Goal: Communication & Community: Answer question/provide support

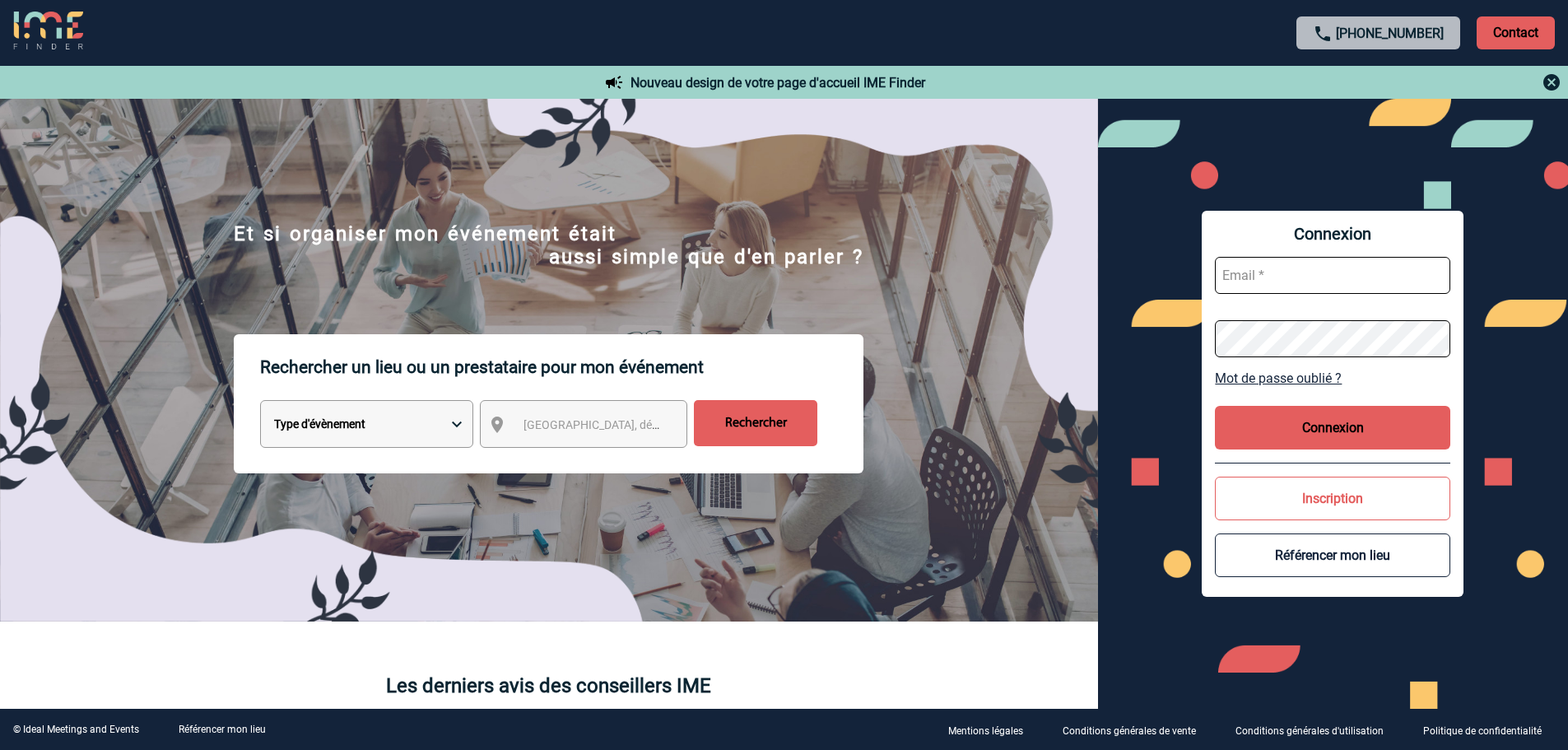
type input "broland@ime-groupe.com"
click at [1304, 415] on button "Connexion" at bounding box center [1332, 427] width 236 height 44
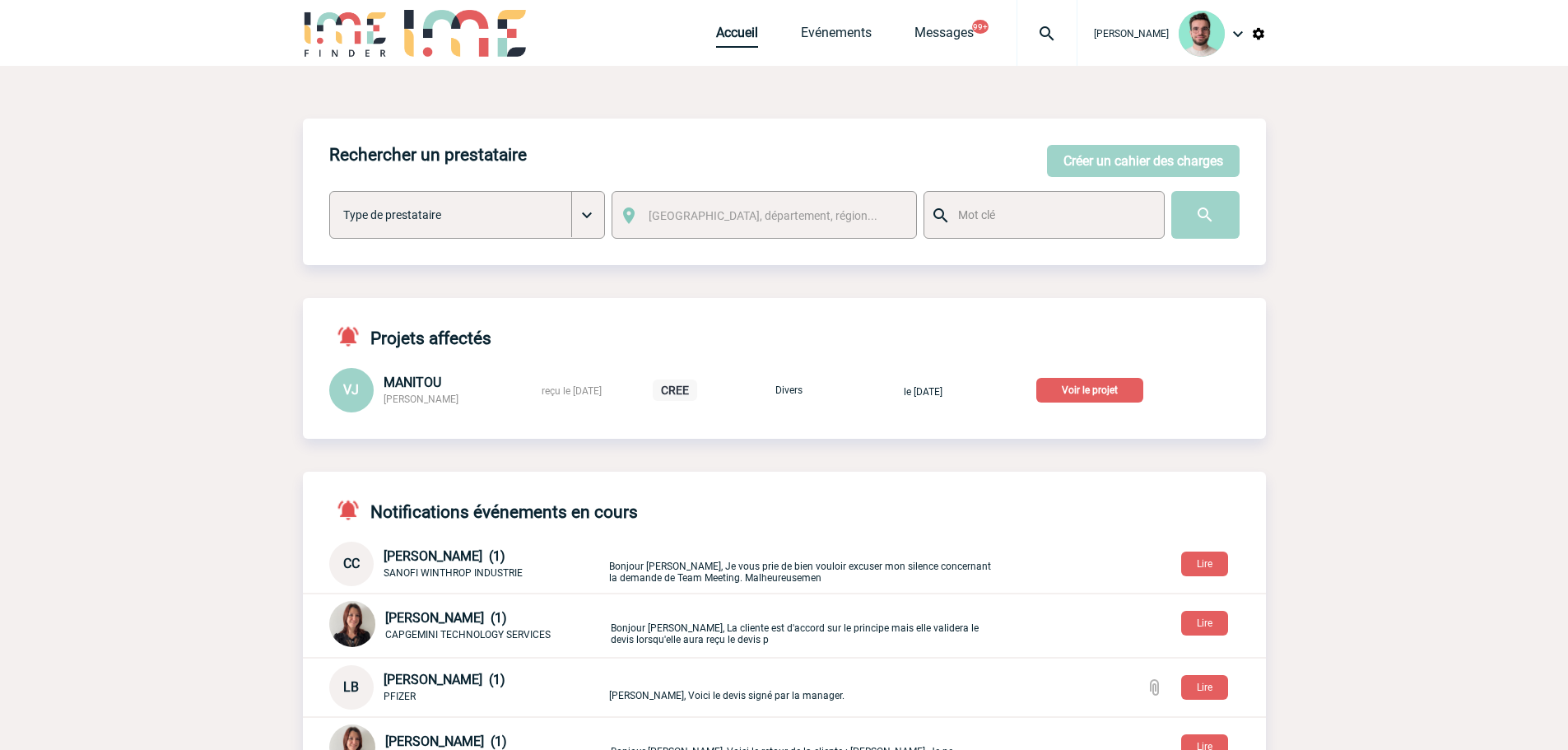
click at [730, 29] on link "Accueil" at bounding box center [736, 36] width 42 height 23
click at [1002, 3] on div "Accueil Evénements Messages 99+ Projet, client Projet, client" at bounding box center [897, 33] width 361 height 66
click at [1022, 28] on img at bounding box center [1047, 34] width 60 height 20
type input "2000425727"
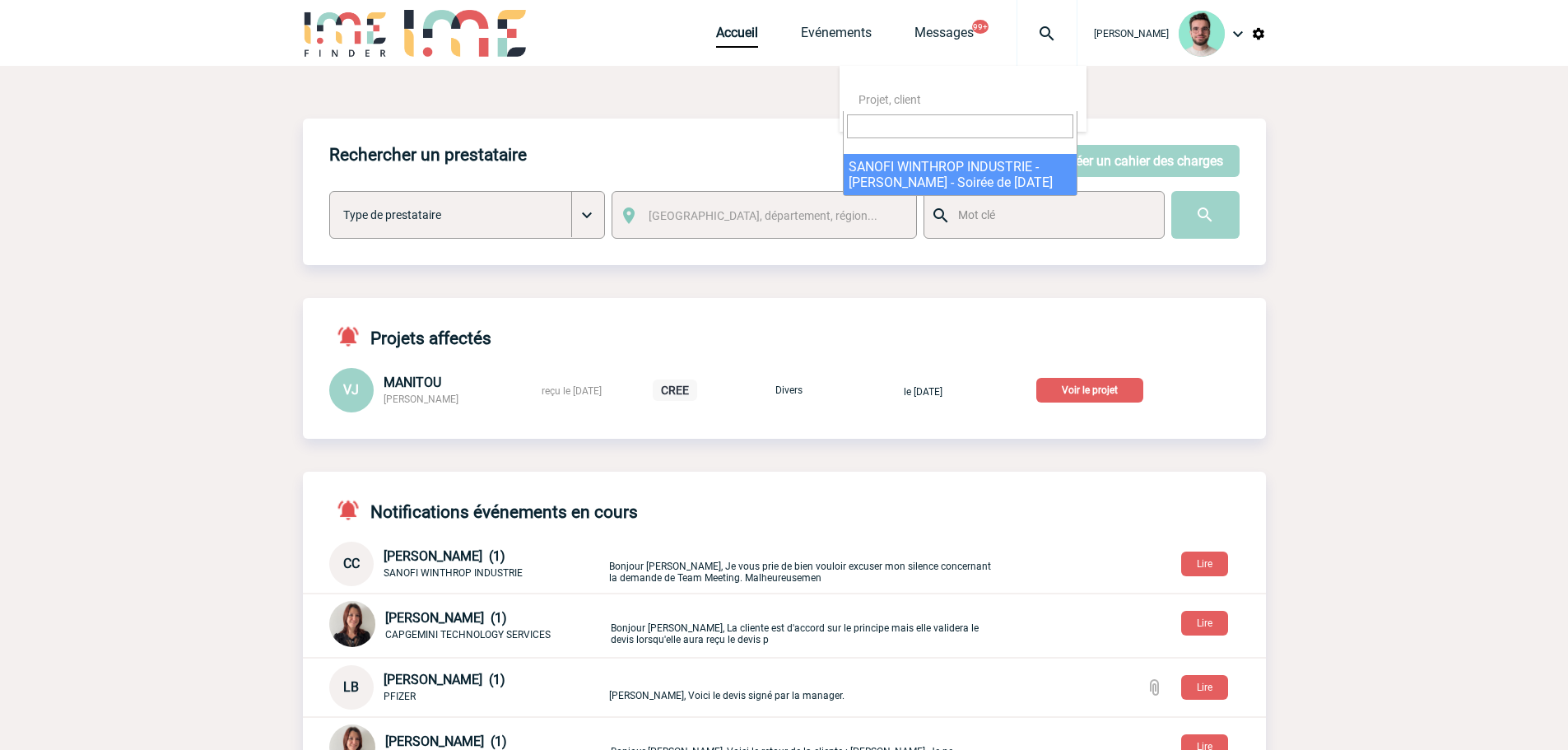
select select "25228"
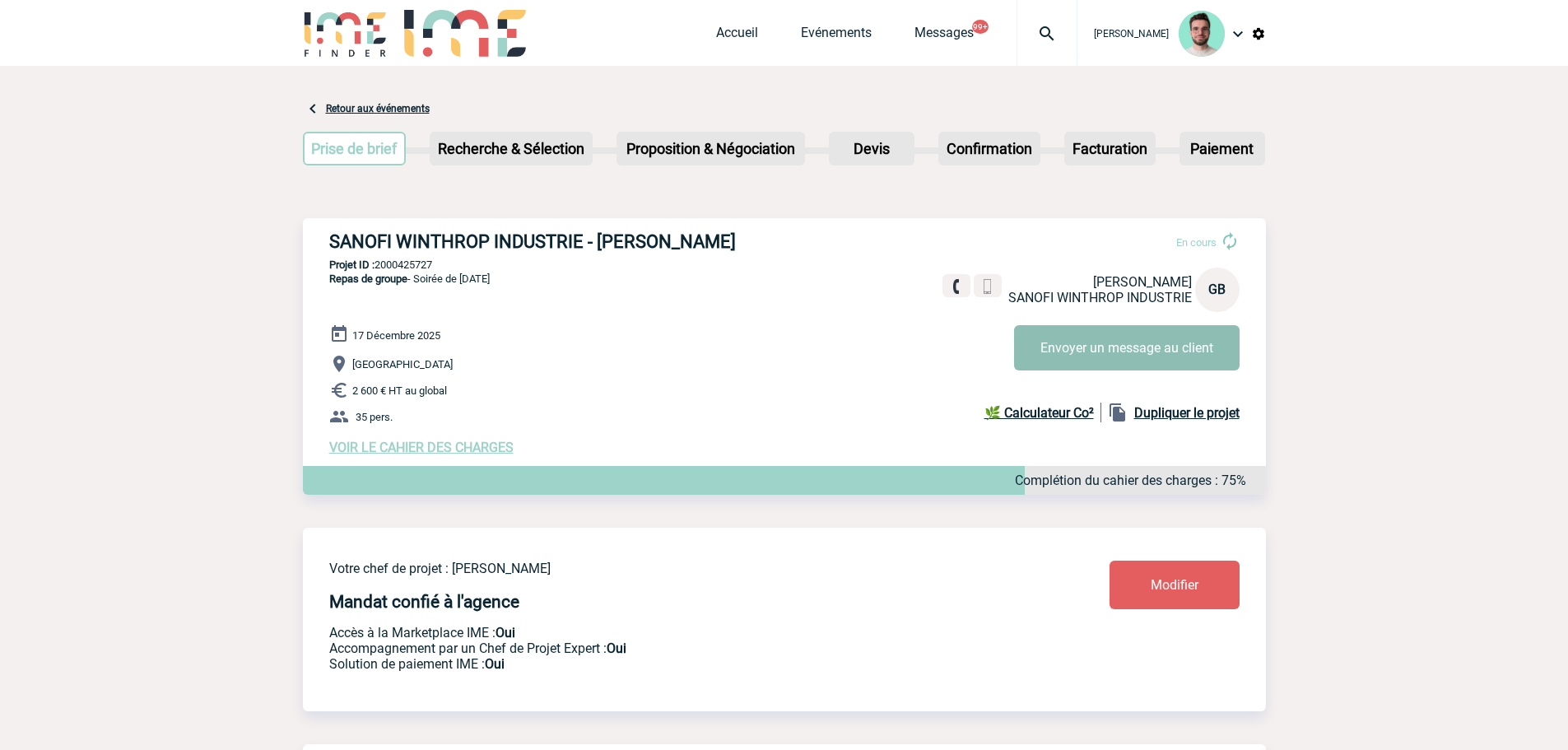
click at [1135, 352] on button "Envoyer un message au client" at bounding box center [1127, 348] width 226 height 45
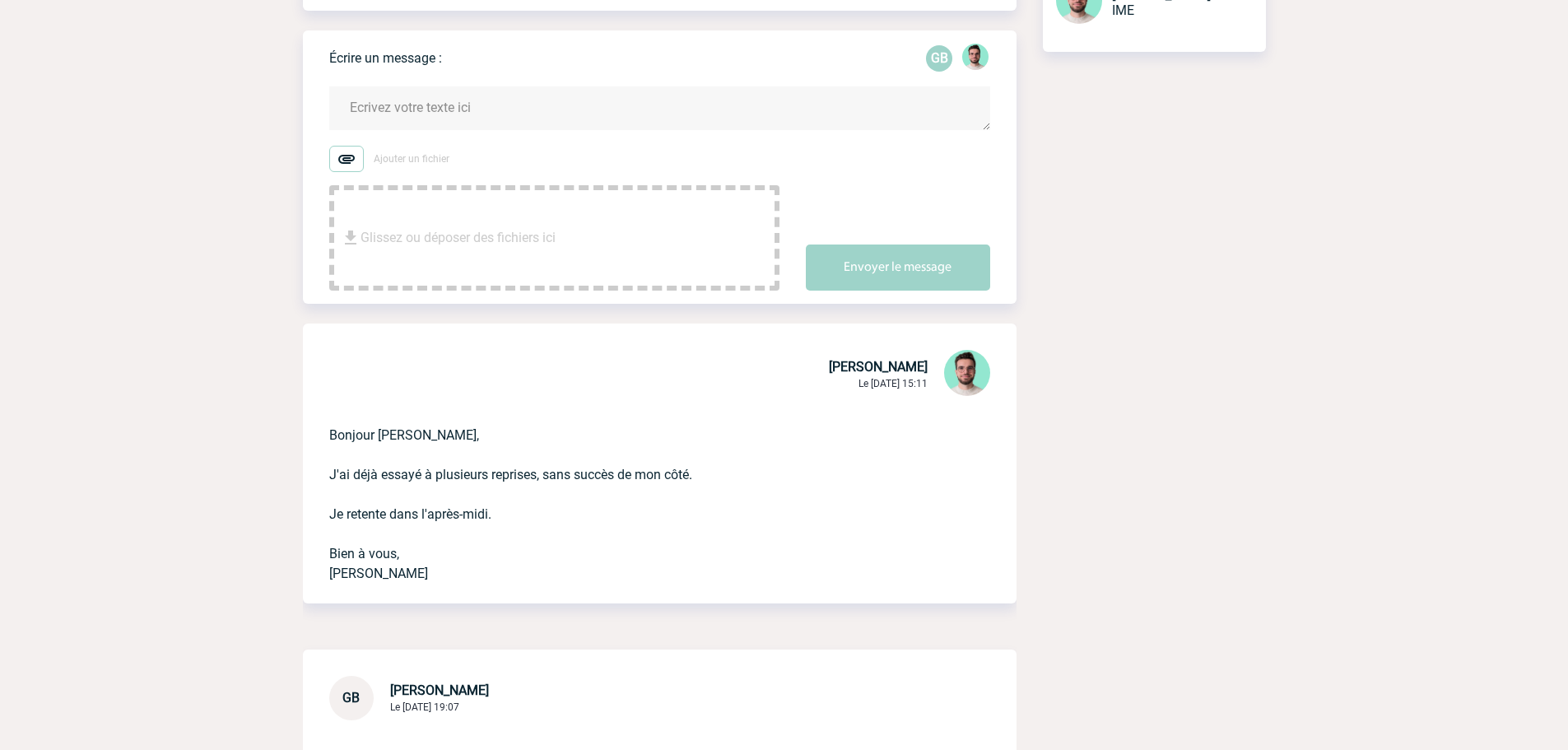
scroll to position [247, 0]
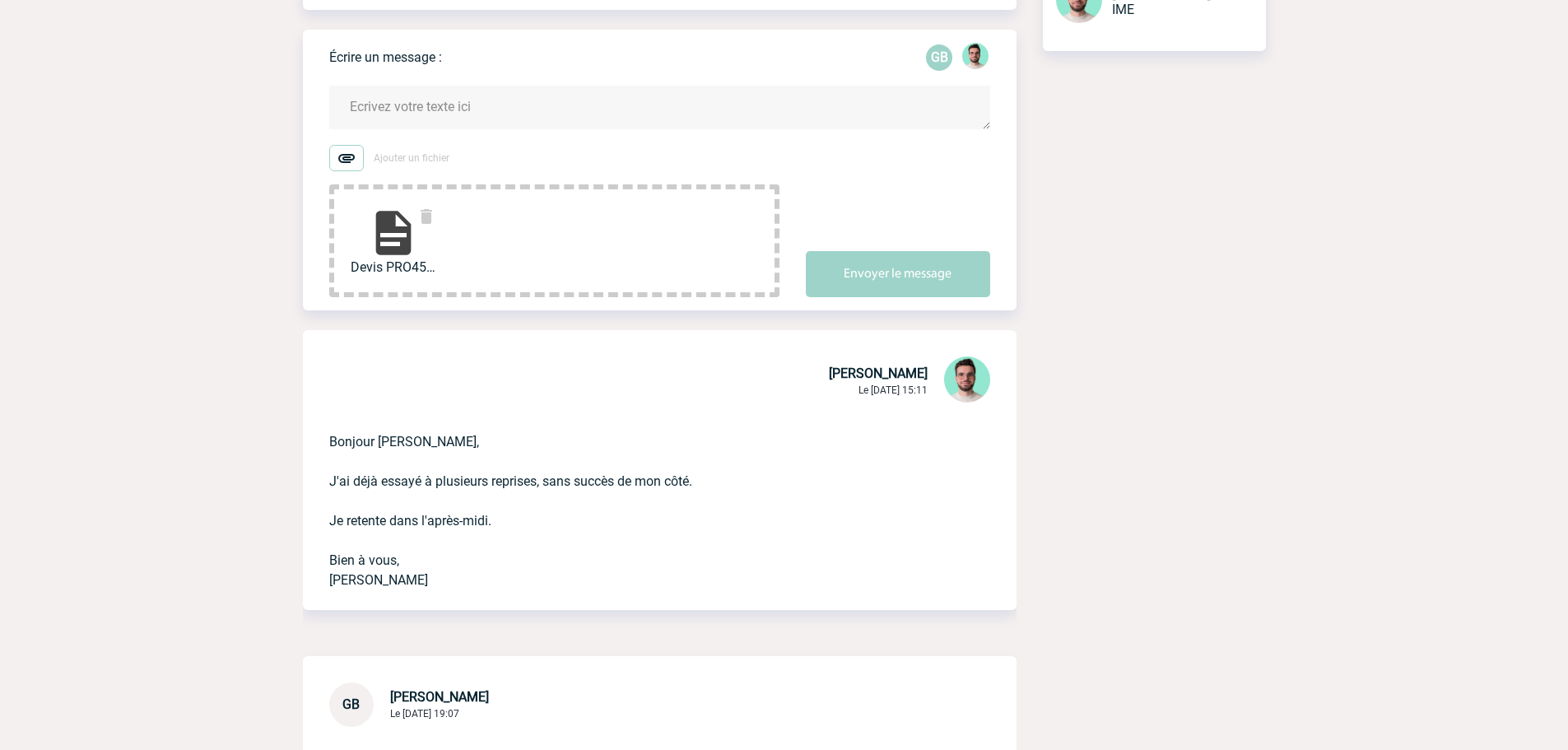
click at [535, 108] on textarea at bounding box center [659, 107] width 661 height 44
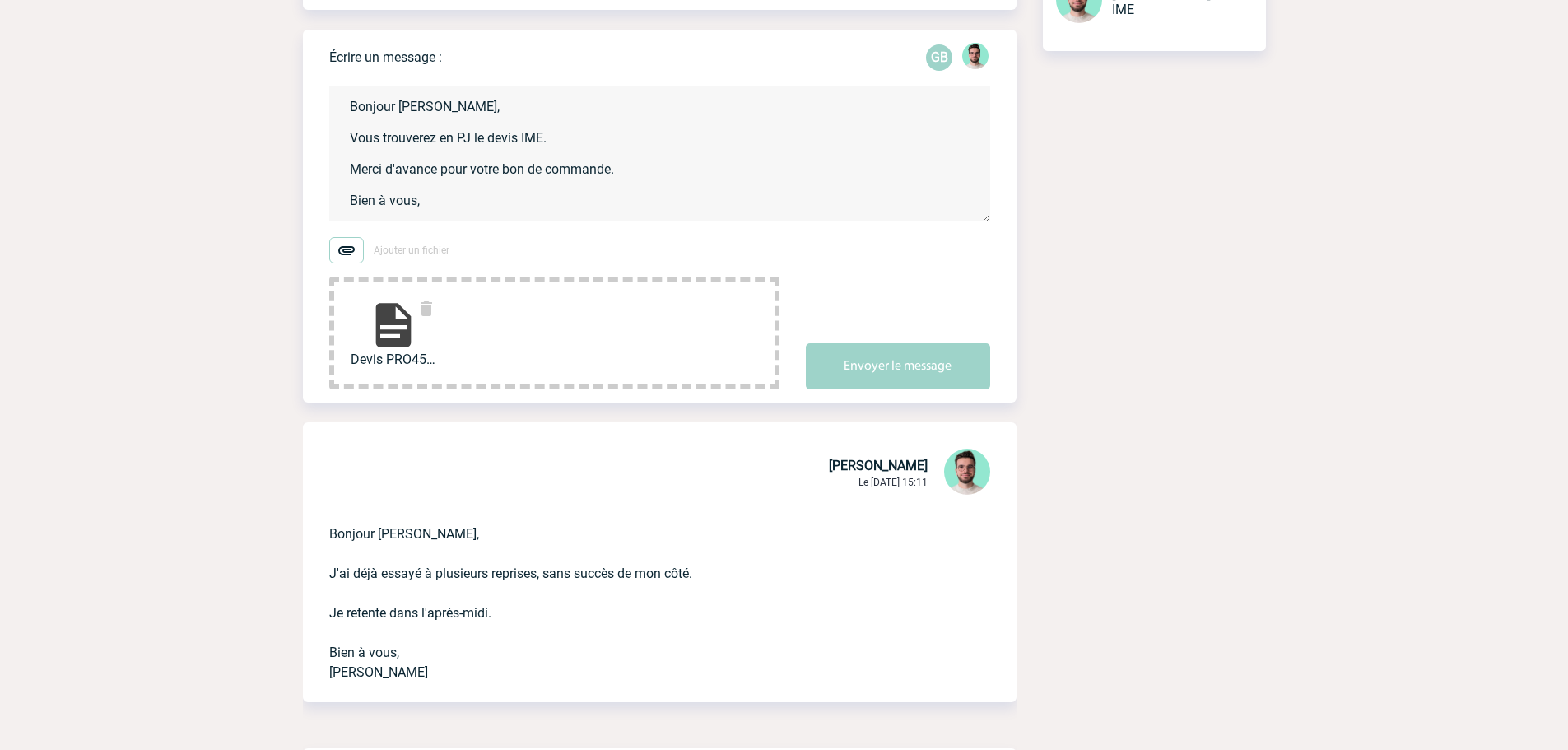
scroll to position [4, 0]
type textarea "Bonjour Geoffroy, Vous trouverez en PJ le devis IME. Merci d'avance pour votre …"
click at [847, 359] on button "Envoyer le message" at bounding box center [897, 367] width 184 height 46
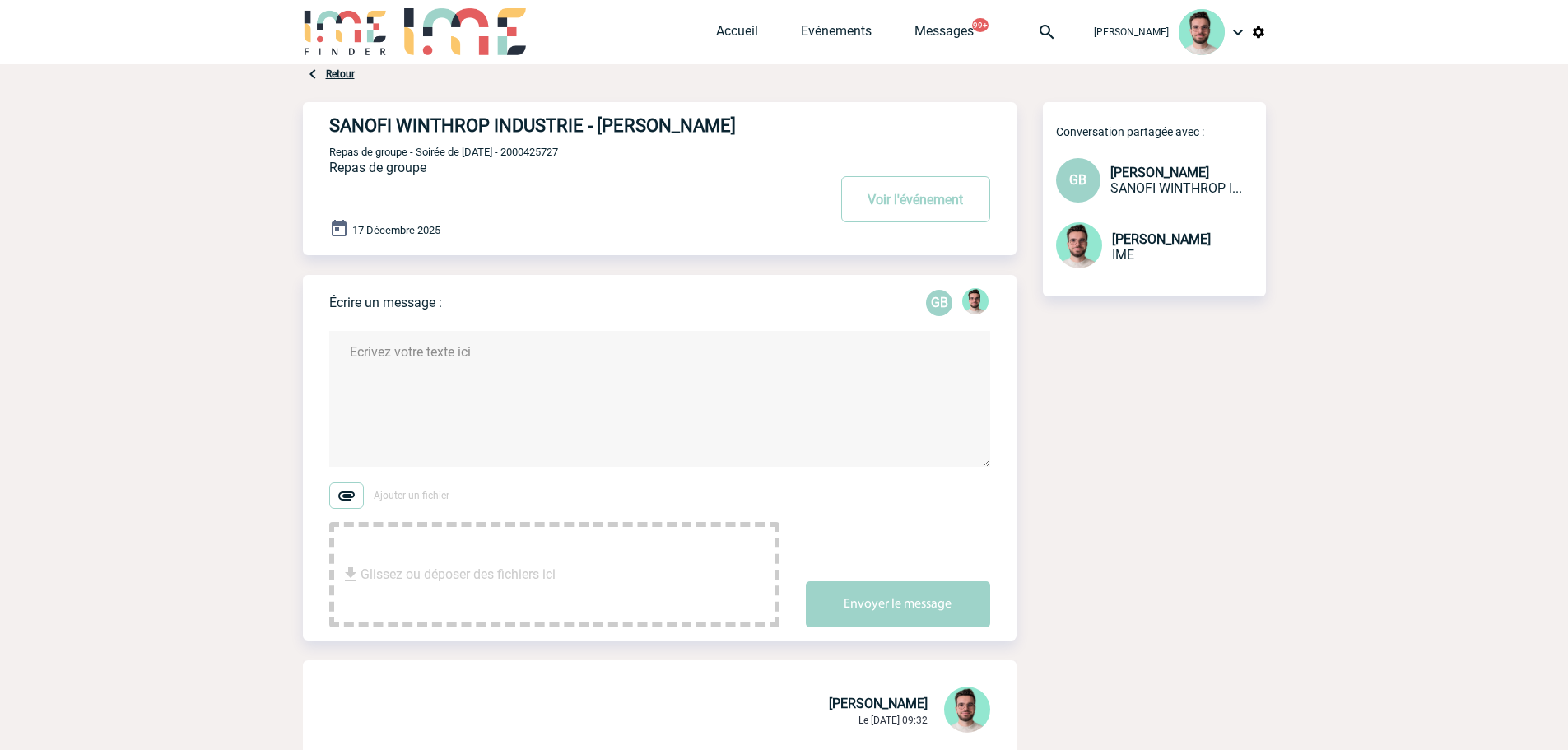
scroll to position [0, 0]
click at [527, 149] on span "Repas de groupe - Soirée de noel - 2000425727" at bounding box center [443, 154] width 229 height 12
copy span "2000425727"
click at [1006, 40] on div "Accueil Evénements Messages 99+ Projet, client Projet, client" at bounding box center [897, 33] width 361 height 66
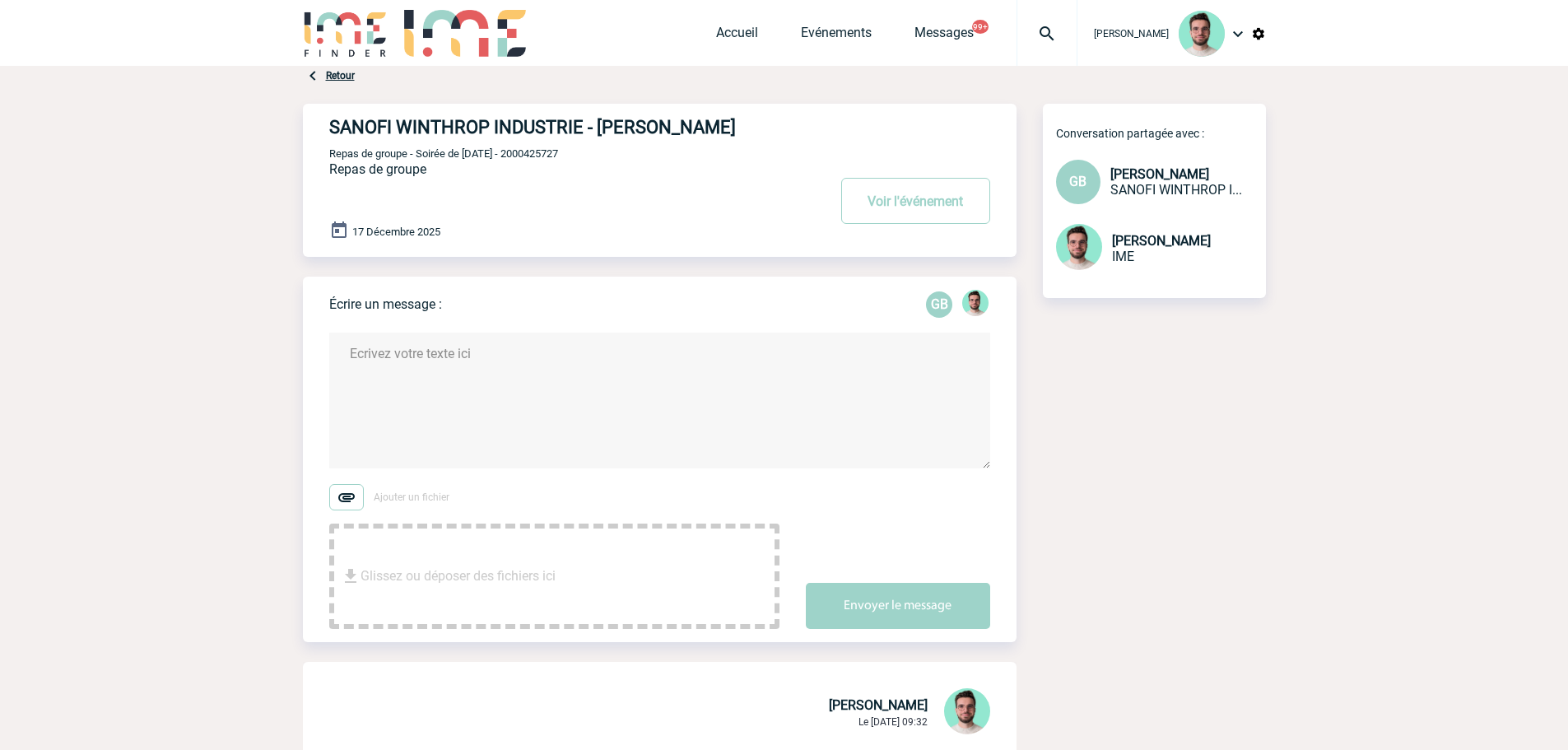
click at [1034, 40] on img at bounding box center [1047, 34] width 60 height 20
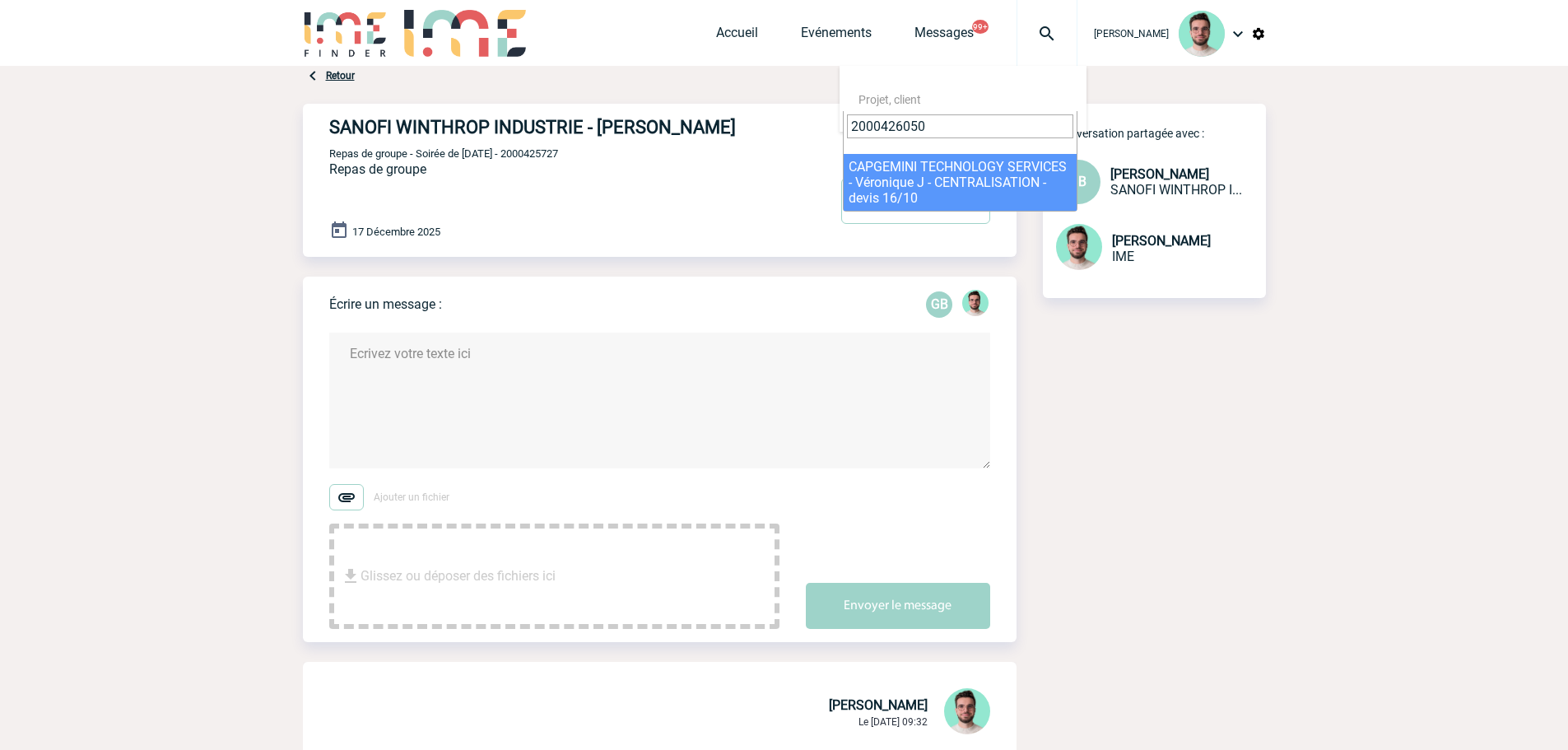
type input "2000426050"
select select "25551"
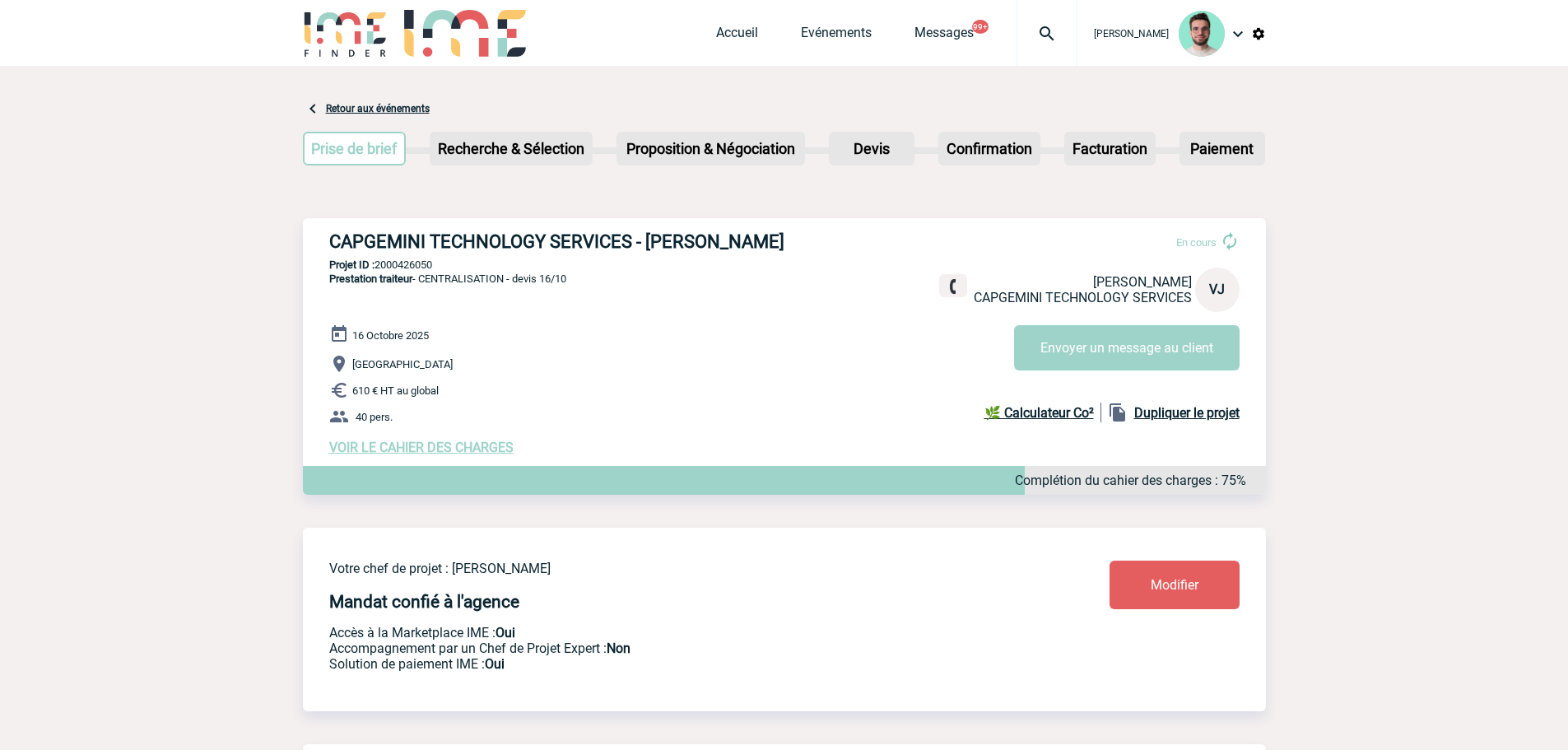
click at [401, 269] on p "Projet ID : 2000426050" at bounding box center [784, 265] width 963 height 12
copy p "2000426050"
click at [1055, 50] on div at bounding box center [1047, 33] width 60 height 66
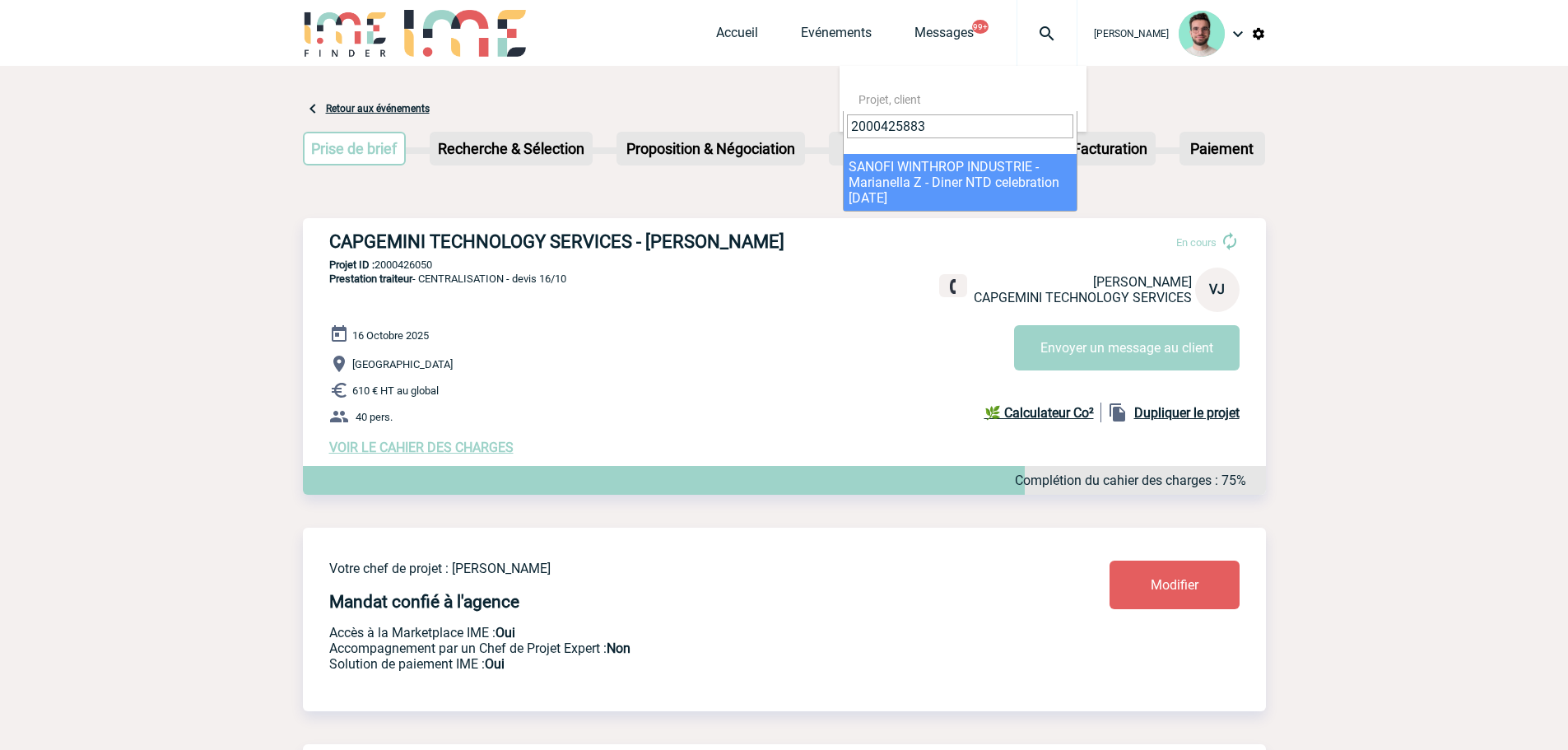
type input "2000425883"
select select "25384"
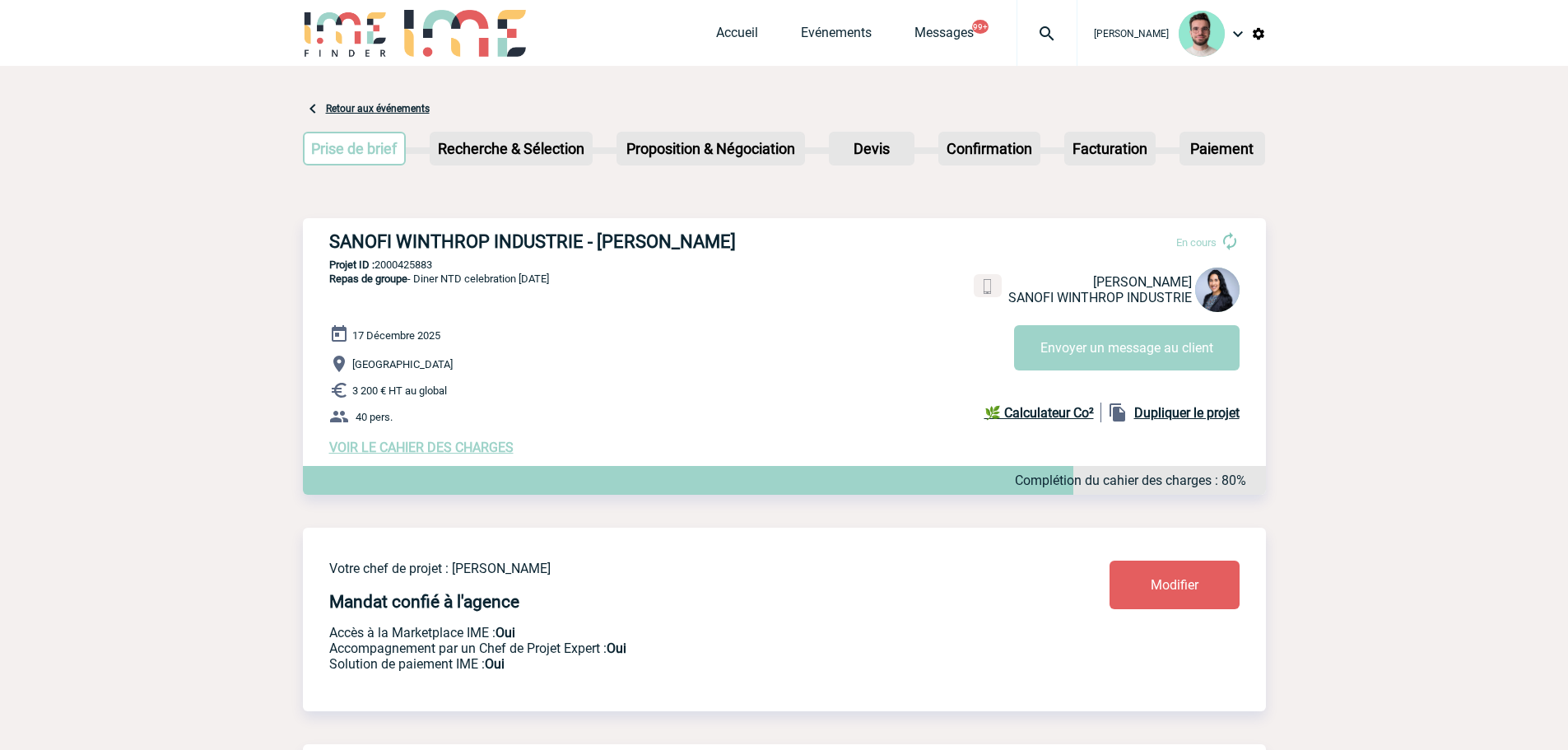
drag, startPoint x: 1108, startPoint y: 365, endPoint x: 849, endPoint y: 399, distance: 261.2
click at [849, 399] on div "SANOFI WINTHROP INDUSTRIE - [PERSON_NAME] En cours [PERSON_NAME] SANOFI WINTHRO…" at bounding box center [784, 343] width 963 height 250
click at [393, 270] on p "Projet ID : 2000425883" at bounding box center [784, 265] width 963 height 12
copy p "2000425883"
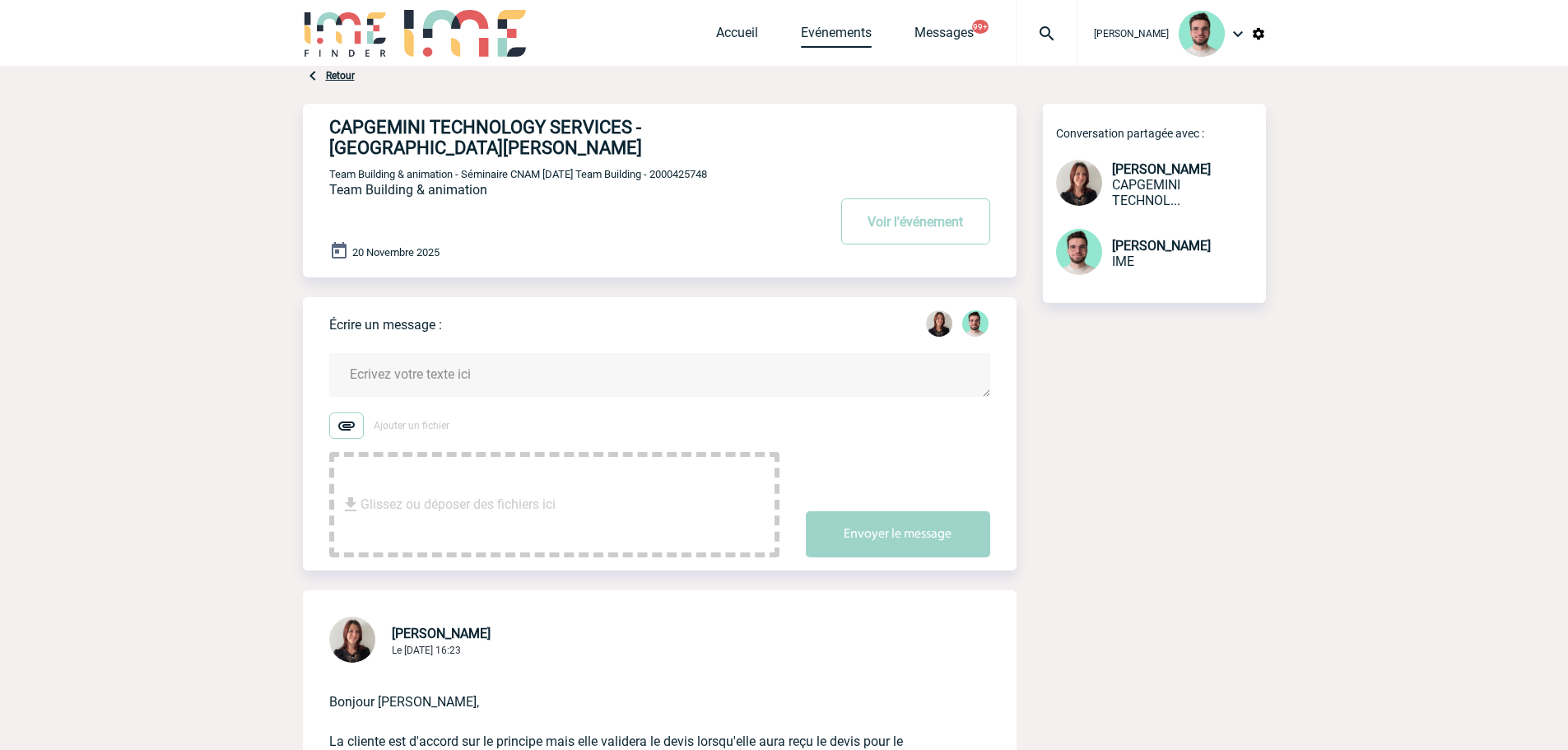
click at [812, 35] on link "Evénements" at bounding box center [837, 36] width 71 height 23
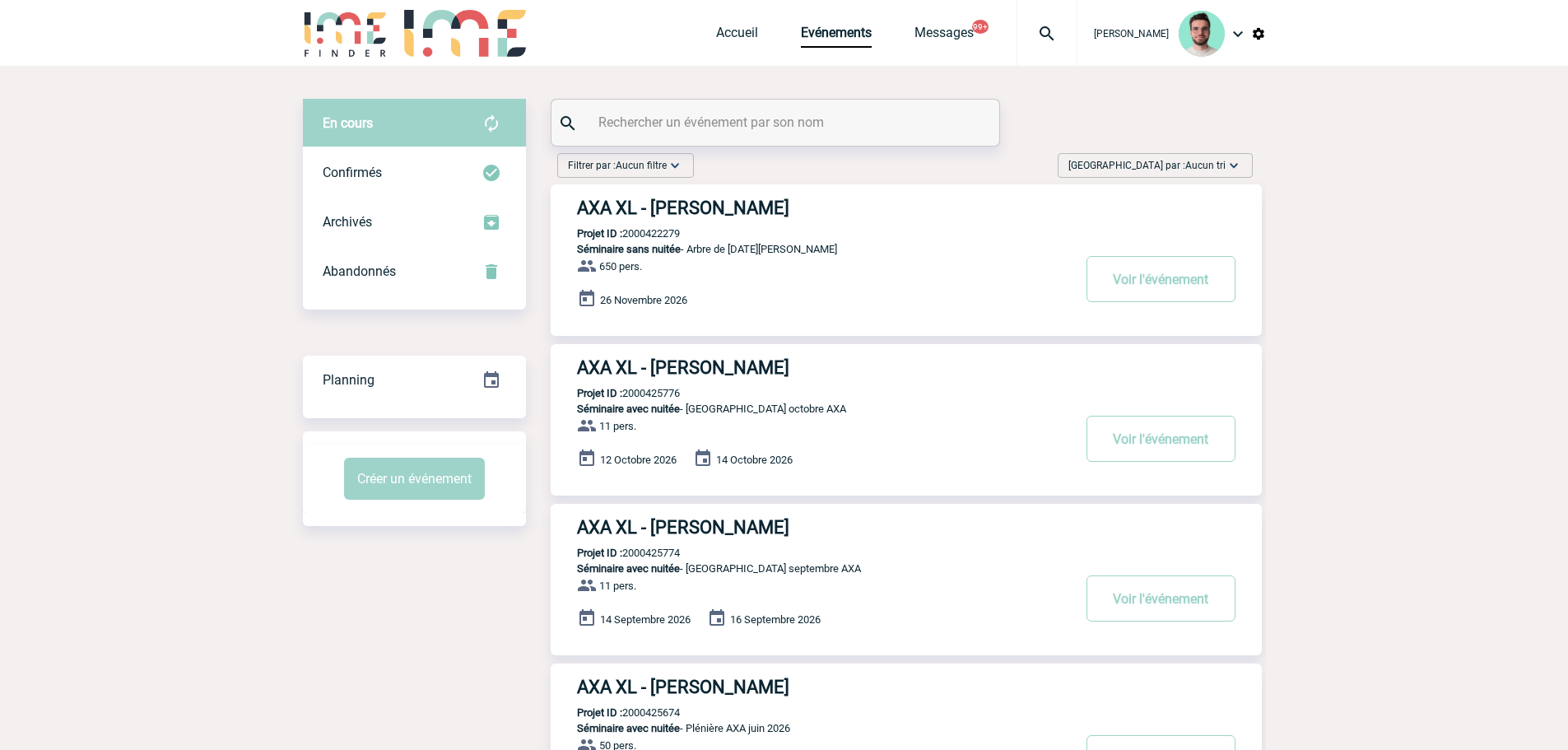
click at [831, 106] on div at bounding box center [775, 123] width 447 height 46
click at [840, 116] on input "text" at bounding box center [777, 122] width 366 height 24
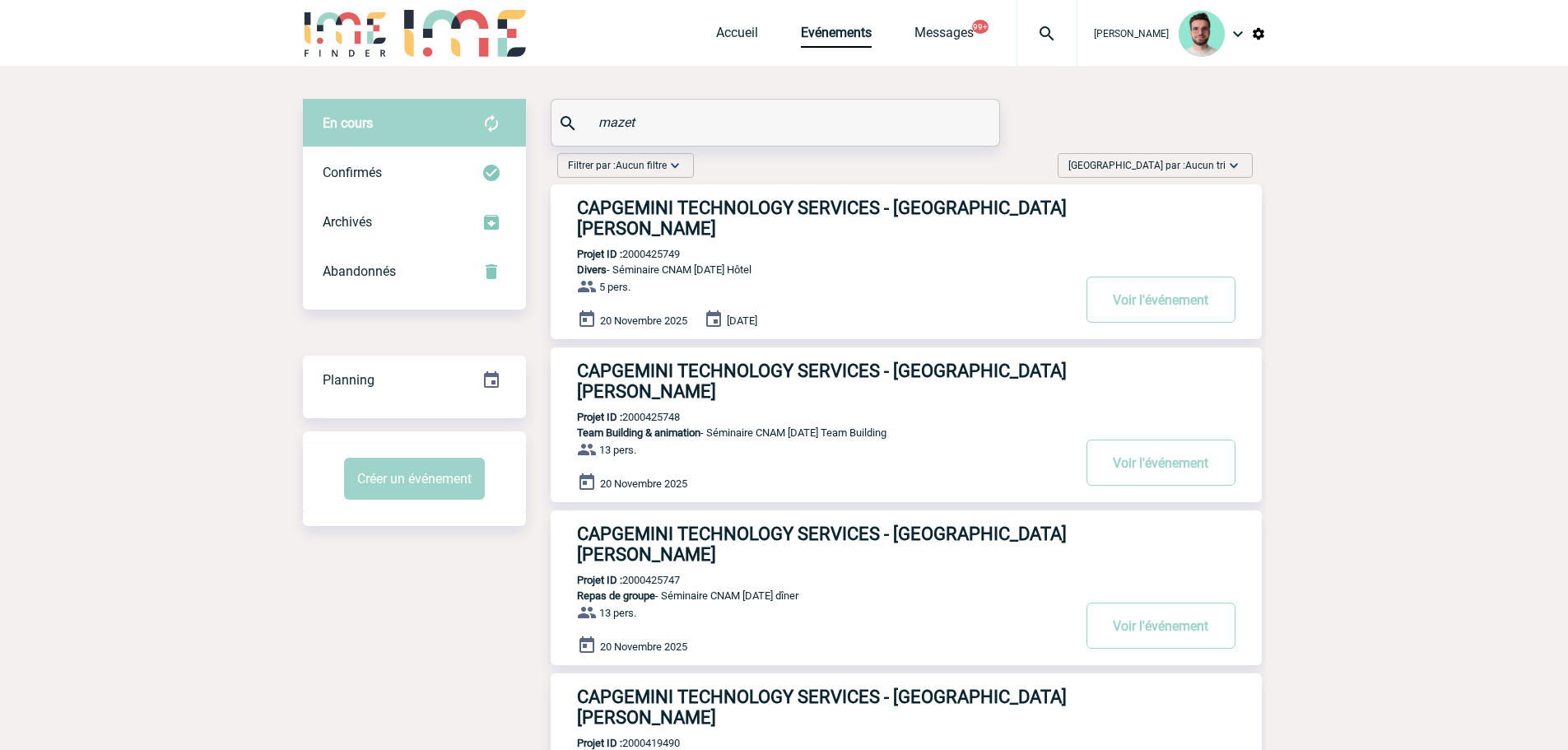
type input "mazet"
click at [725, 201] on h3 "CAPGEMINI TECHNOLOGY SERVICES - Roxane MAZET" at bounding box center [824, 218] width 494 height 41
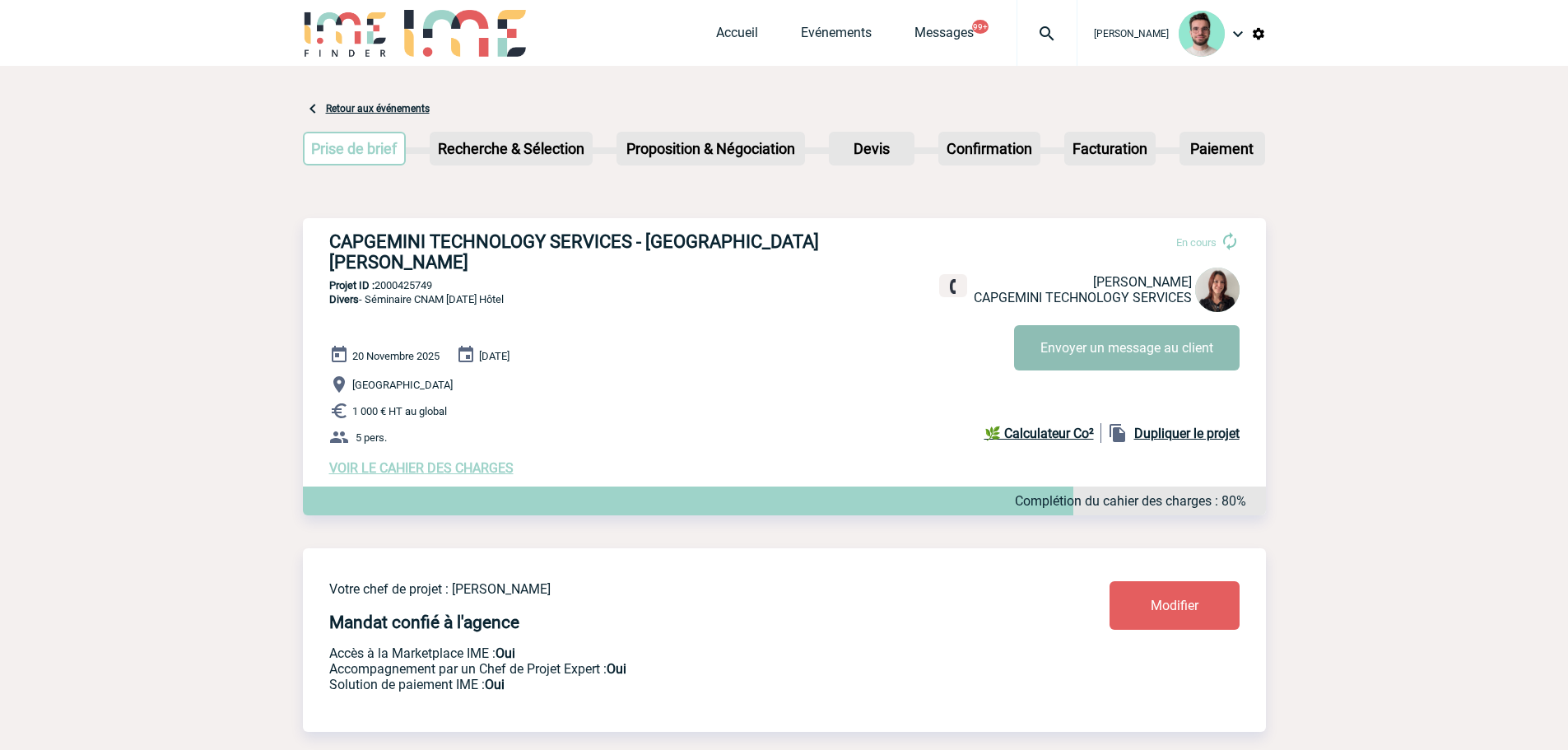
click at [1130, 351] on button "Envoyer un message au client" at bounding box center [1127, 348] width 226 height 45
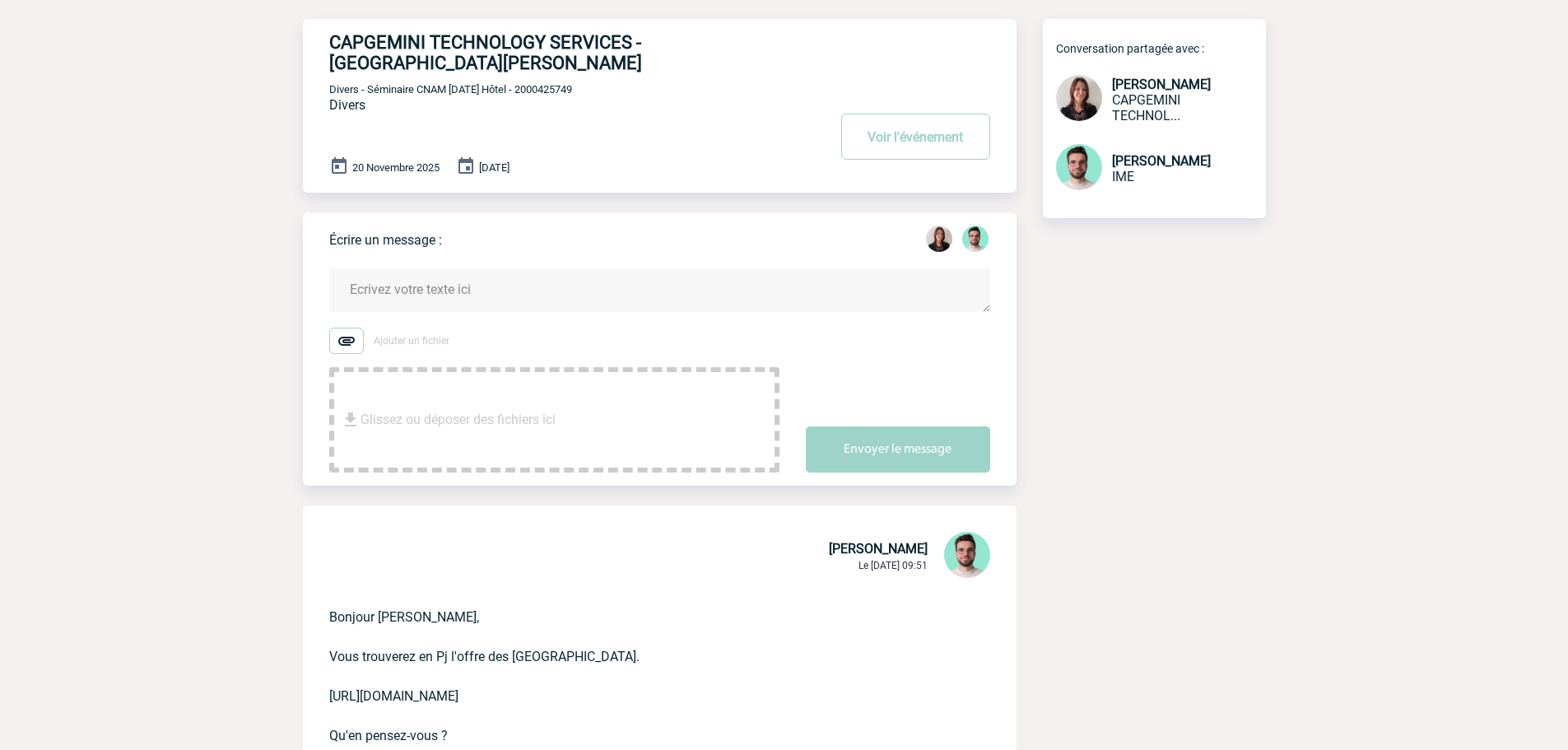
scroll to position [83, 0]
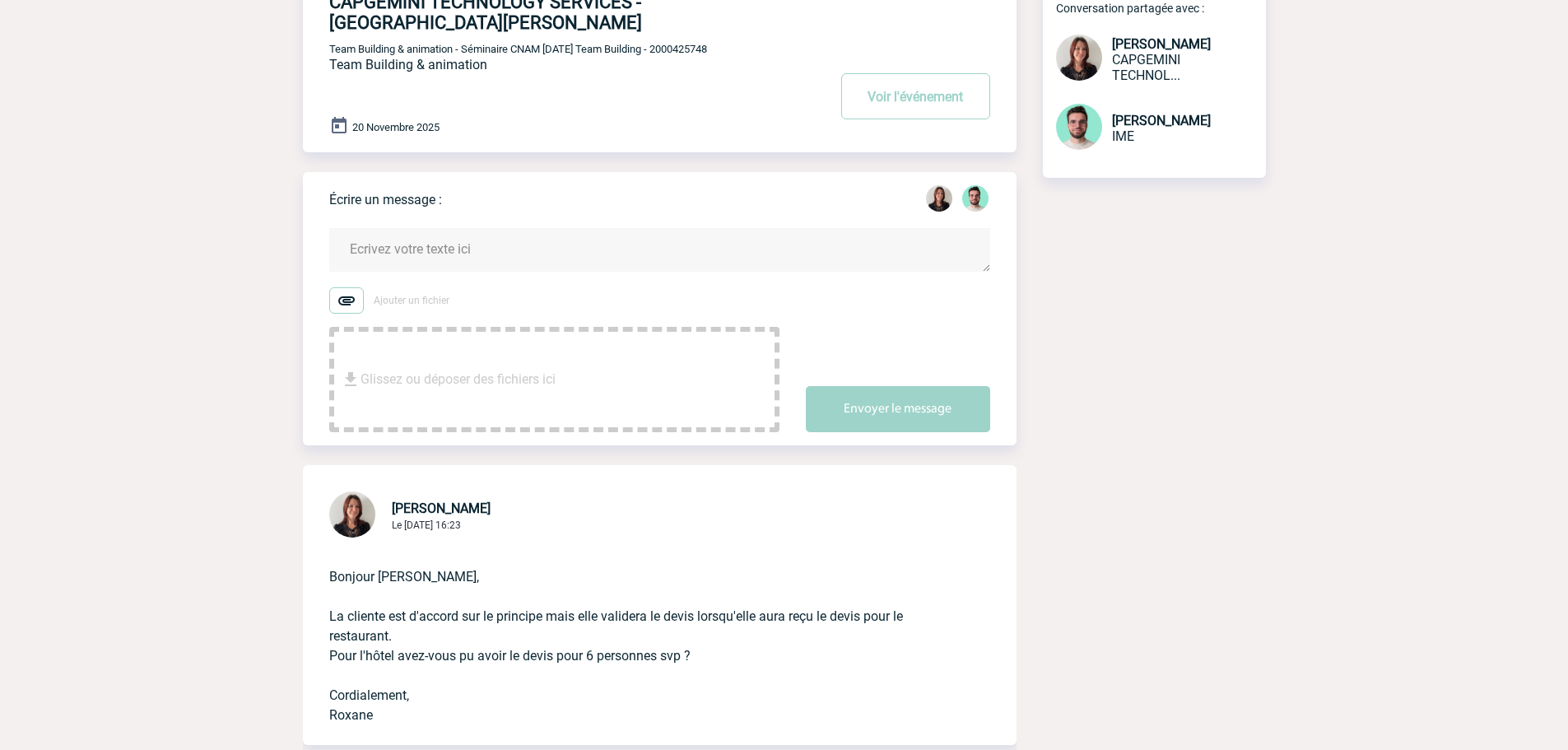
scroll to position [165, 0]
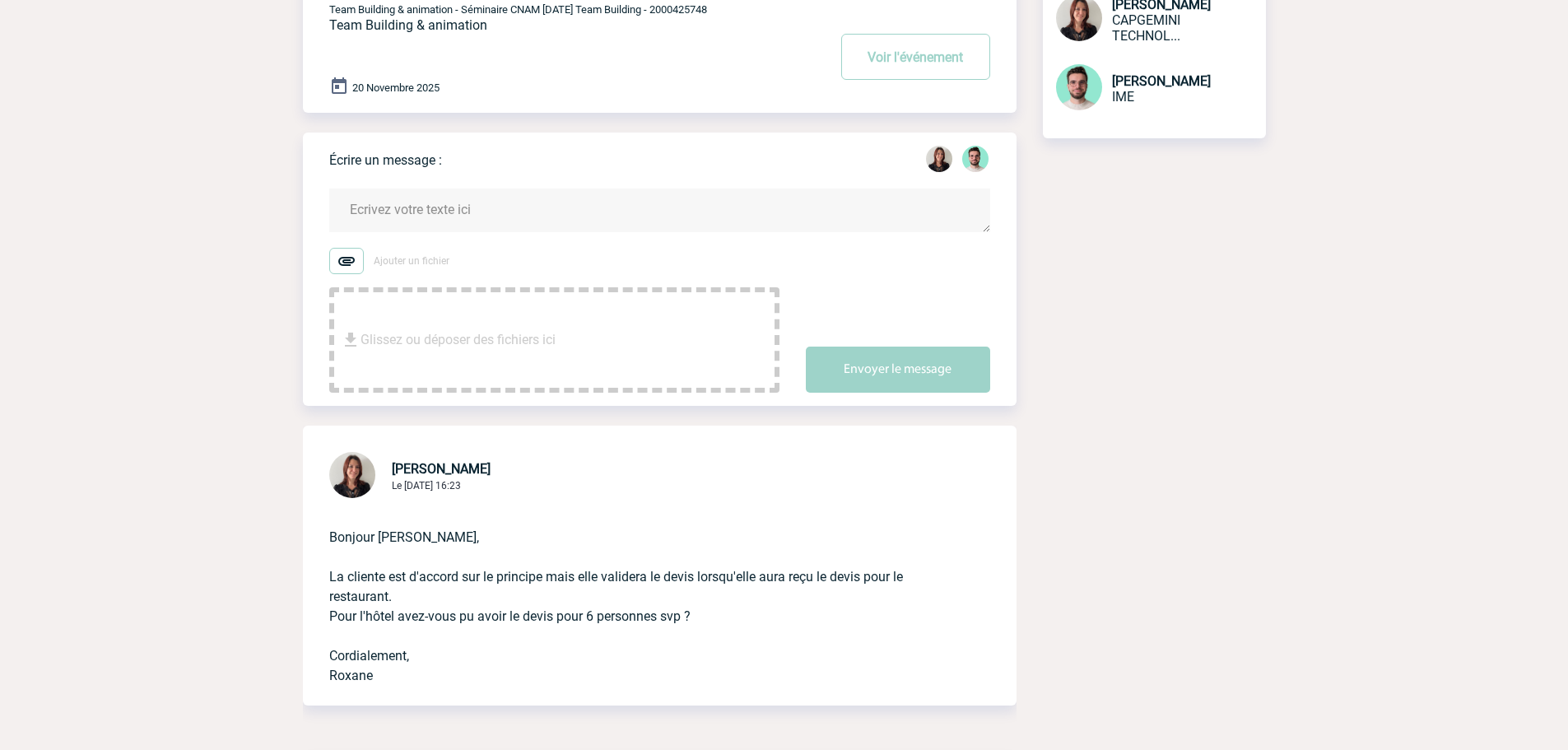
click at [456, 198] on textarea at bounding box center [659, 210] width 661 height 44
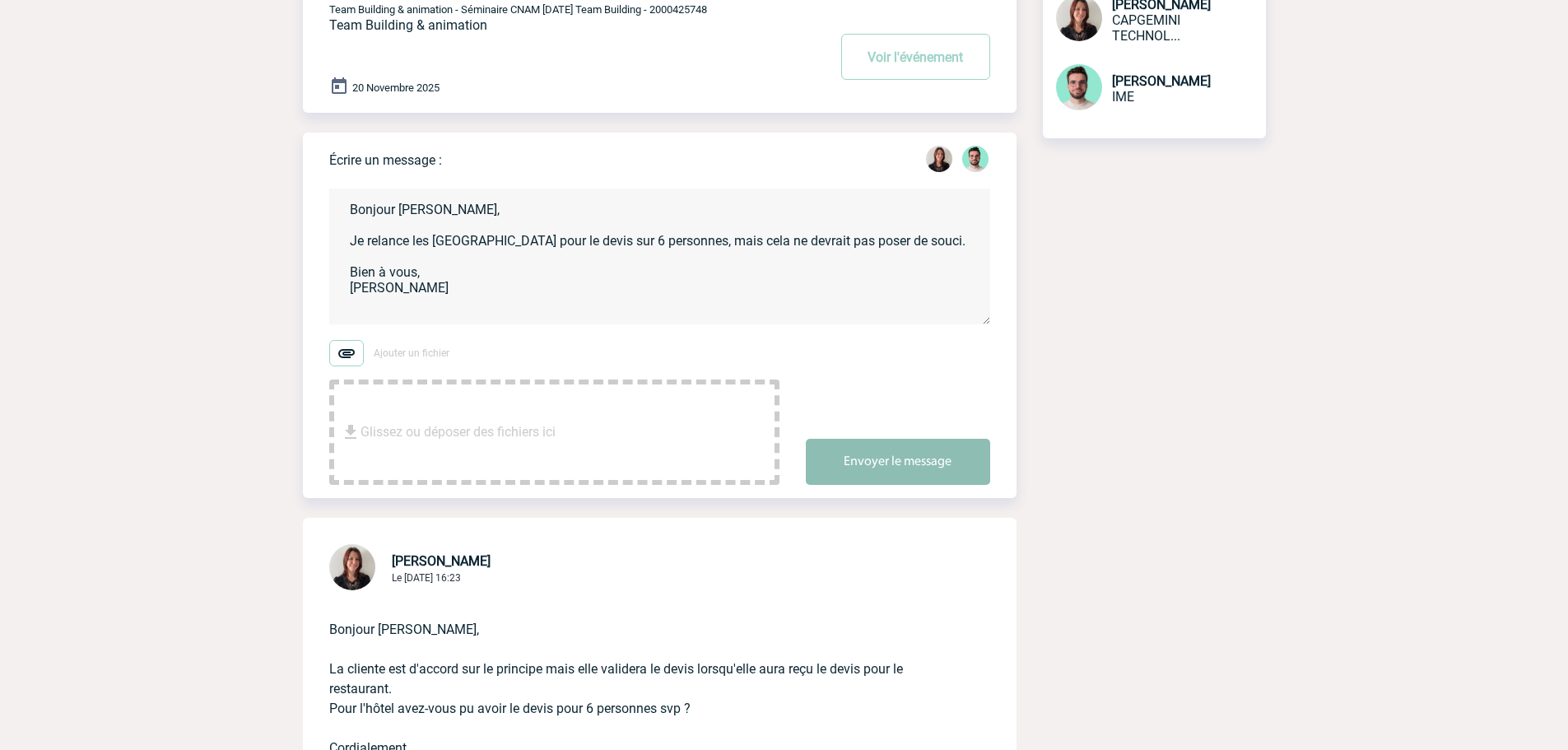
type textarea "Bonjour Roxane, Je relance les Jardins du Marais pour le devis sur 6 personnes,…"
click at [900, 439] on button "Envoyer le message" at bounding box center [897, 462] width 184 height 46
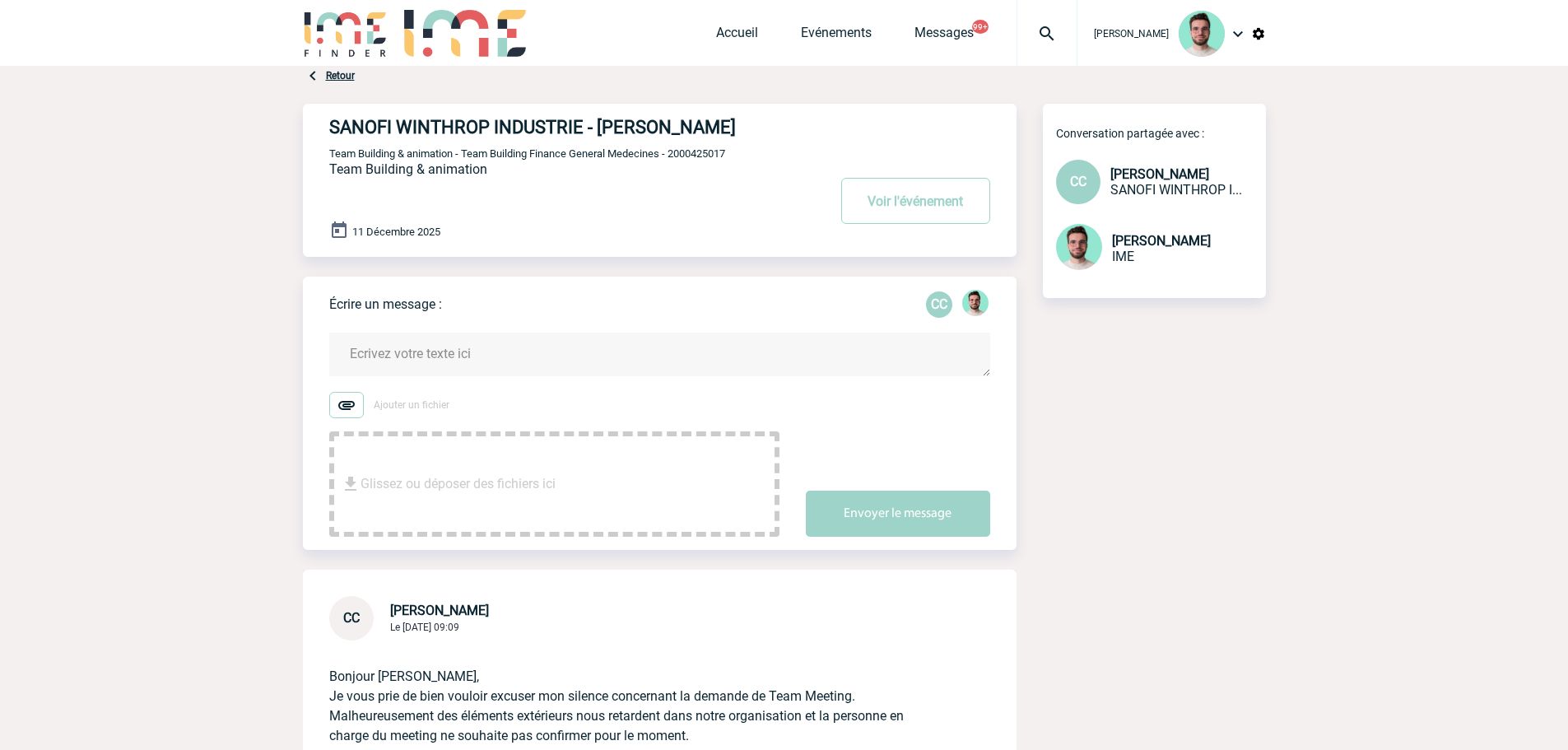
drag, startPoint x: 374, startPoint y: 327, endPoint x: 382, endPoint y: 344, distance: 18.8
click at [380, 342] on form "Ajouter un fichier Glissez ou déposer des fichiers ici Envoyer le message" at bounding box center [672, 424] width 688 height 225
click at [382, 344] on textarea at bounding box center [659, 354] width 661 height 44
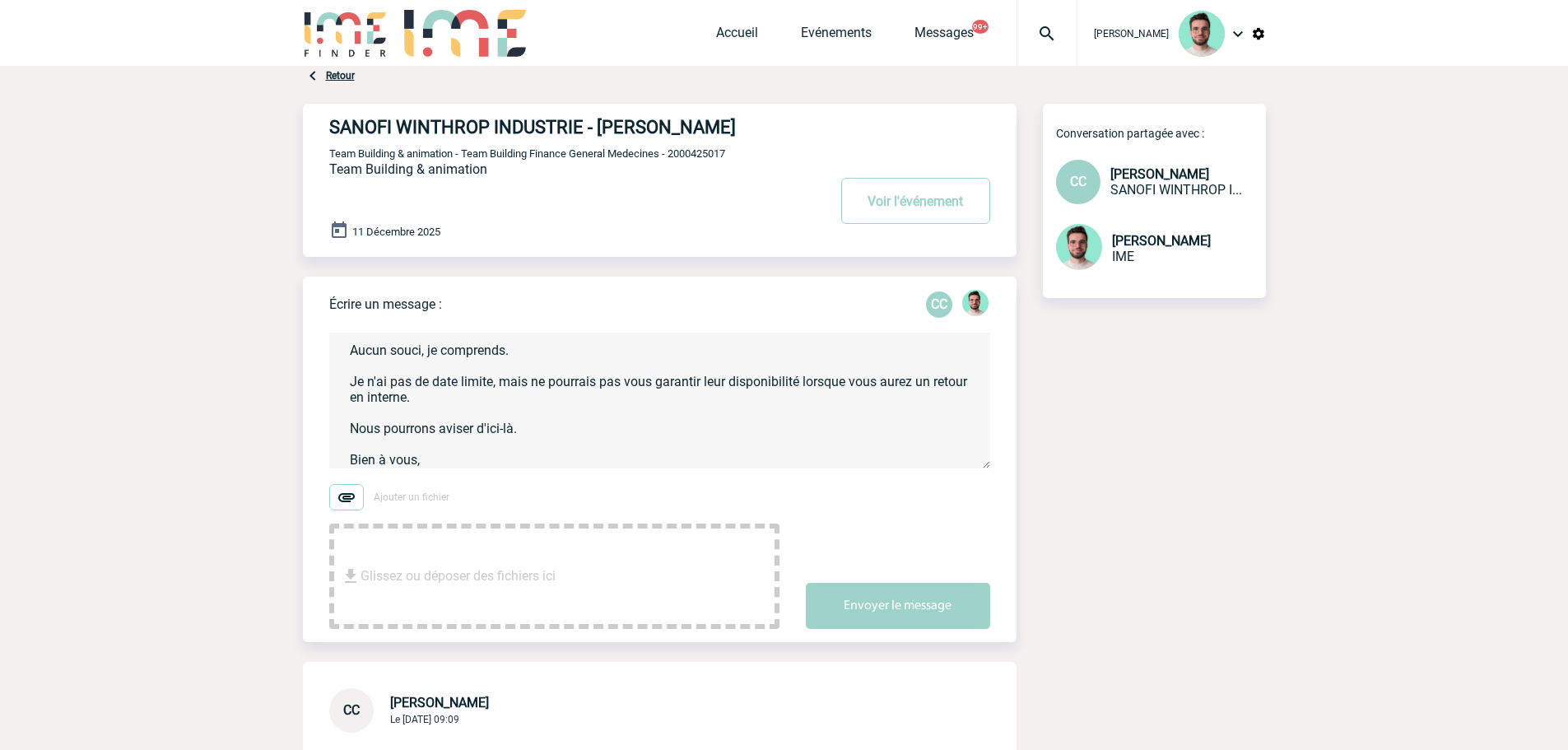
scroll to position [50, 0]
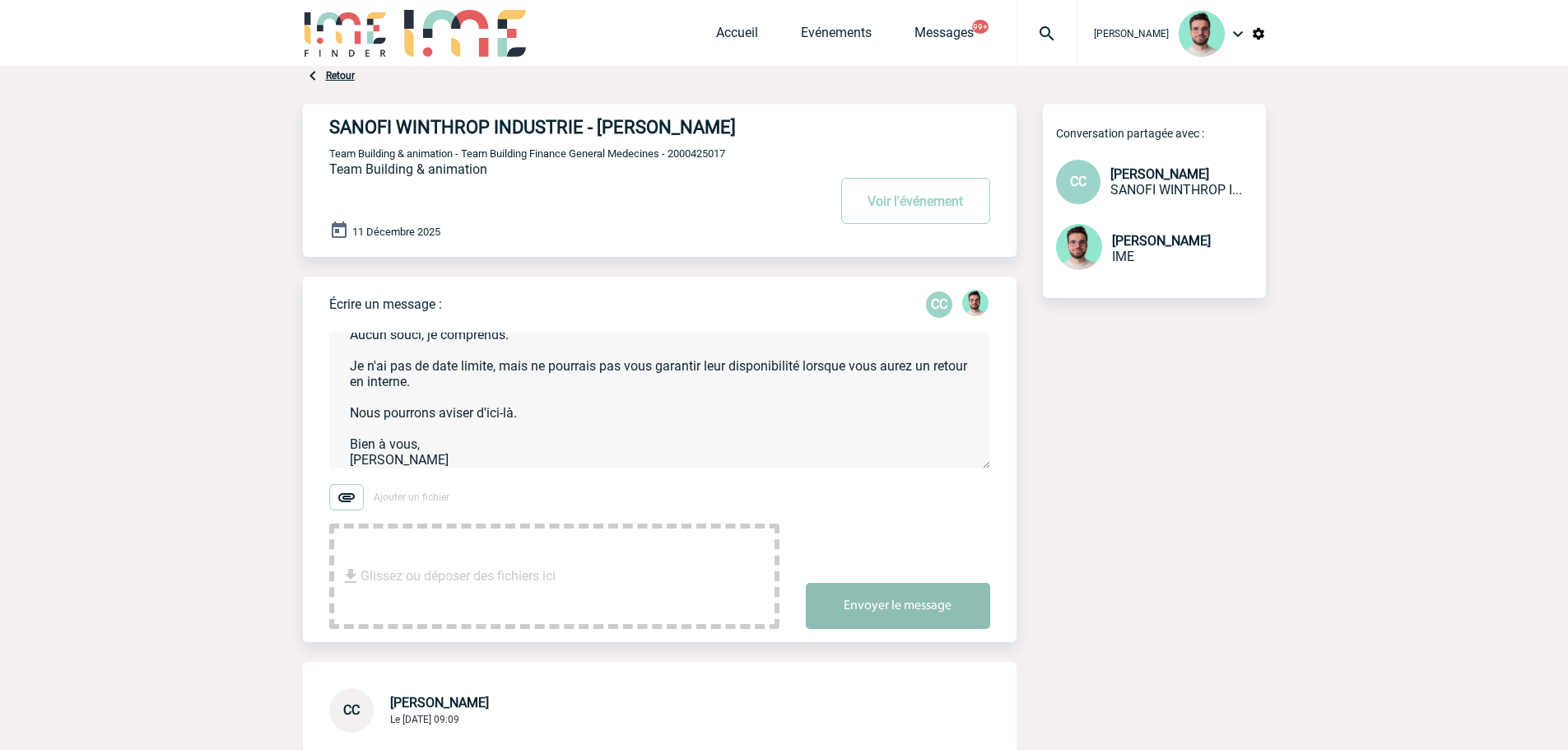
type textarea "Bonjour Christelle, Aucun souci, je comprends. Je n'ai pas de date limite, mais…"
click at [872, 594] on button "Envoyer le message" at bounding box center [897, 606] width 184 height 46
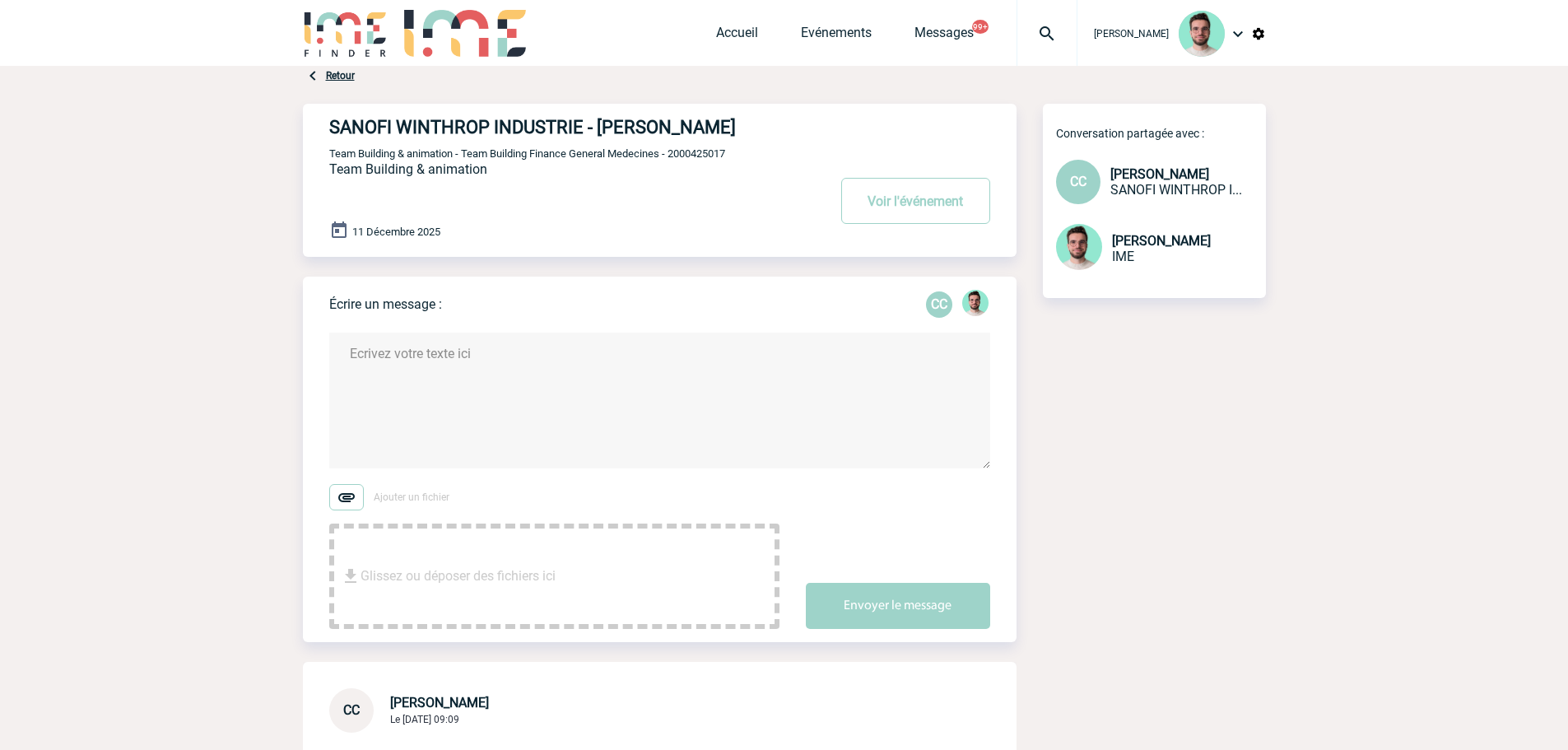
scroll to position [0, 0]
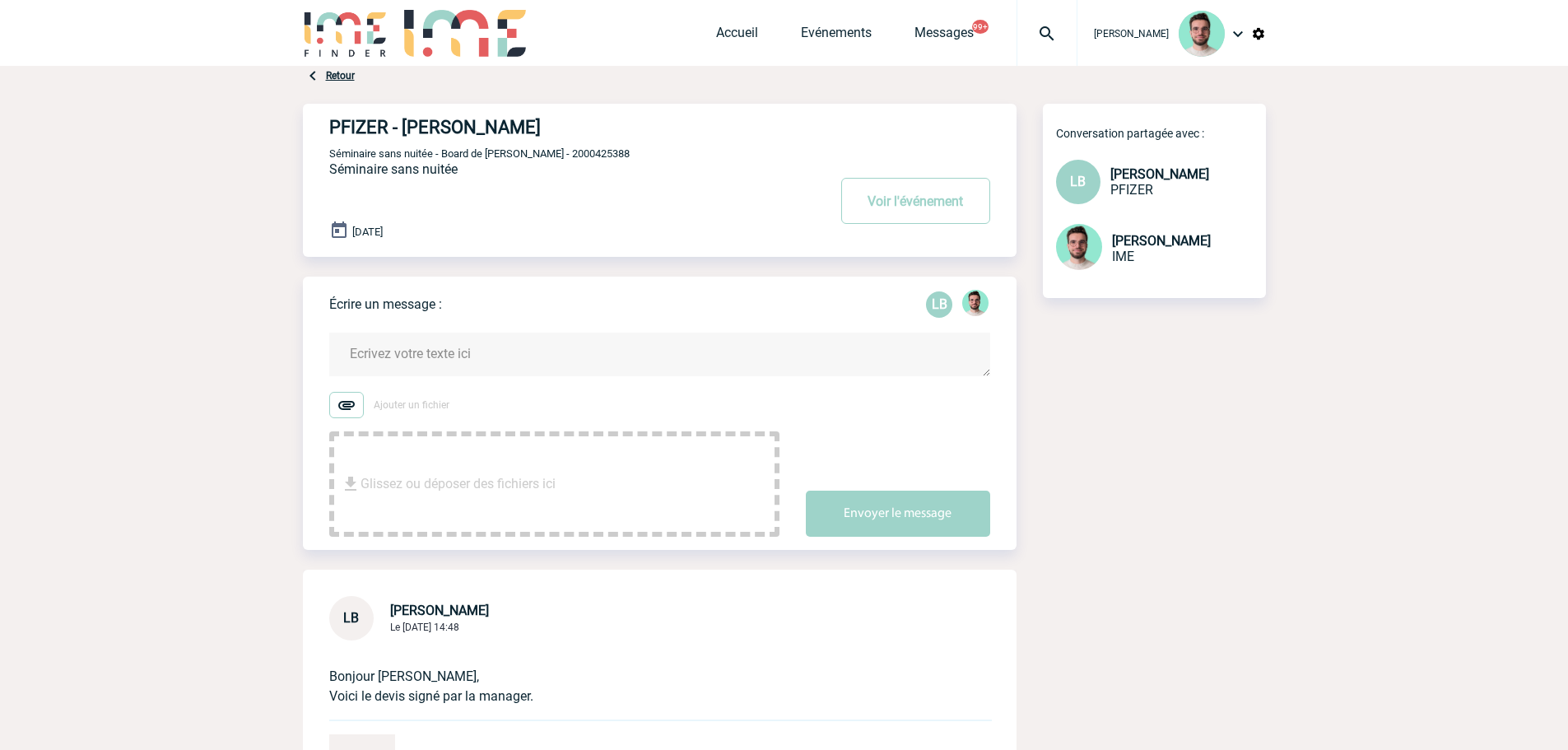
click at [445, 361] on textarea at bounding box center [659, 354] width 661 height 44
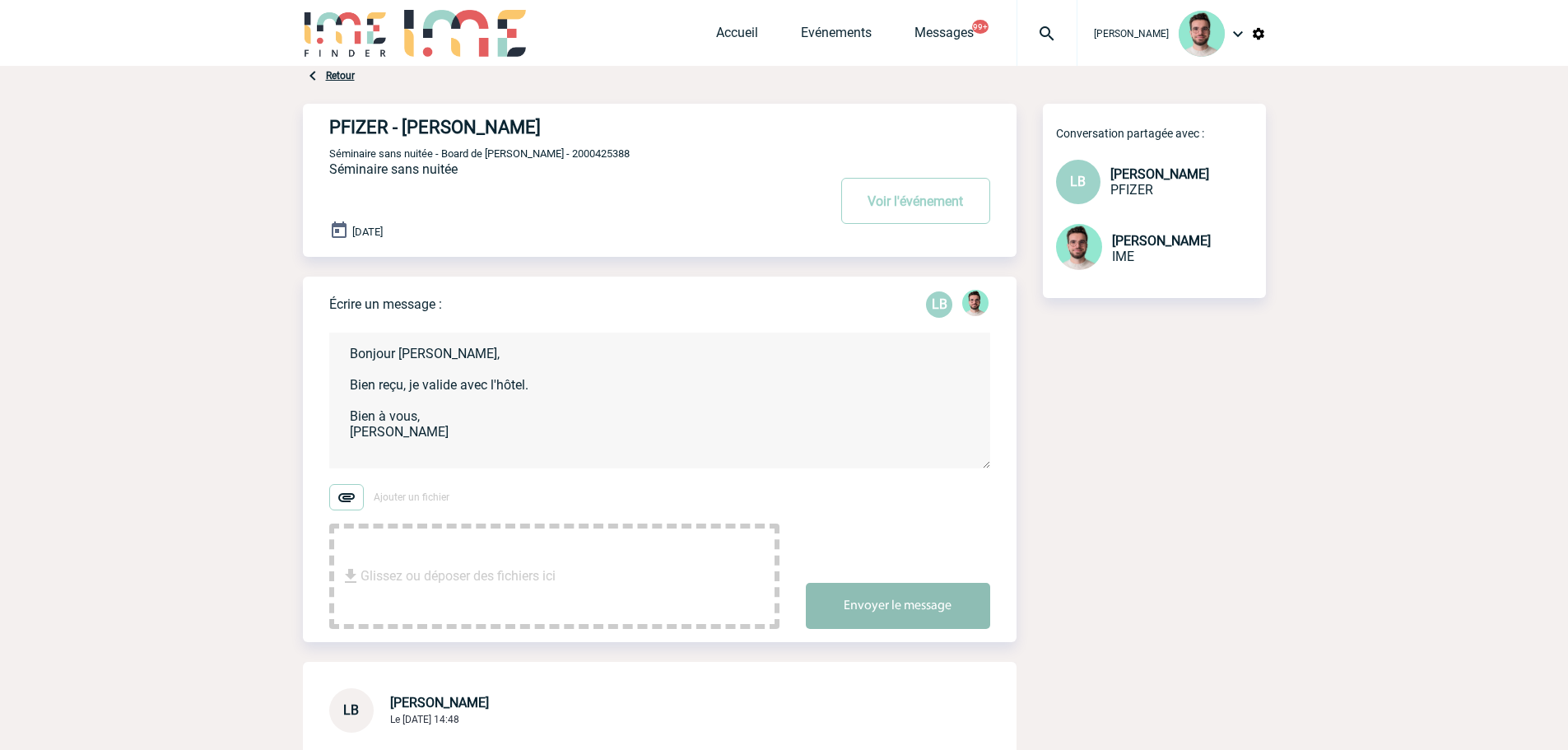
type textarea "Bonjour [PERSON_NAME], Bien reçu, je valide avec l'hôtel. Bien à vous, [PERSON_…"
click at [824, 587] on button "Envoyer le message" at bounding box center [897, 606] width 184 height 46
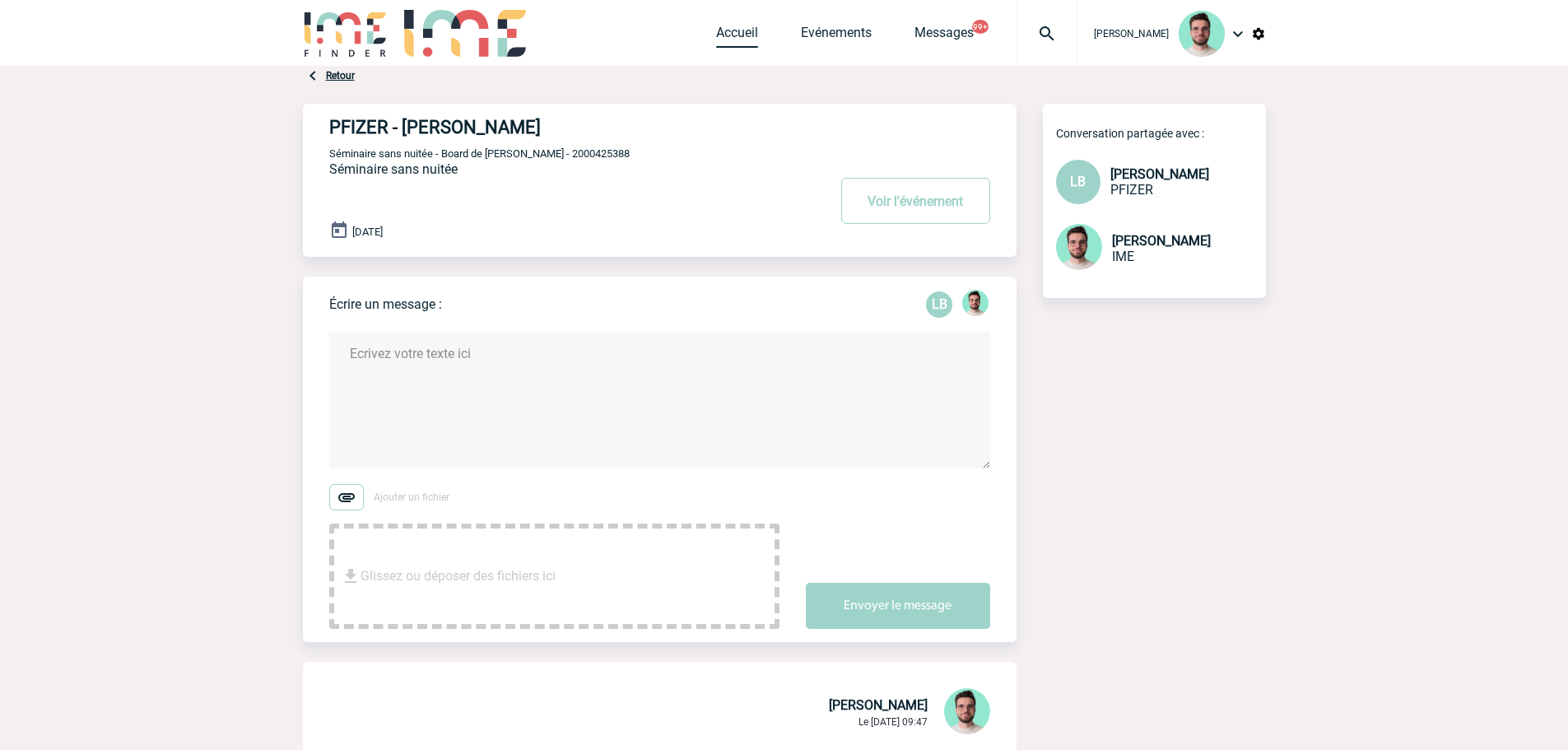
click at [731, 28] on link "Accueil" at bounding box center [736, 36] width 42 height 23
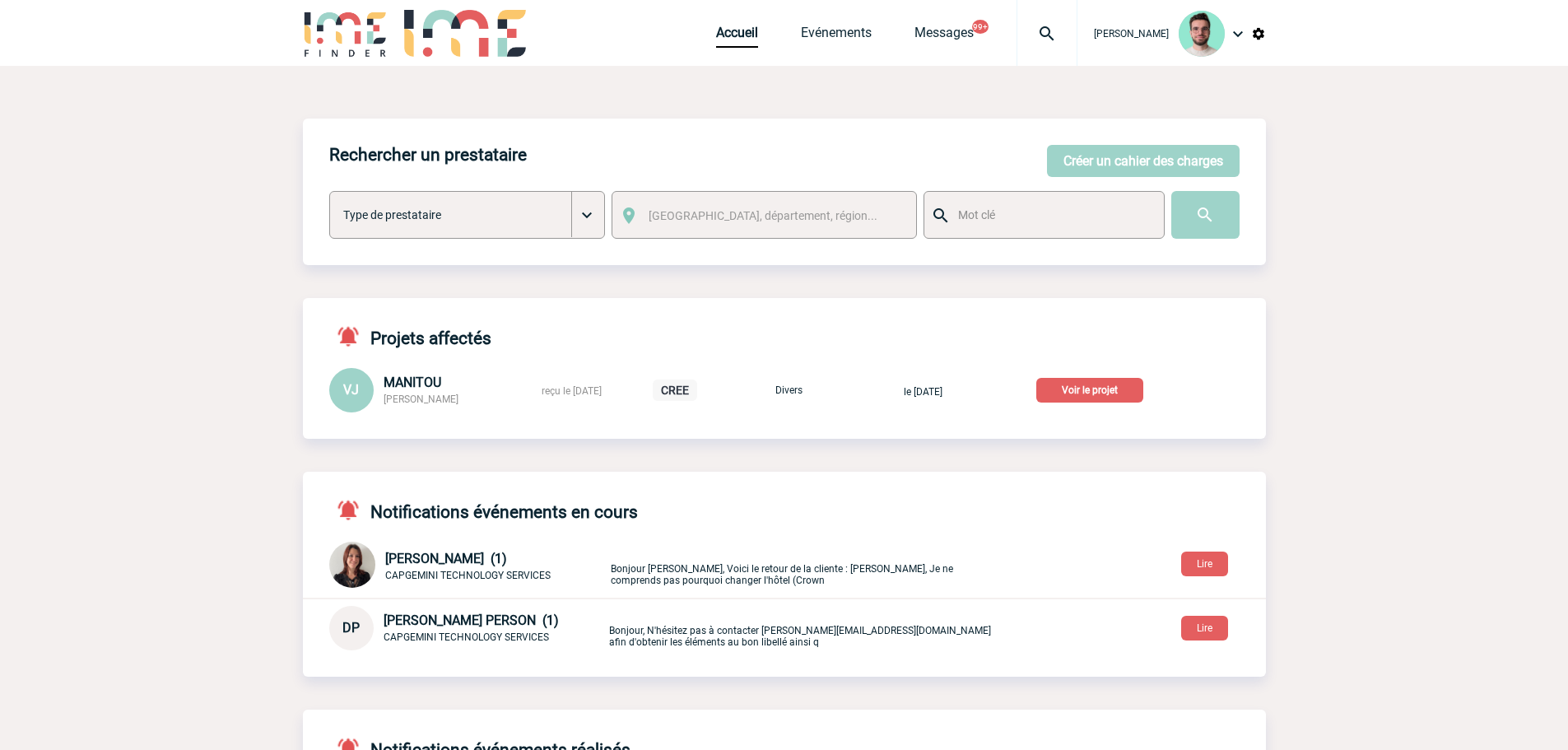
click at [1100, 393] on p "Voir le projet" at bounding box center [1090, 391] width 107 height 25
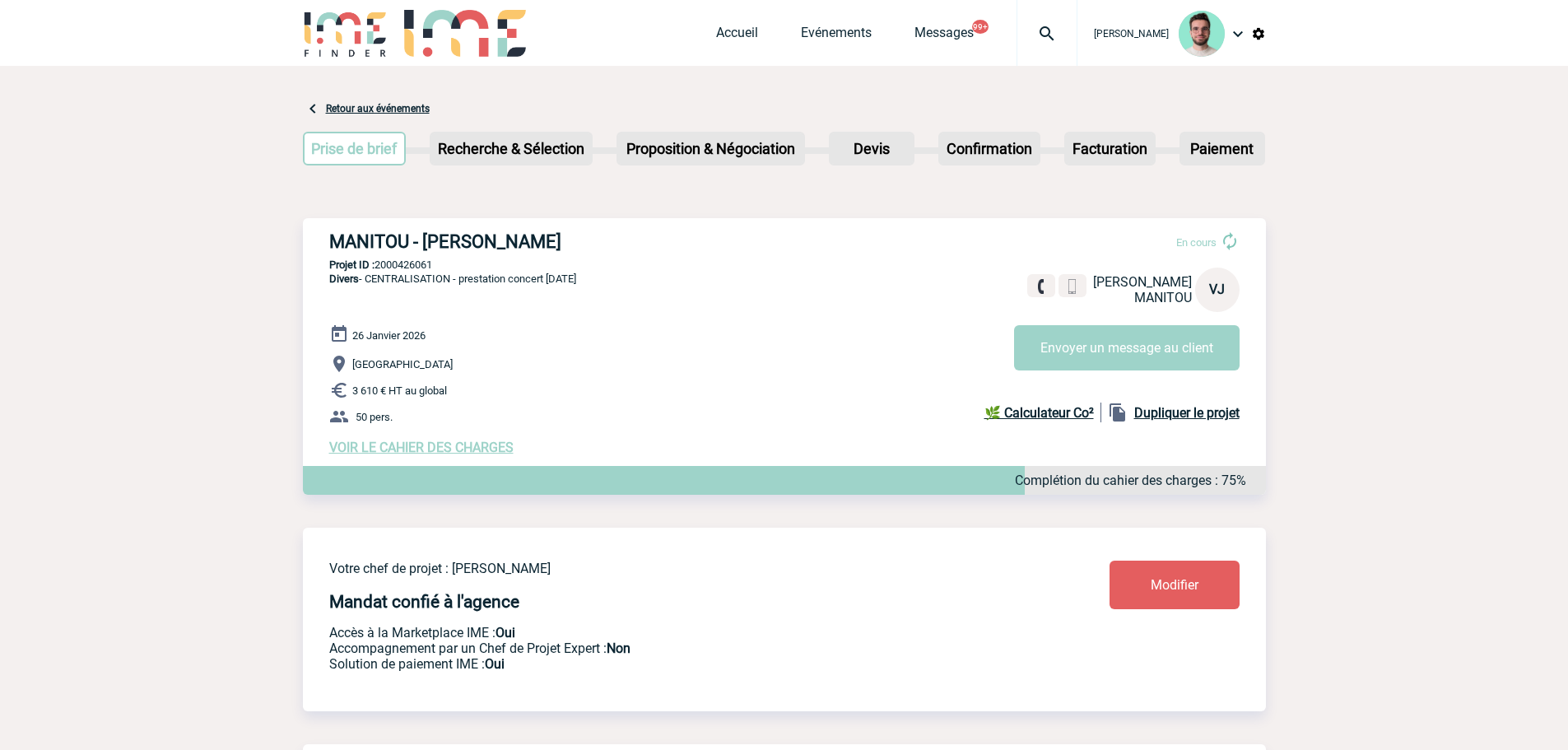
click at [494, 230] on div "MANITOU - [PERSON_NAME] En cours [PERSON_NAME] VJ Envoyer un message au client …" at bounding box center [784, 343] width 963 height 250
click at [490, 236] on h3 "MANITOU - [PERSON_NAME]" at bounding box center [575, 241] width 494 height 20
click at [490, 236] on h3 "MANITOU - Virginie JOUAND" at bounding box center [575, 241] width 494 height 20
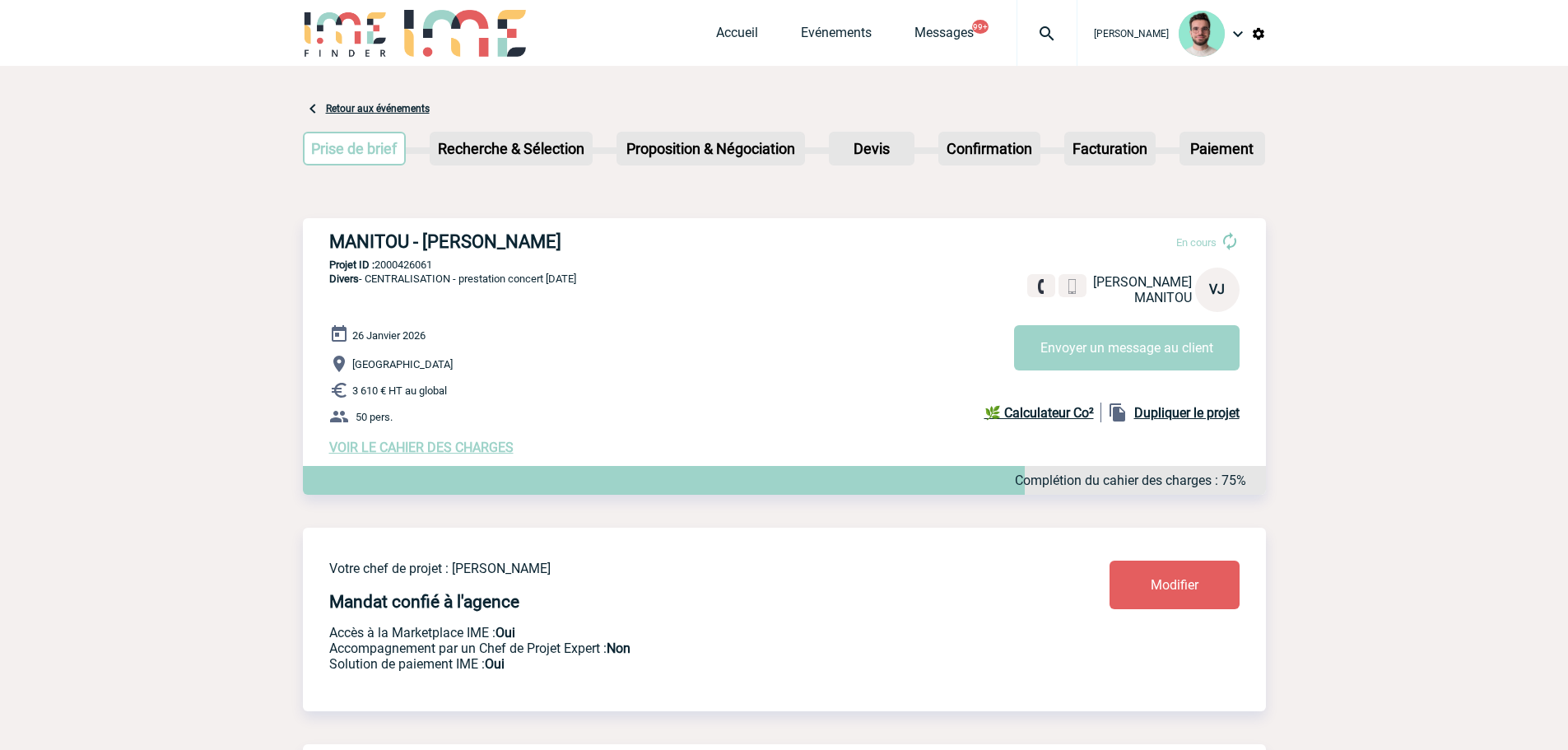
click at [411, 270] on p "Projet ID : 2000426061" at bounding box center [784, 265] width 963 height 12
copy p "2000426061"
click at [624, 360] on p "Nantes" at bounding box center [797, 364] width 937 height 20
click at [380, 275] on div "MANITOU - Virginie JOUAND En cours Virginie JOUAND MANITOU VJ Envoyer un messag…" at bounding box center [784, 343] width 963 height 250
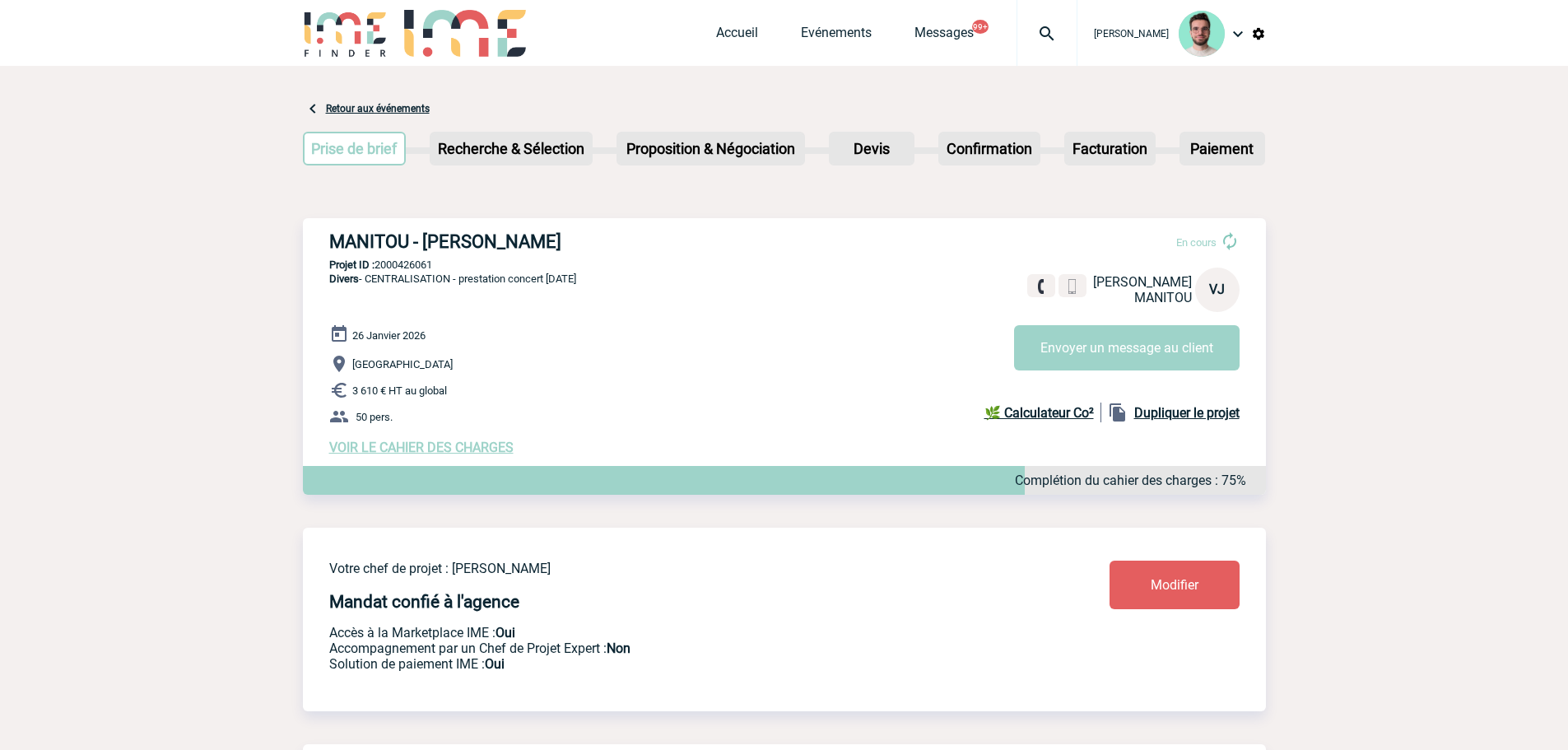
click at [387, 267] on p "Projet ID : 2000426061" at bounding box center [784, 265] width 963 height 12
copy p "2000426061"
click at [420, 267] on p "Projet ID : 2000426061" at bounding box center [784, 265] width 963 height 12
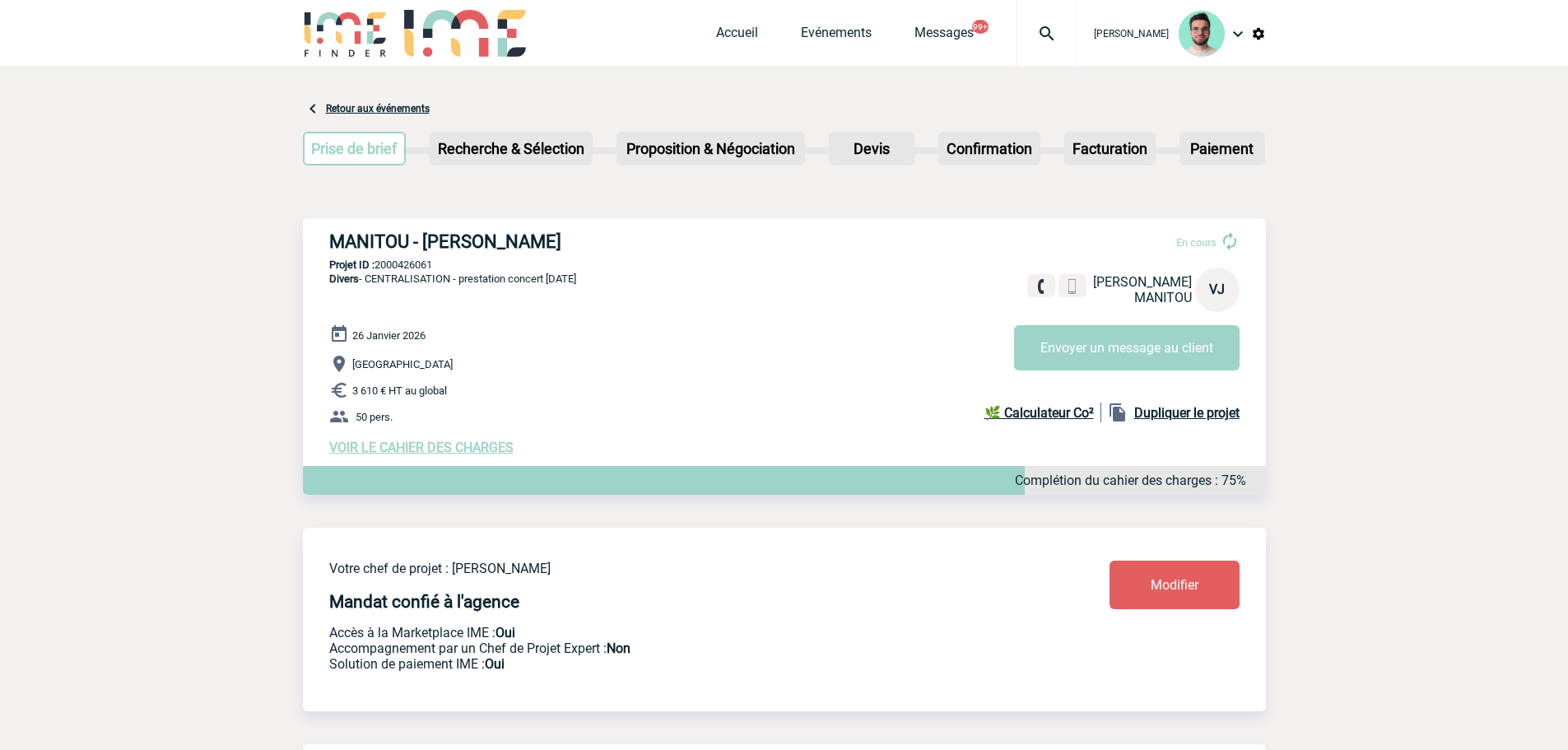
click at [631, 303] on div "MANITOU - Virginie JOUAND En cours Virginie JOUAND MANITOU VJ Envoyer un messag…" at bounding box center [784, 343] width 963 height 250
click at [398, 270] on p "Projet ID : 2000426061" at bounding box center [784, 265] width 963 height 12
copy p "2000426061"
click at [787, 28] on span "Accueil" at bounding box center [758, 33] width 84 height 16
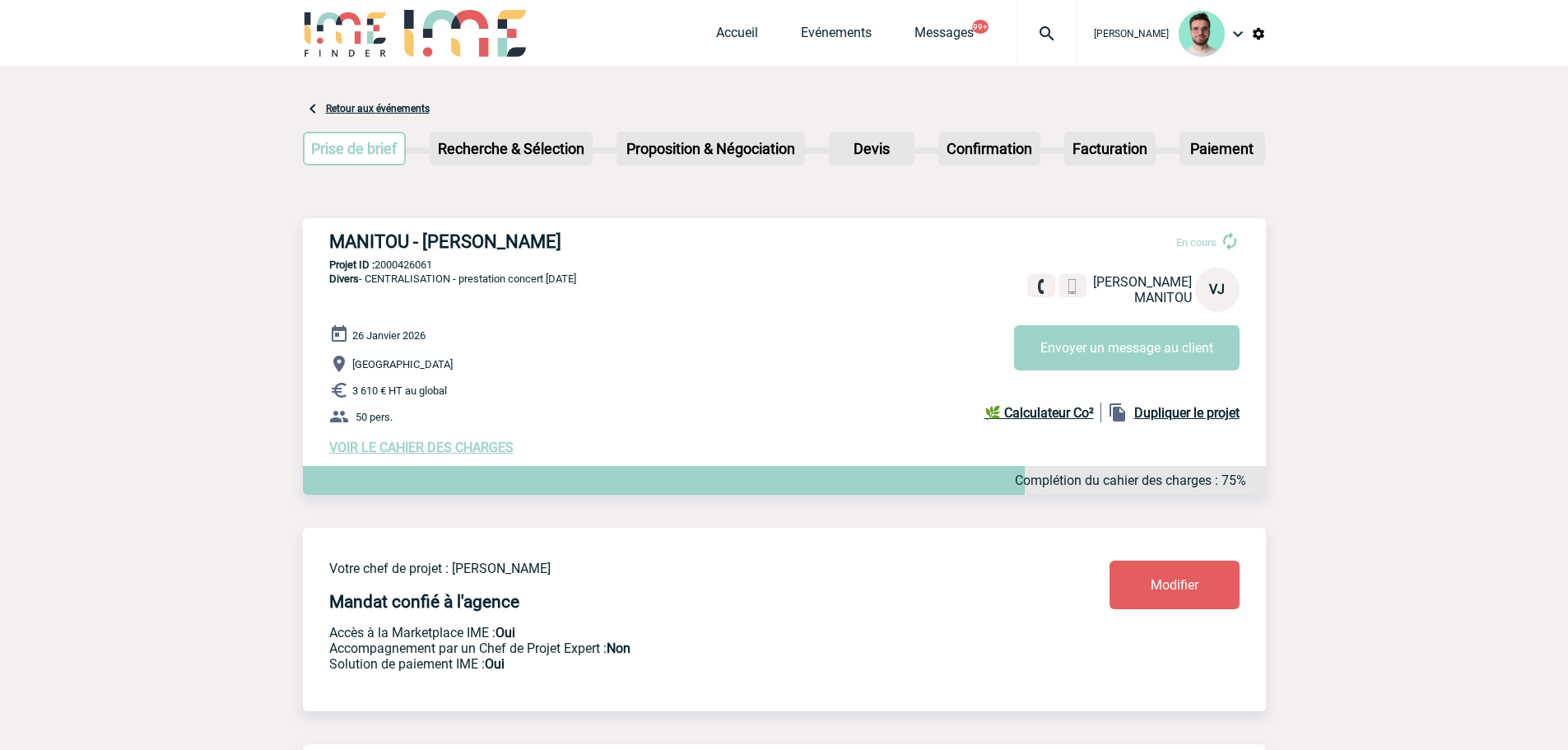
click at [787, 28] on span "Accueil" at bounding box center [758, 33] width 84 height 16
click at [801, 26] on link "Evénements" at bounding box center [837, 36] width 71 height 23
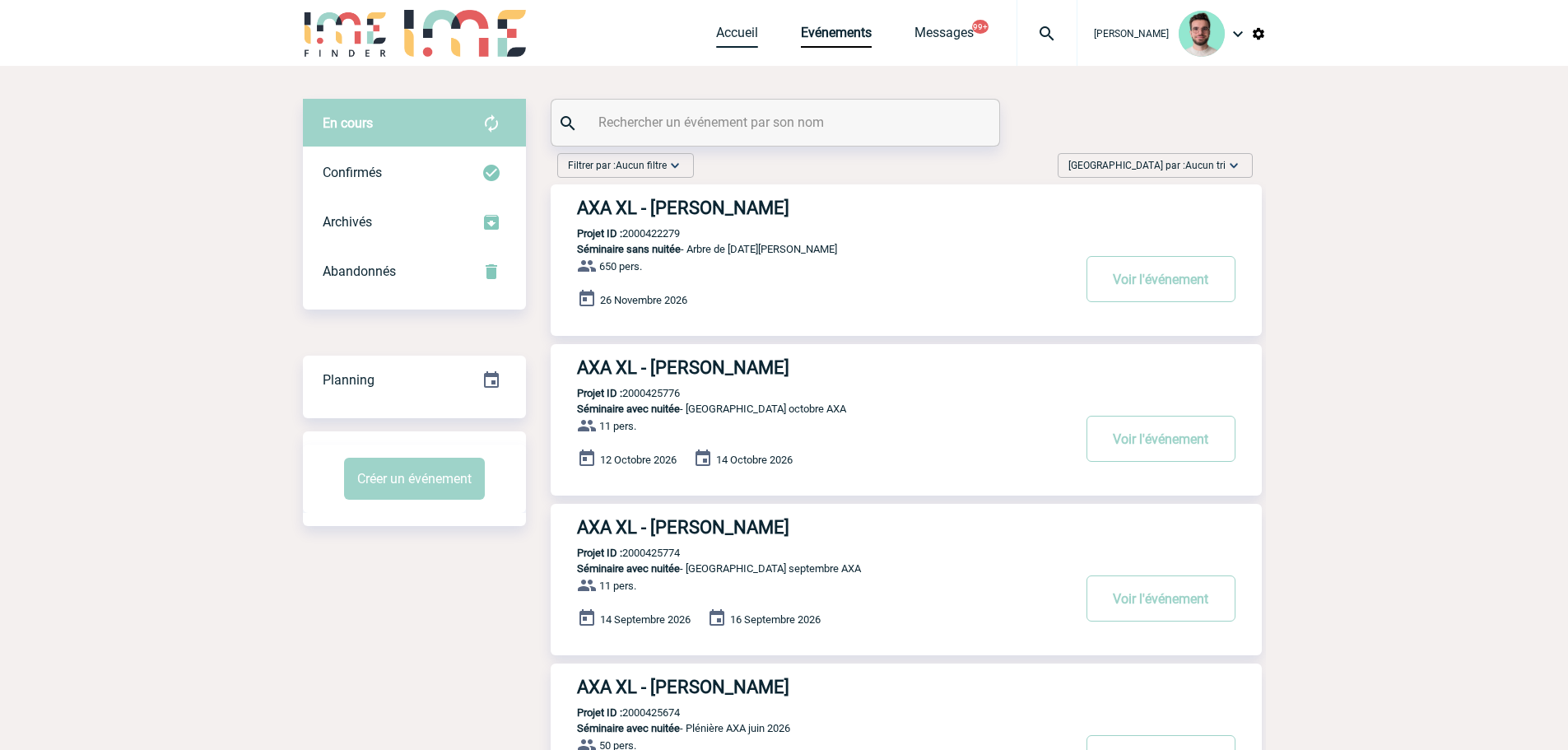
click at [723, 36] on link "Accueil" at bounding box center [736, 36] width 42 height 23
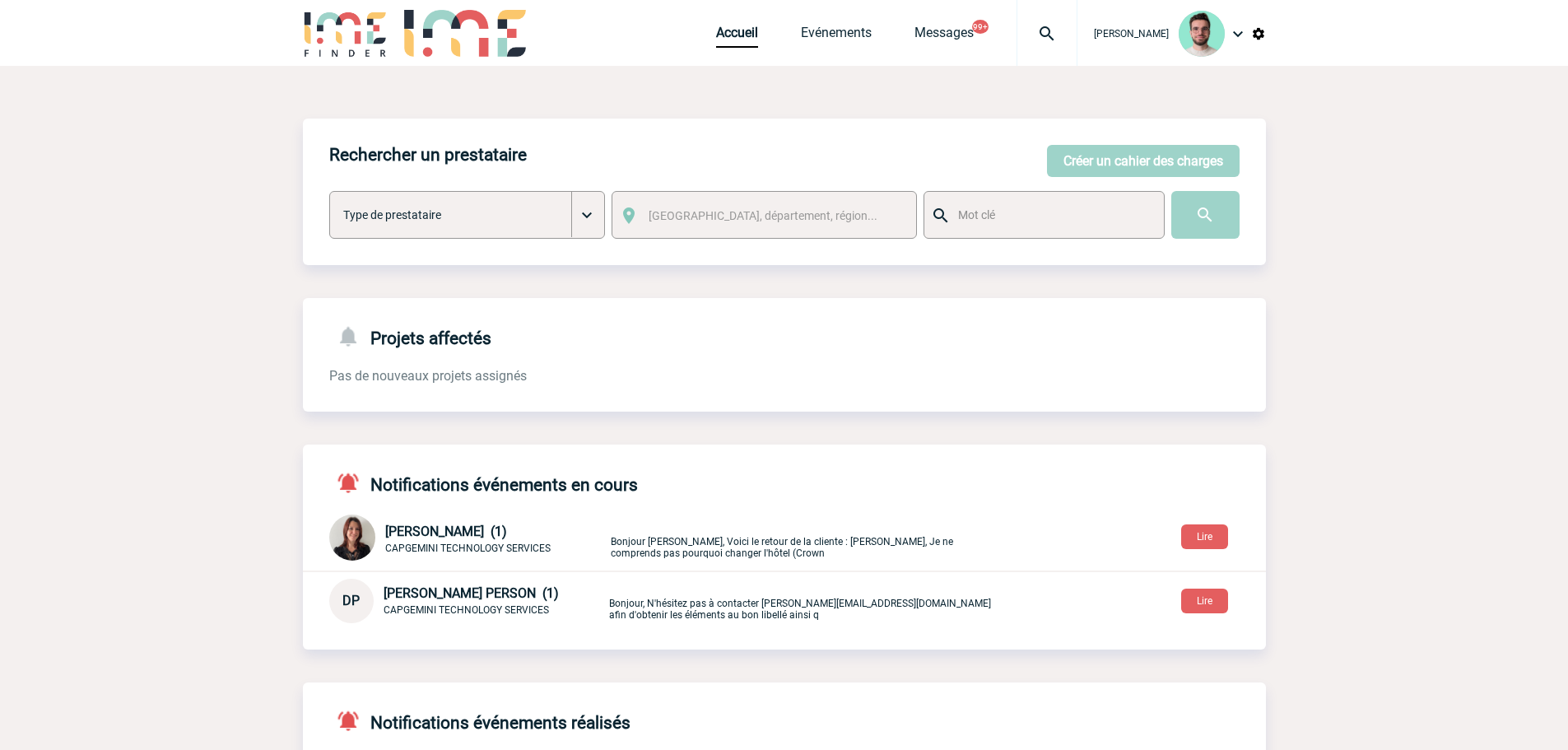
click at [1038, 30] on img at bounding box center [1047, 34] width 60 height 20
type input "2000426038"
select select "25539"
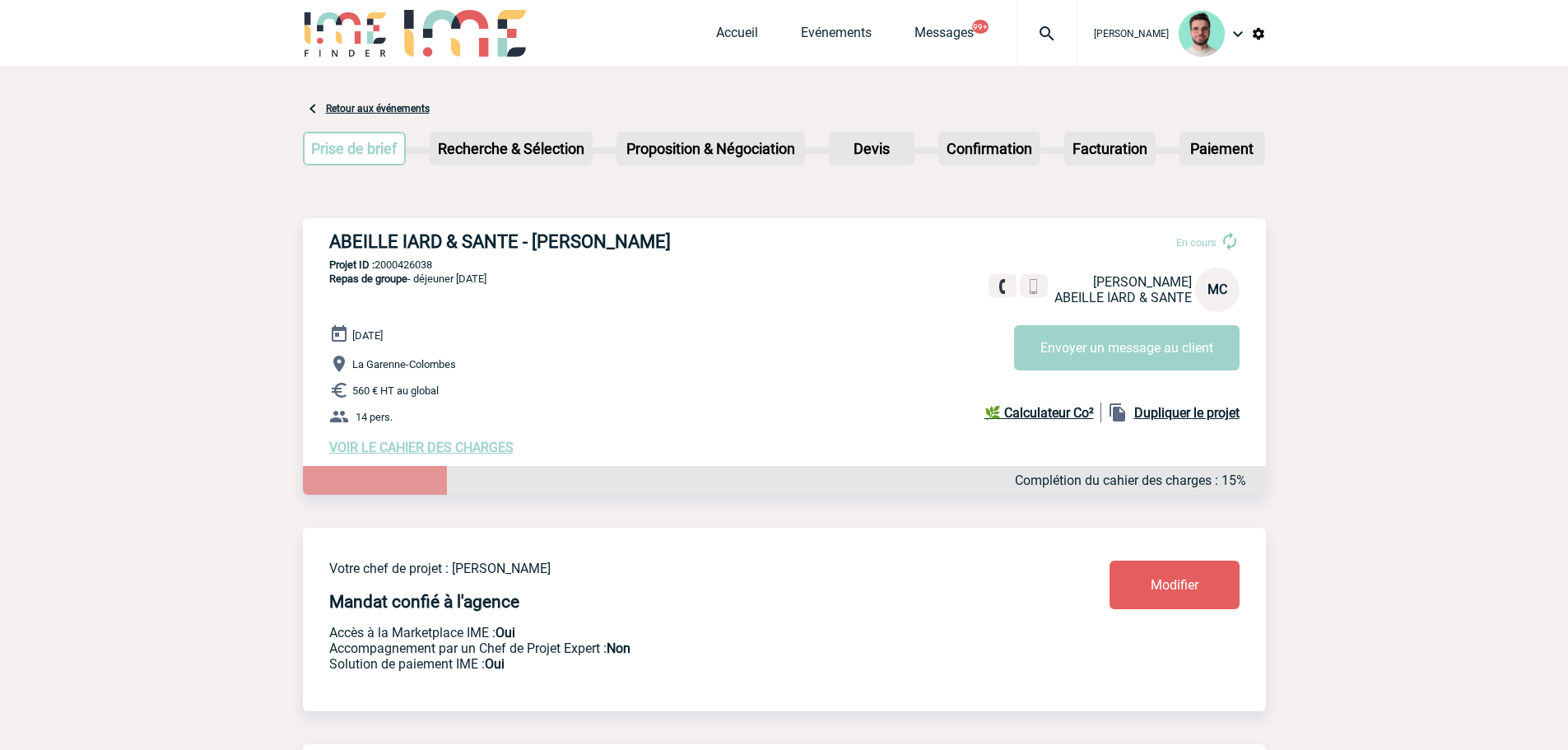
click at [376, 264] on p "Projet ID : 2000426038" at bounding box center [784, 265] width 963 height 12
click at [390, 268] on p "Projet ID : 2000426038" at bounding box center [784, 265] width 963 height 12
copy p "2000426038"
click at [1017, 35] on img at bounding box center [1047, 34] width 60 height 20
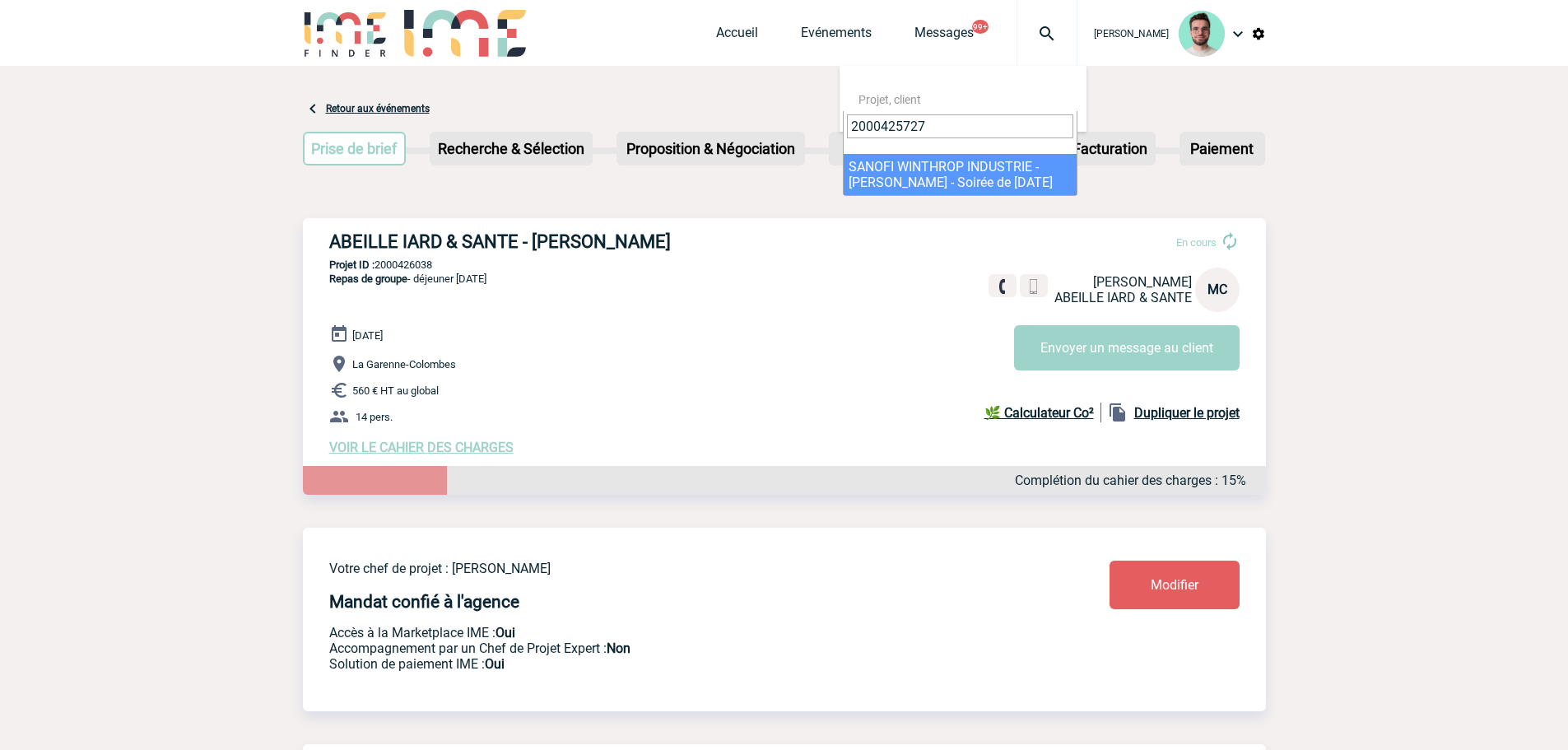
type input "2000425727"
select select "25228"
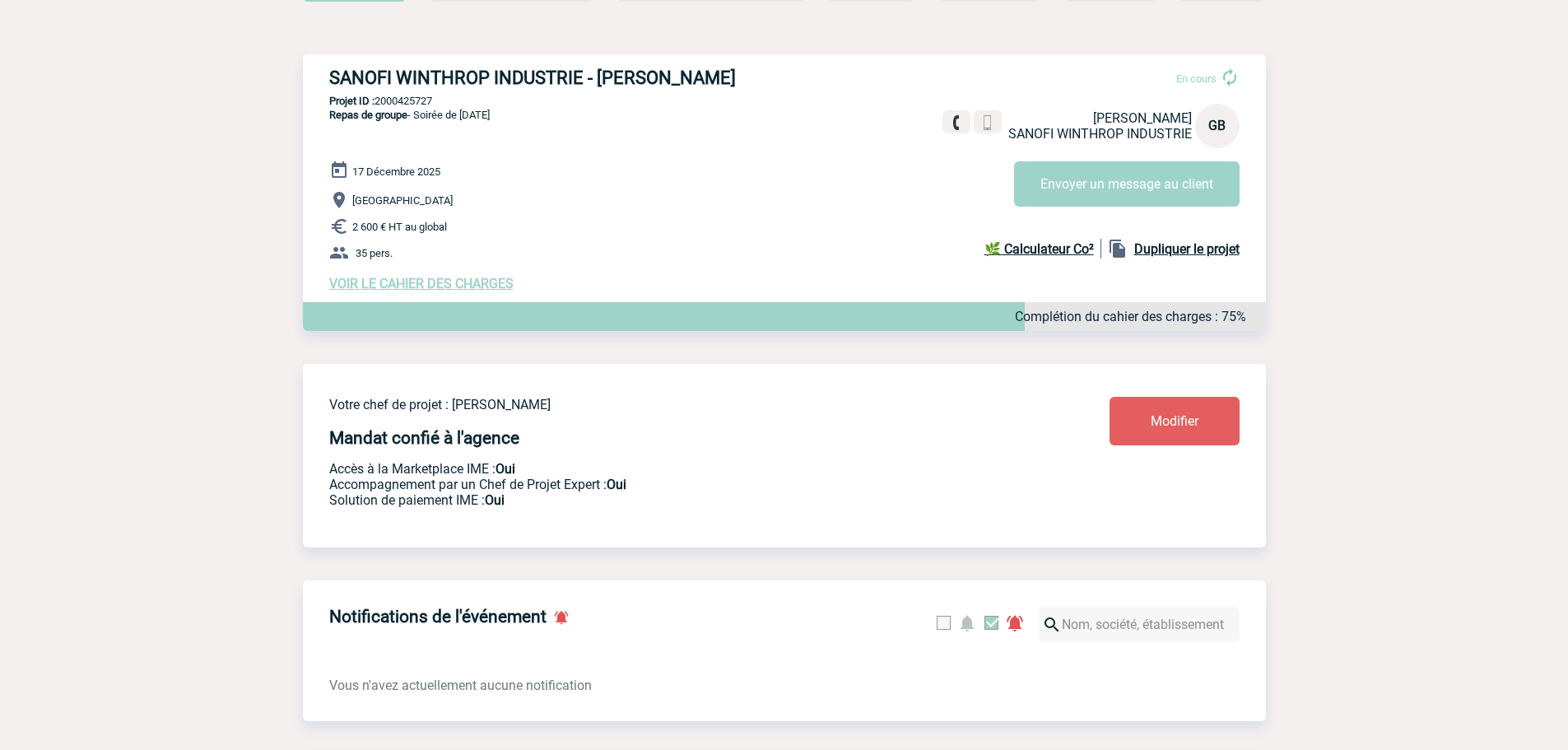
scroll to position [165, 0]
click at [1059, 202] on button "Envoyer un message au client" at bounding box center [1127, 182] width 226 height 45
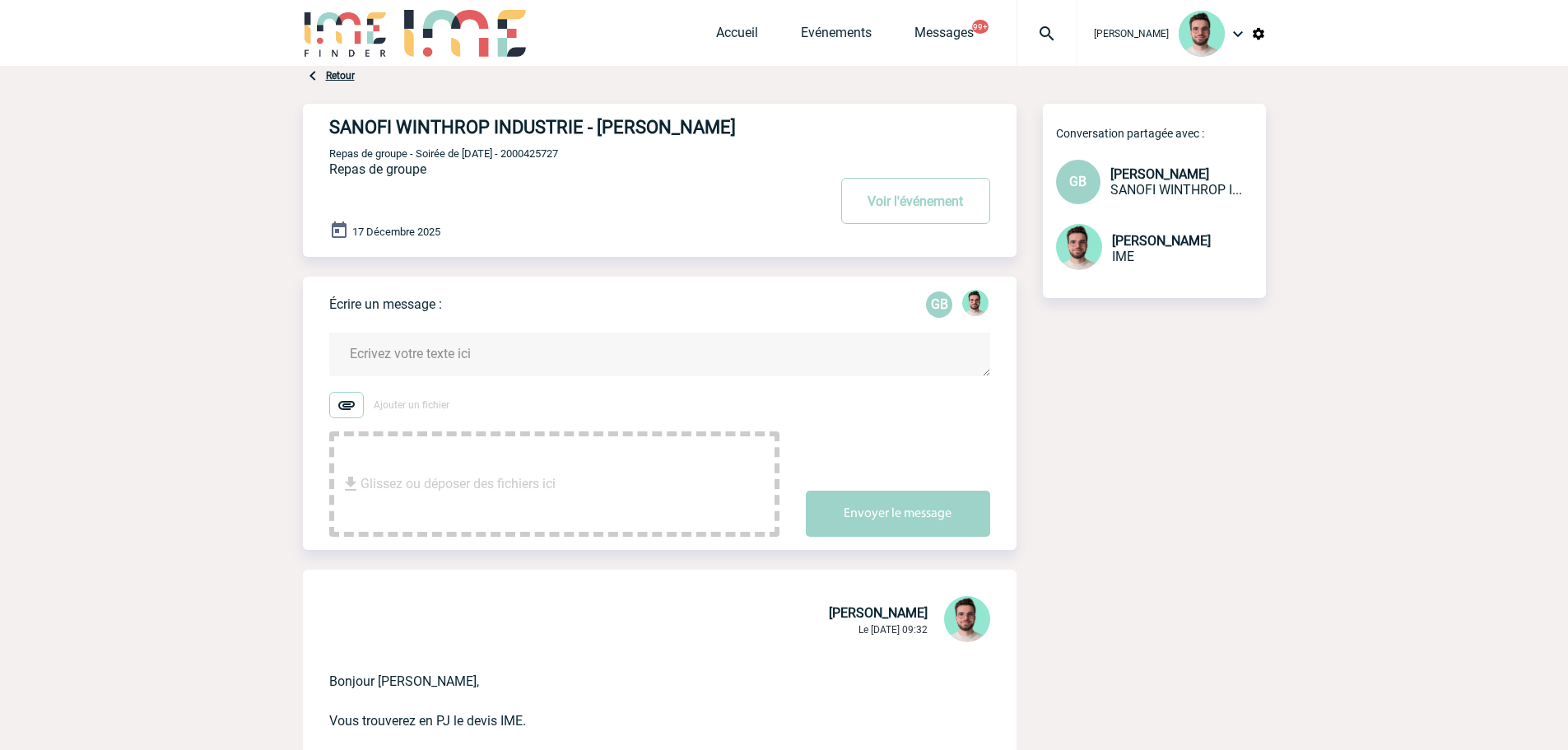
click at [428, 344] on textarea at bounding box center [659, 354] width 661 height 44
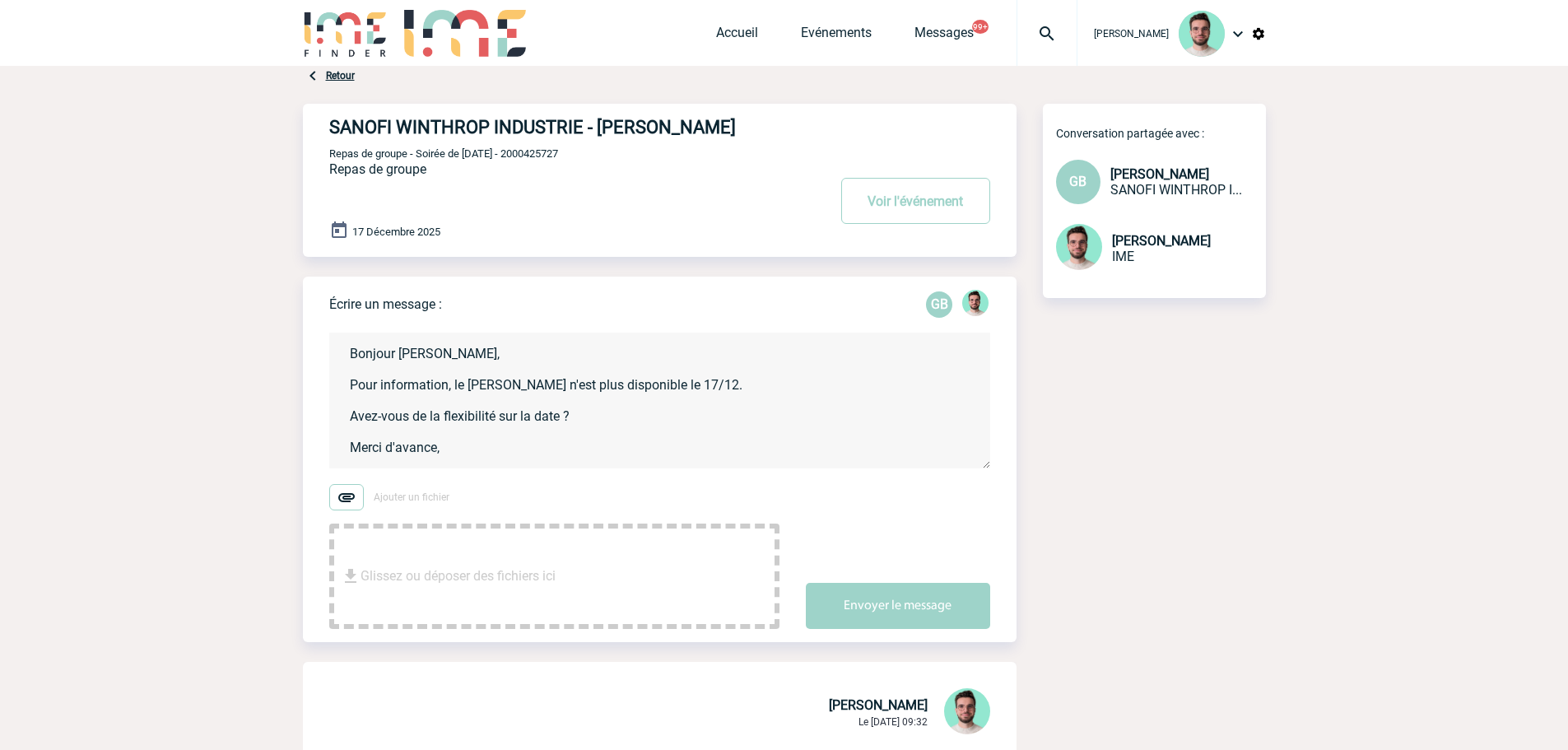
scroll to position [4, 0]
type textarea "Bonjour [PERSON_NAME], Pour information, le [PERSON_NAME] n'est plus disponible…"
click at [975, 595] on button "Envoyer le message" at bounding box center [897, 606] width 184 height 46
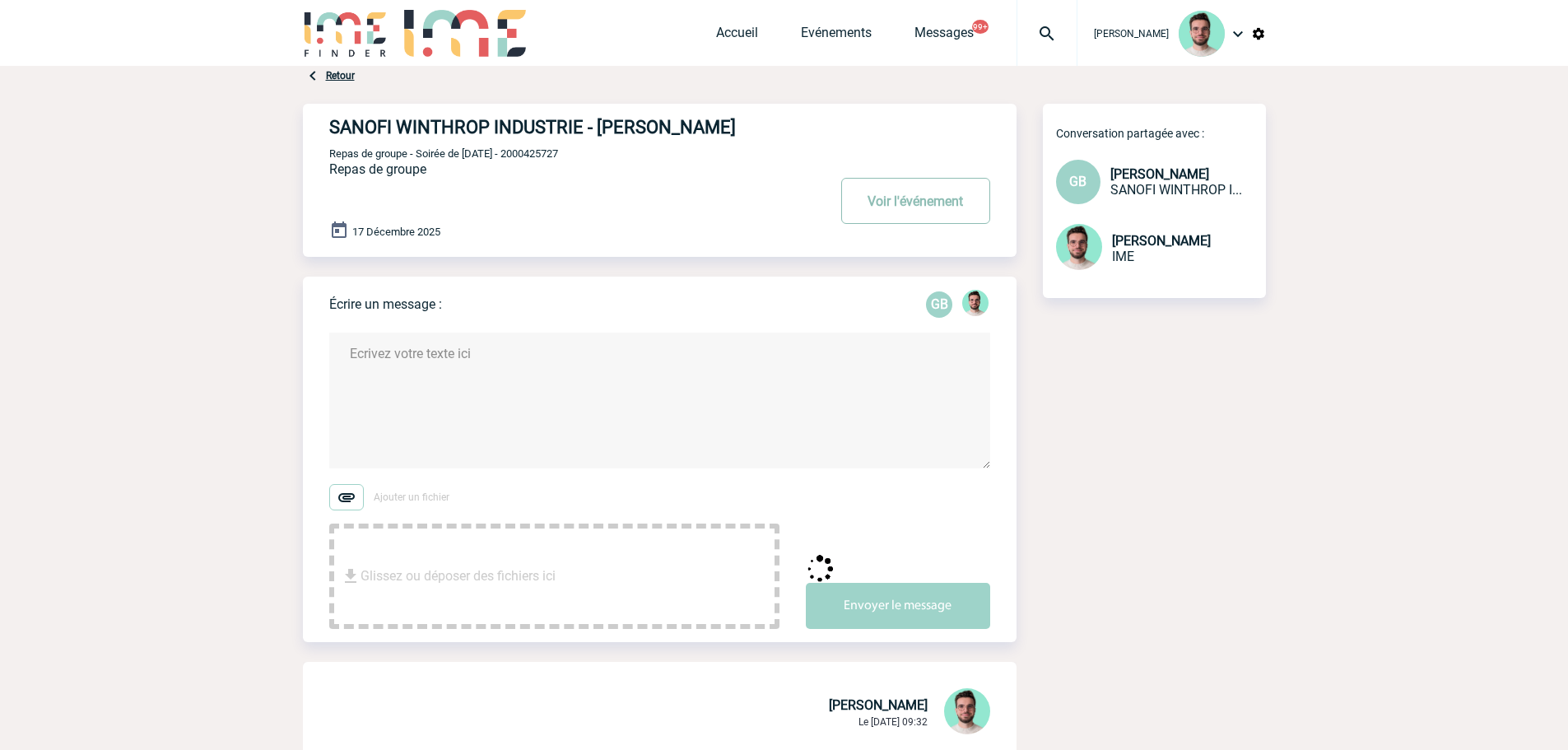
scroll to position [0, 0]
click at [879, 195] on button "Voir l'événement" at bounding box center [916, 201] width 149 height 46
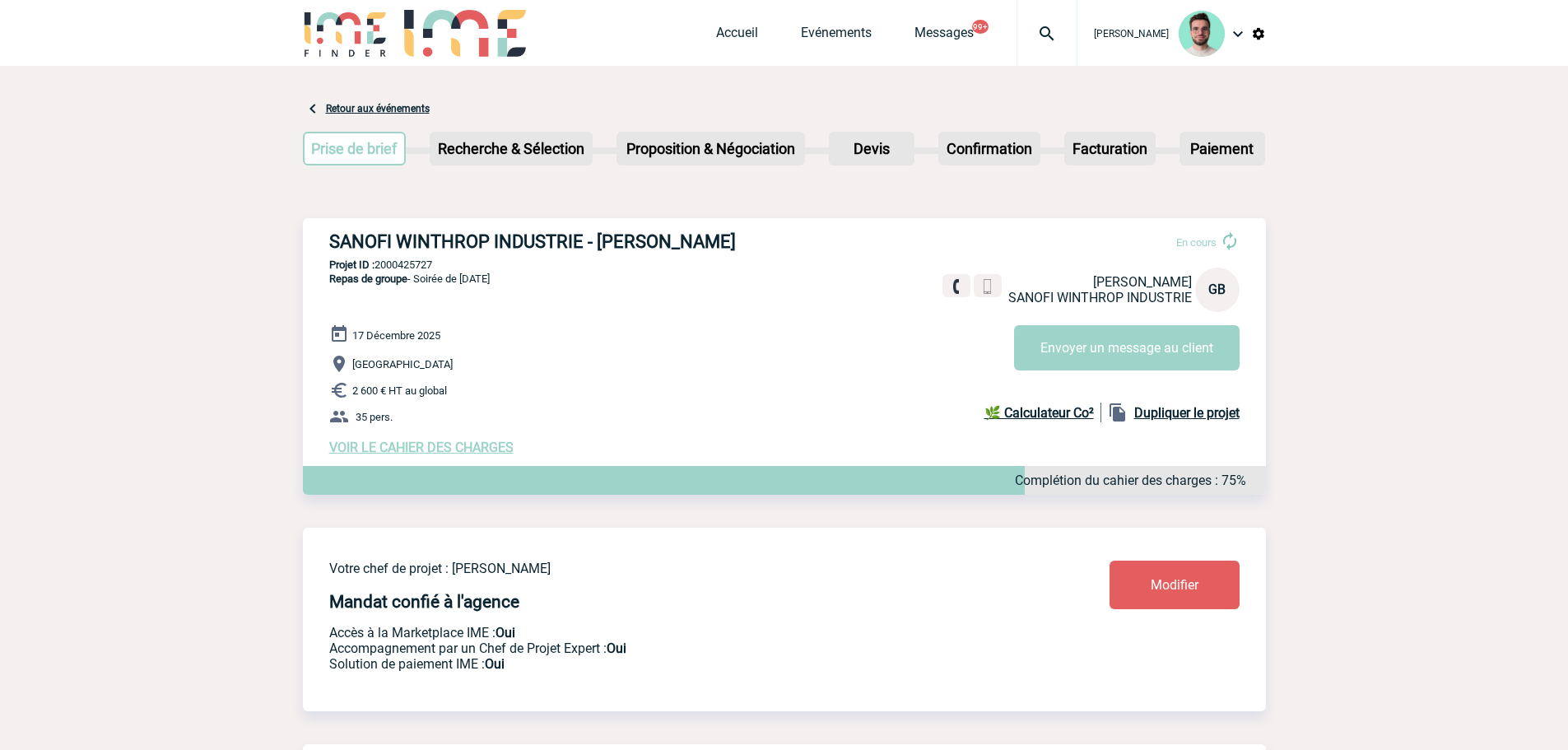
click at [1041, 39] on img at bounding box center [1047, 34] width 60 height 20
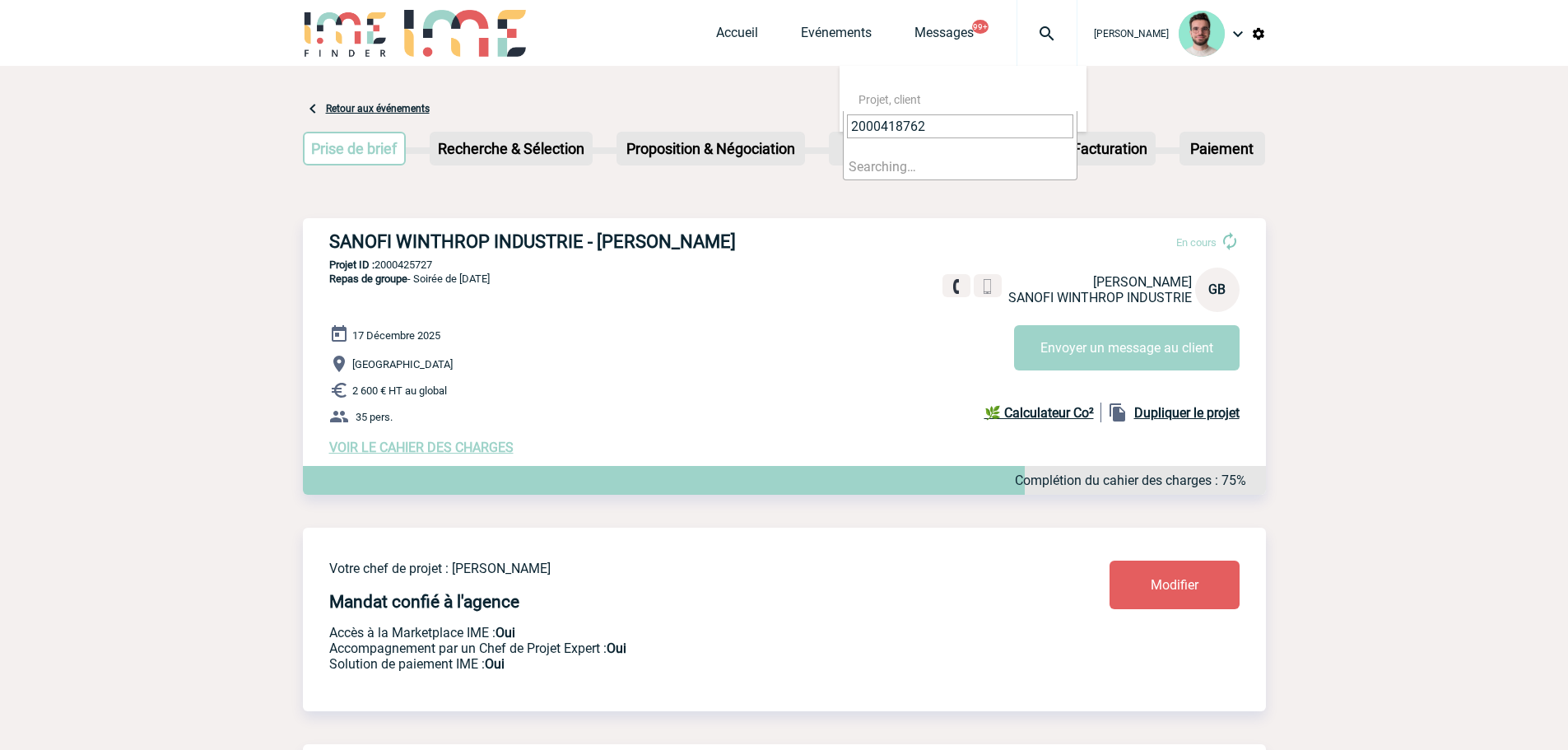
type input "2000418762"
select select "18263"
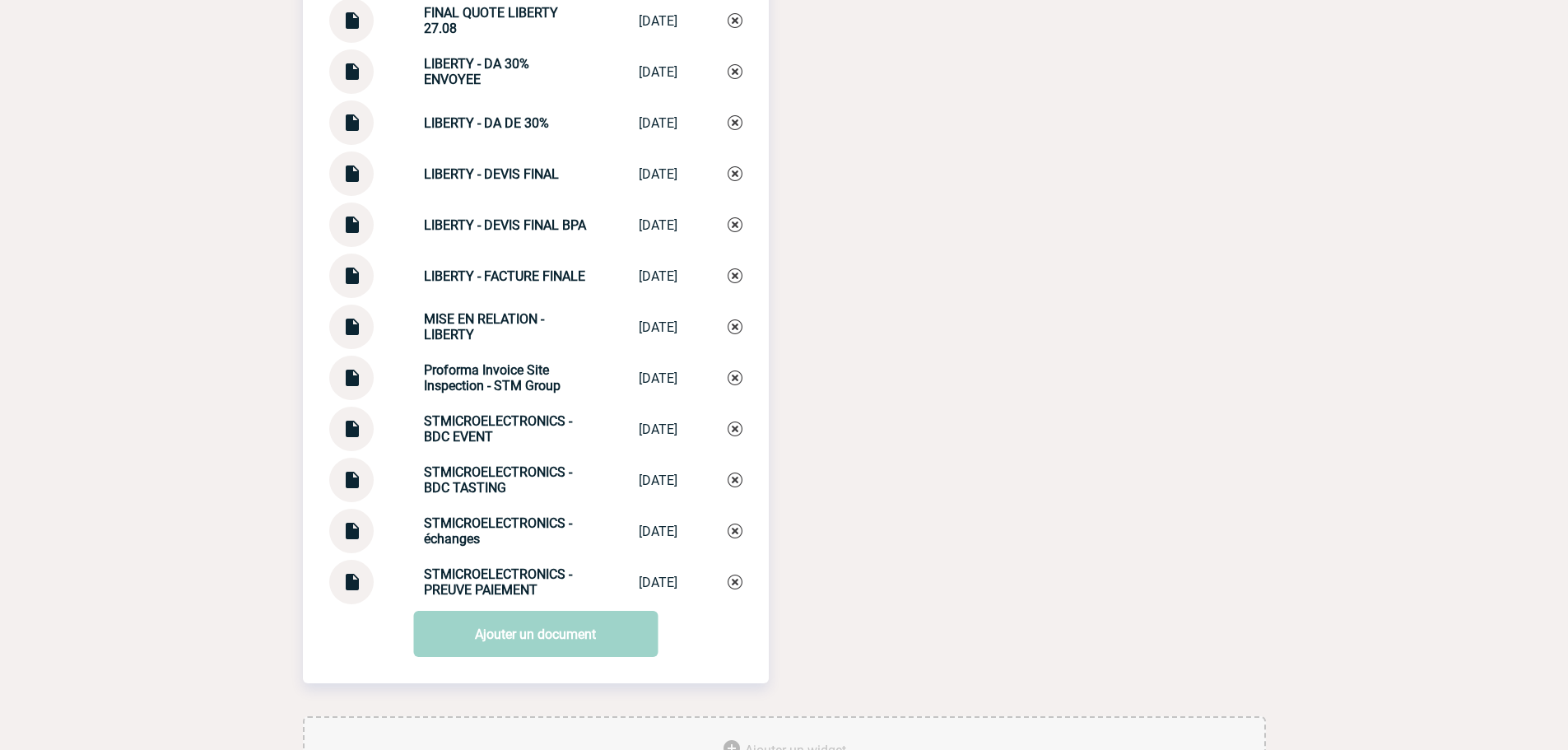
scroll to position [2927, 0]
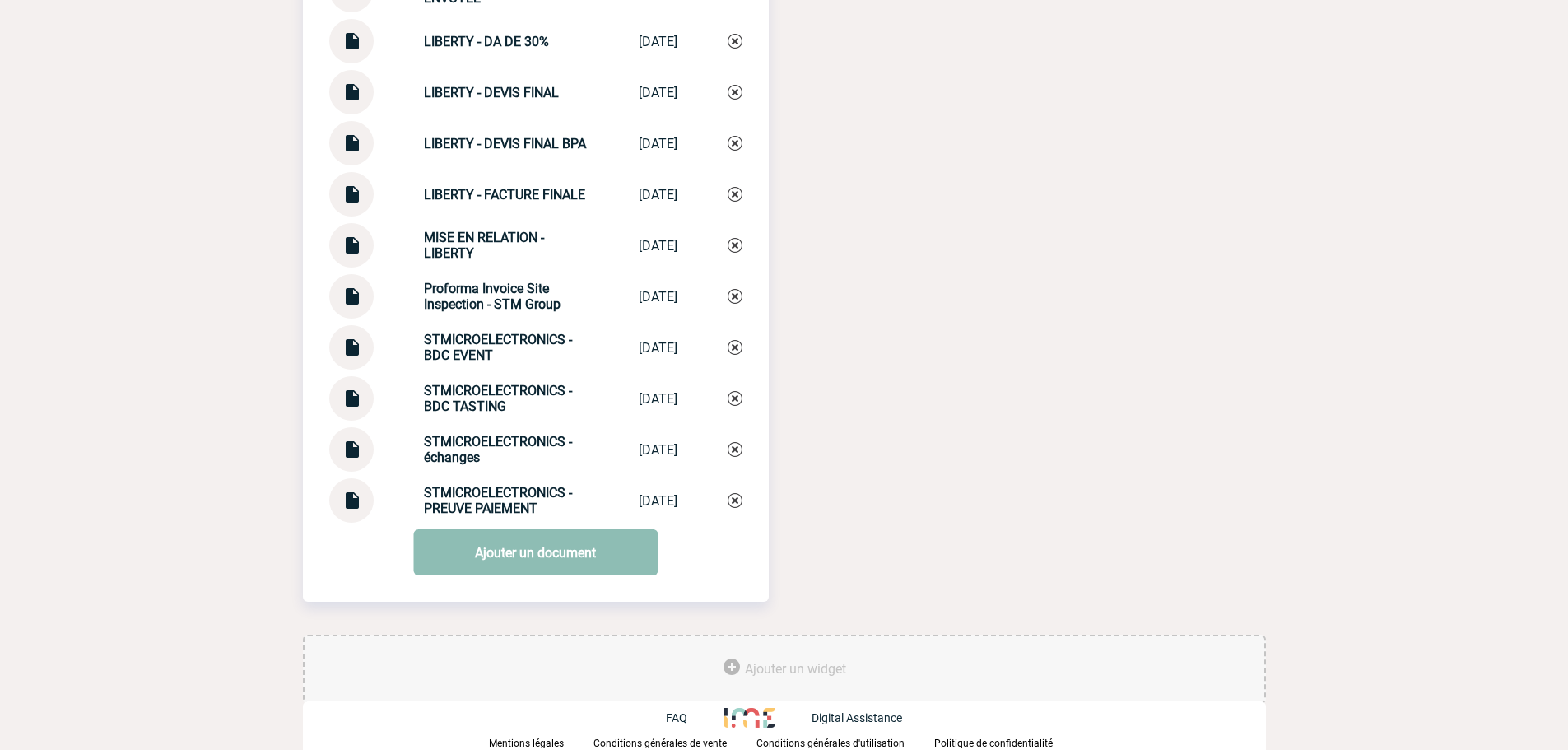
click at [492, 569] on link "Ajouter un document" at bounding box center [535, 552] width 245 height 46
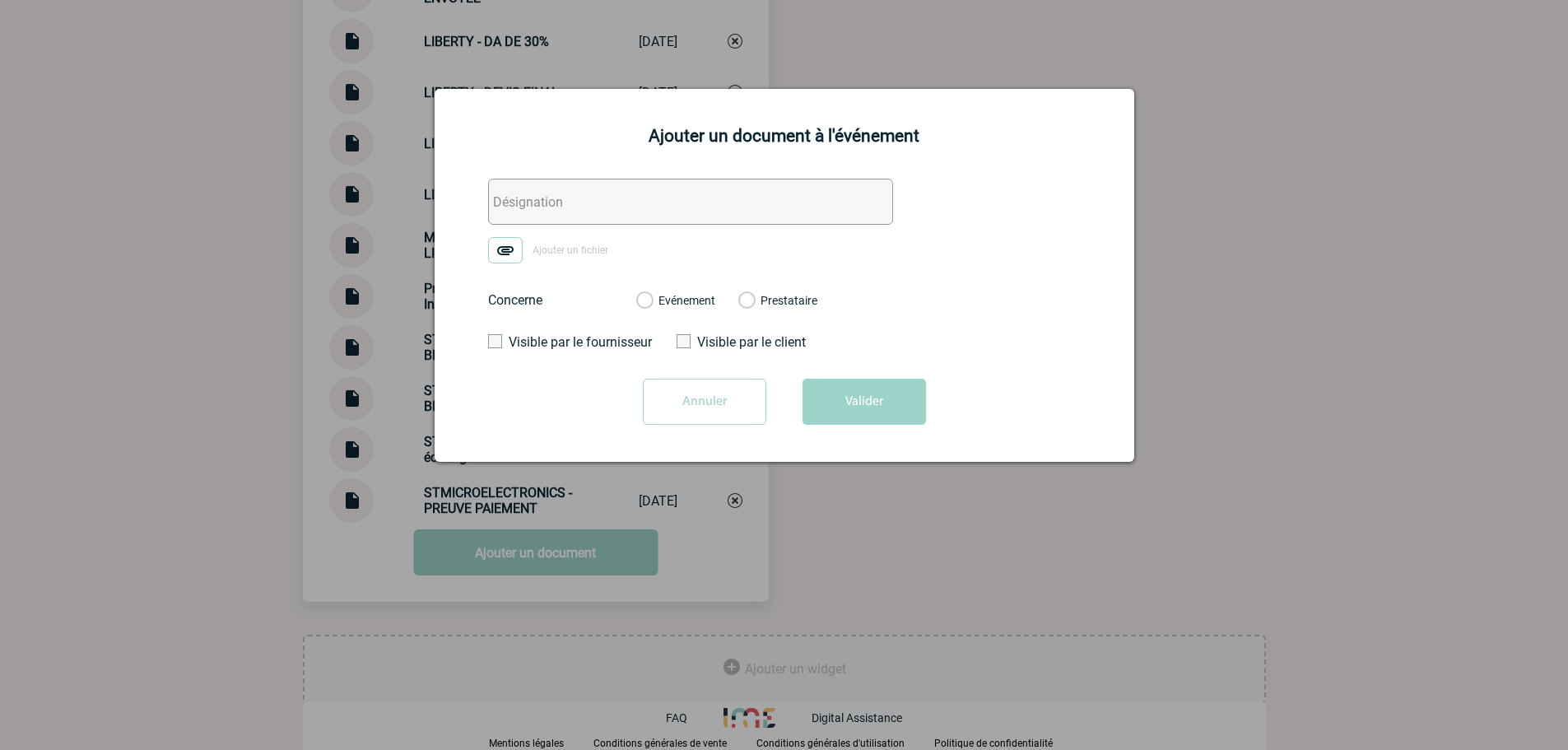
click at [660, 236] on form "Ajouter un fichier Concerne Evénement Prestataire Visible par le fournisseur Vi…" at bounding box center [784, 308] width 658 height 259
click at [667, 213] on input "text" at bounding box center [690, 202] width 405 height 46
type input "1. BDC FINAL STMICRO"
click at [591, 258] on label "Ajouter un fichier" at bounding box center [554, 251] width 132 height 27
click at [0, 0] on input "Ajouter un fichier" at bounding box center [0, 0] width 0 height 0
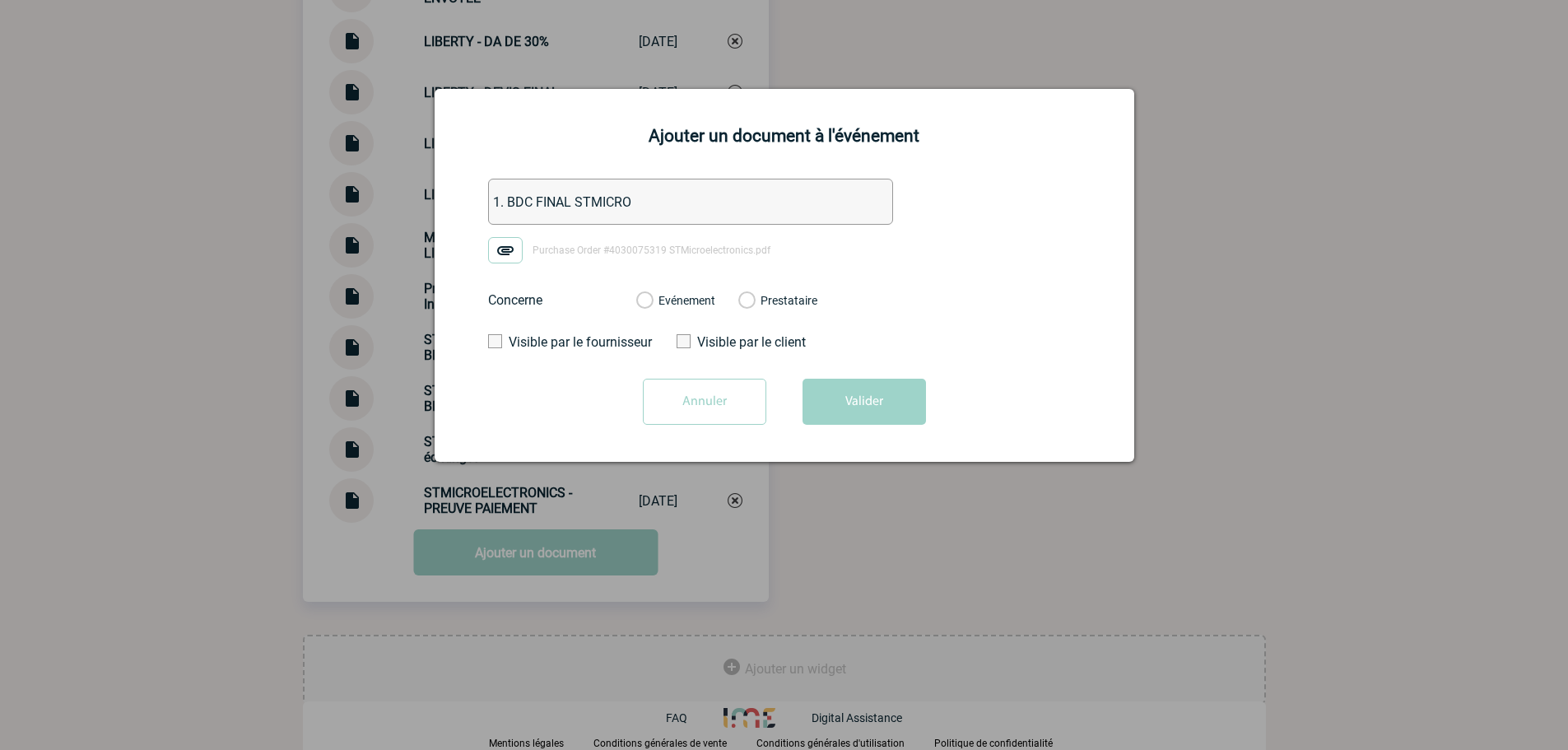
click at [652, 304] on label "Evénement" at bounding box center [644, 301] width 16 height 15
click at [0, 0] on input "Evénement" at bounding box center [0, 0] width 0 height 0
click at [879, 413] on button "Valider" at bounding box center [864, 402] width 124 height 46
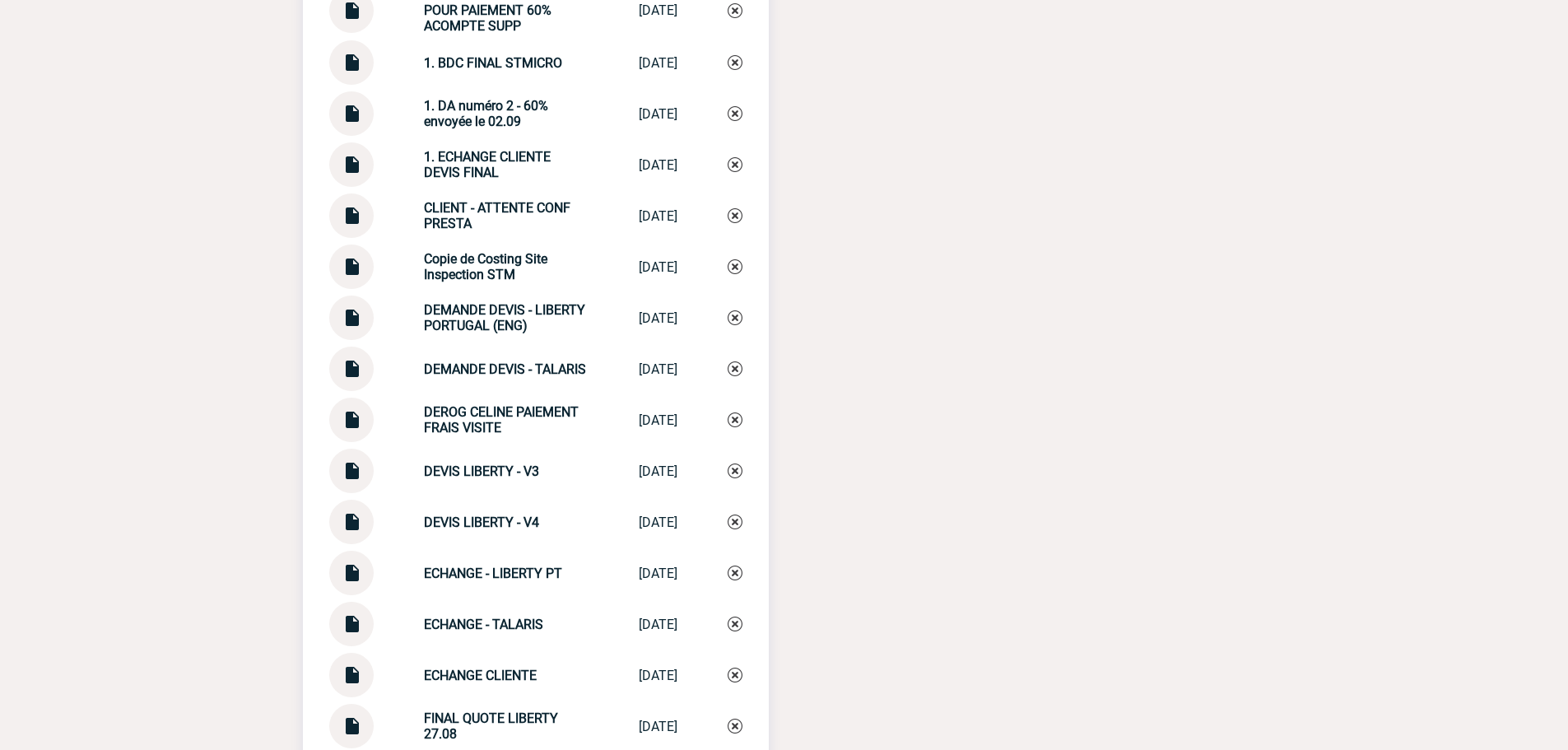
scroll to position [1609, 0]
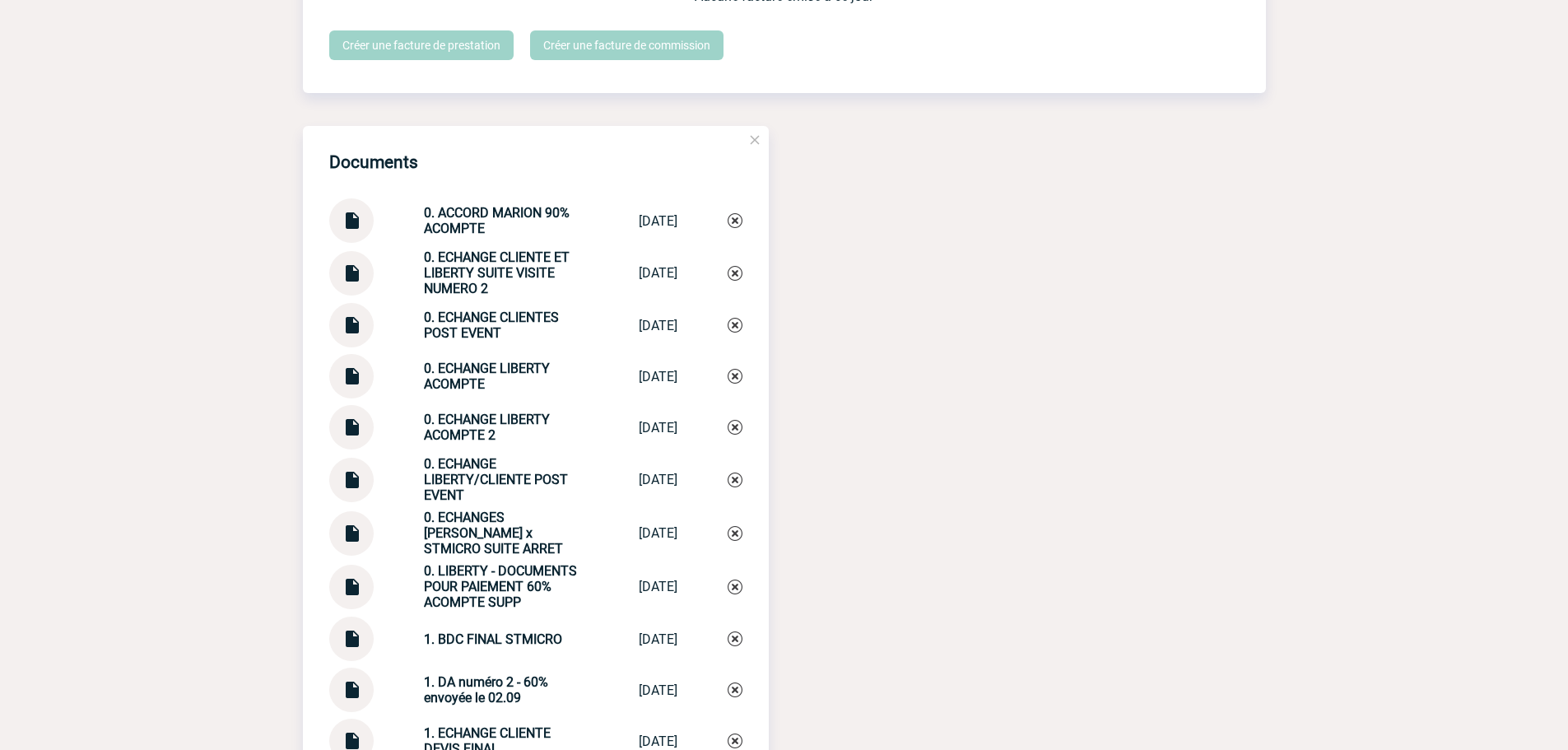
click at [470, 368] on strong "0. ECHANGE LIBERTY ACOMPTE" at bounding box center [487, 375] width 126 height 31
click at [476, 481] on strong "0. ECHANGE LIBERTY/CLIENTE POST EVENT" at bounding box center [496, 480] width 144 height 47
click at [475, 482] on strong "0. ECHANGE LIBERTY/CLIENTE POST EVENT" at bounding box center [496, 480] width 144 height 47
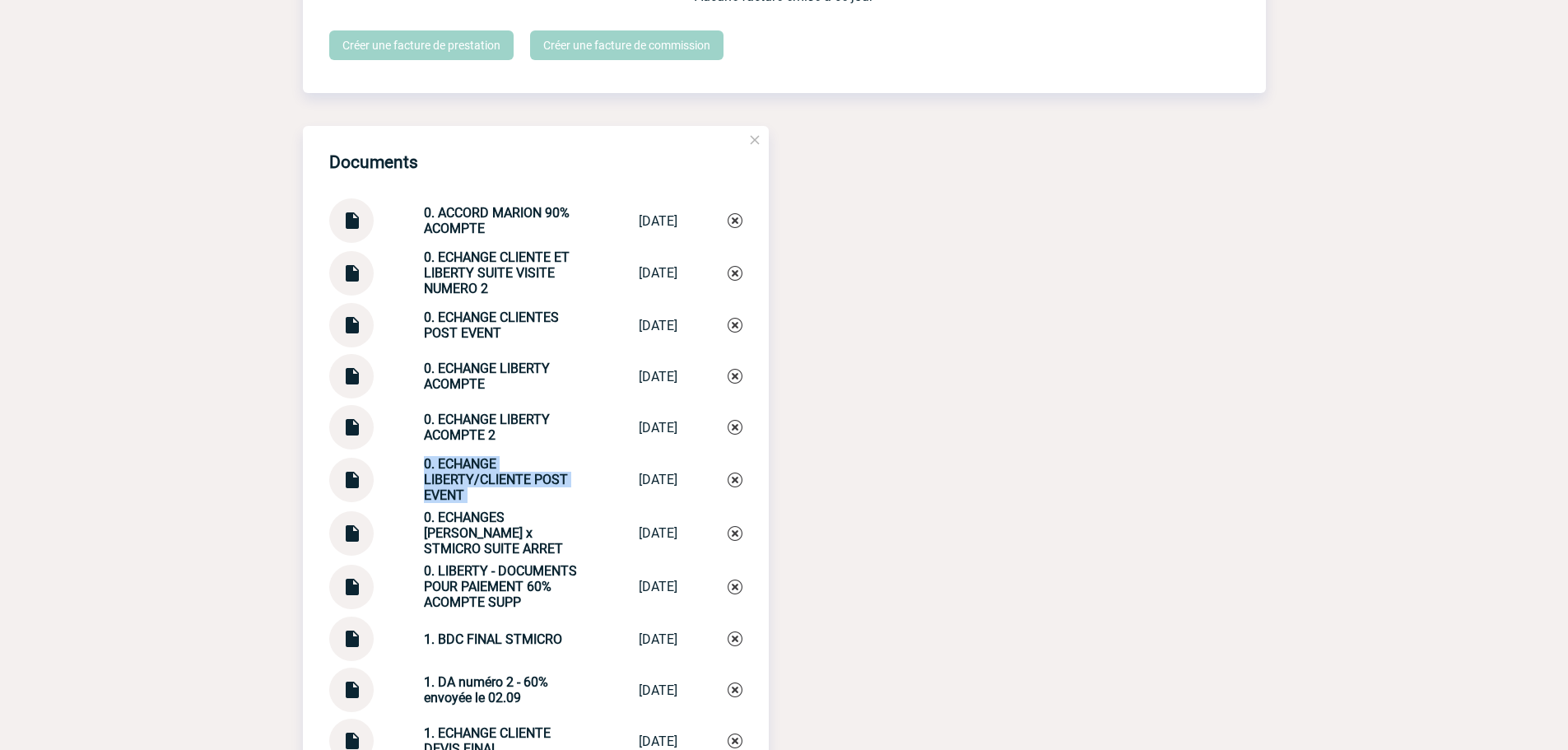
copy div "0. ECHANGE LIBERTY/CLIENTE POST EVENT 0. ECHANGE LIBE..."
click at [729, 488] on img at bounding box center [735, 480] width 15 height 15
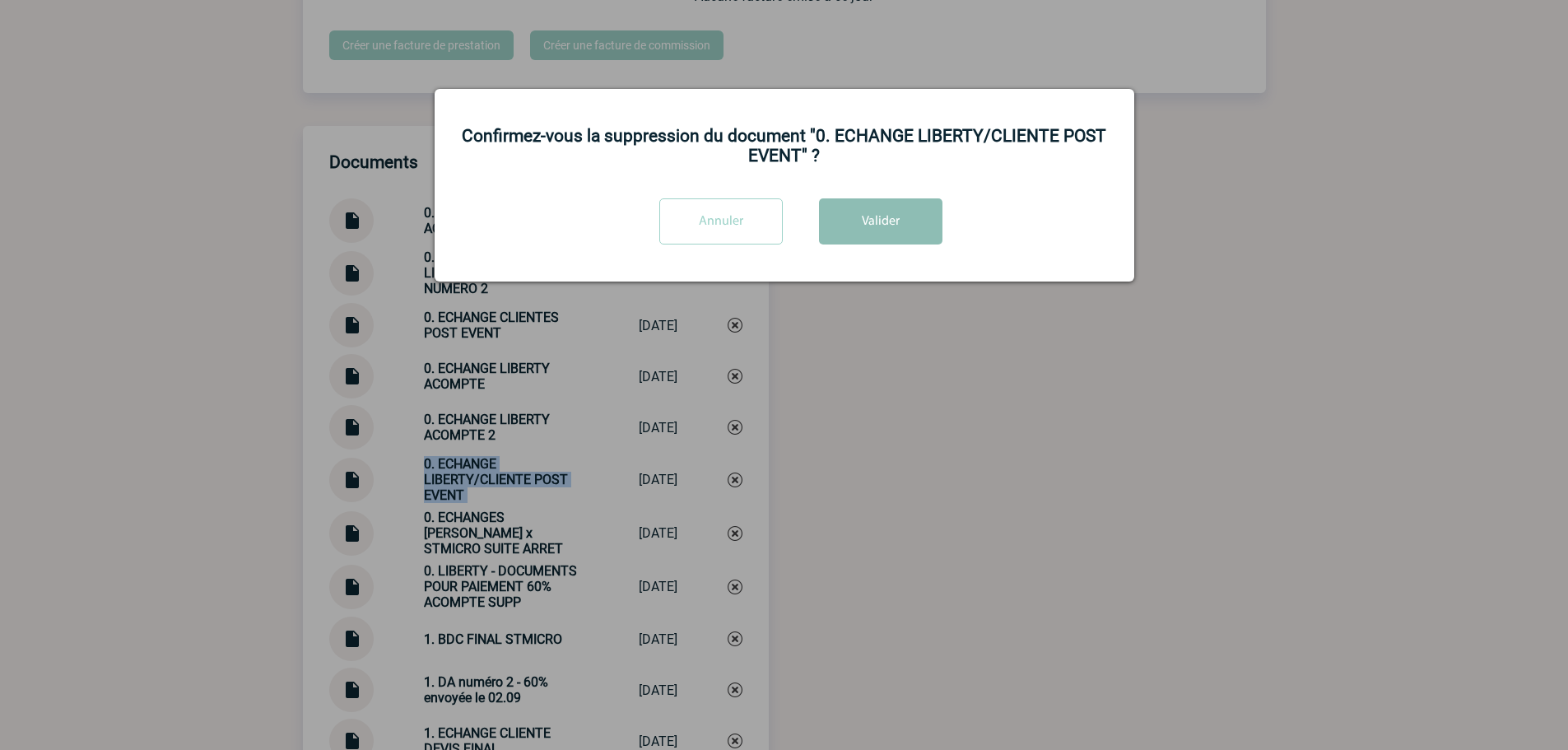
click at [901, 240] on button "Valider" at bounding box center [880, 222] width 124 height 46
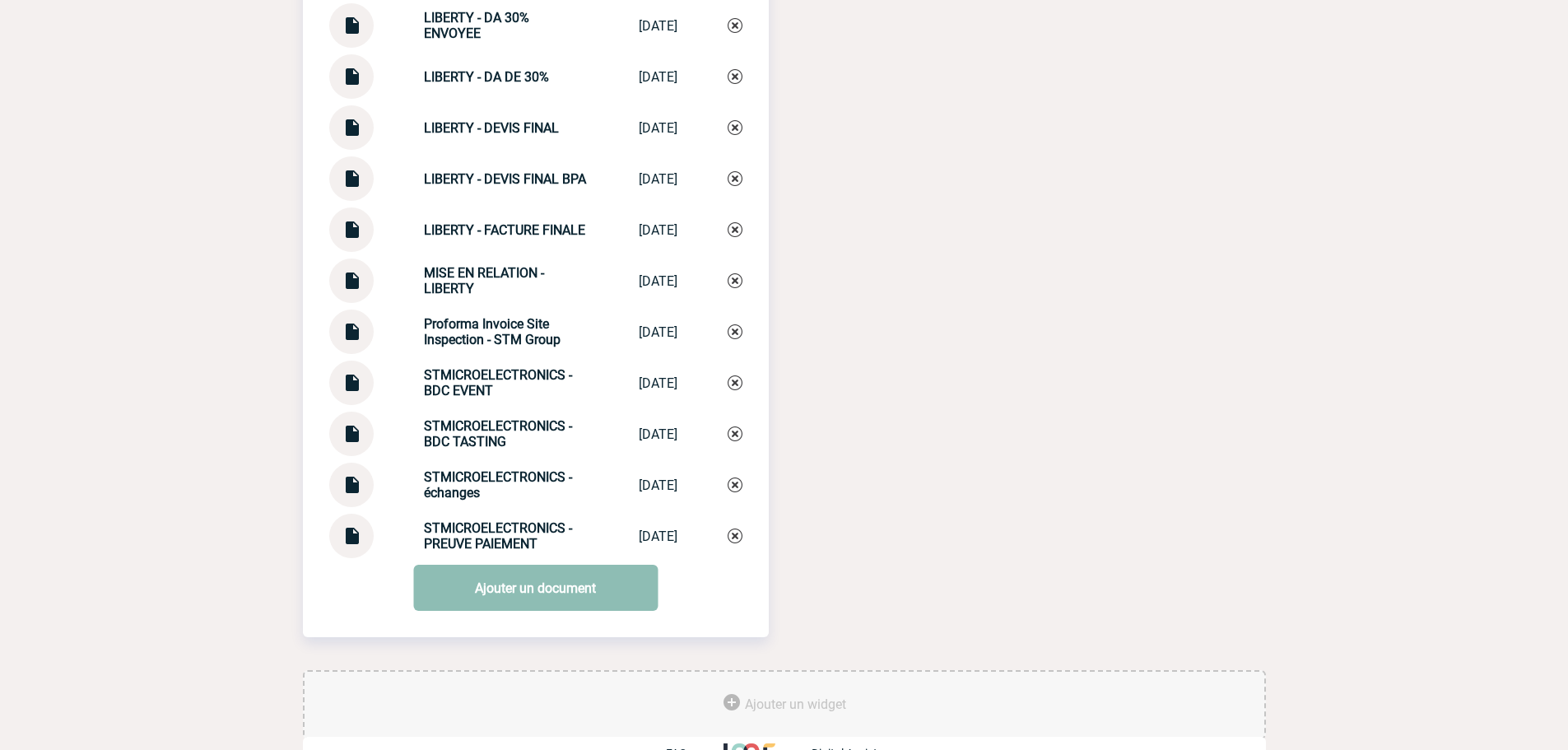
scroll to position [2924, 0]
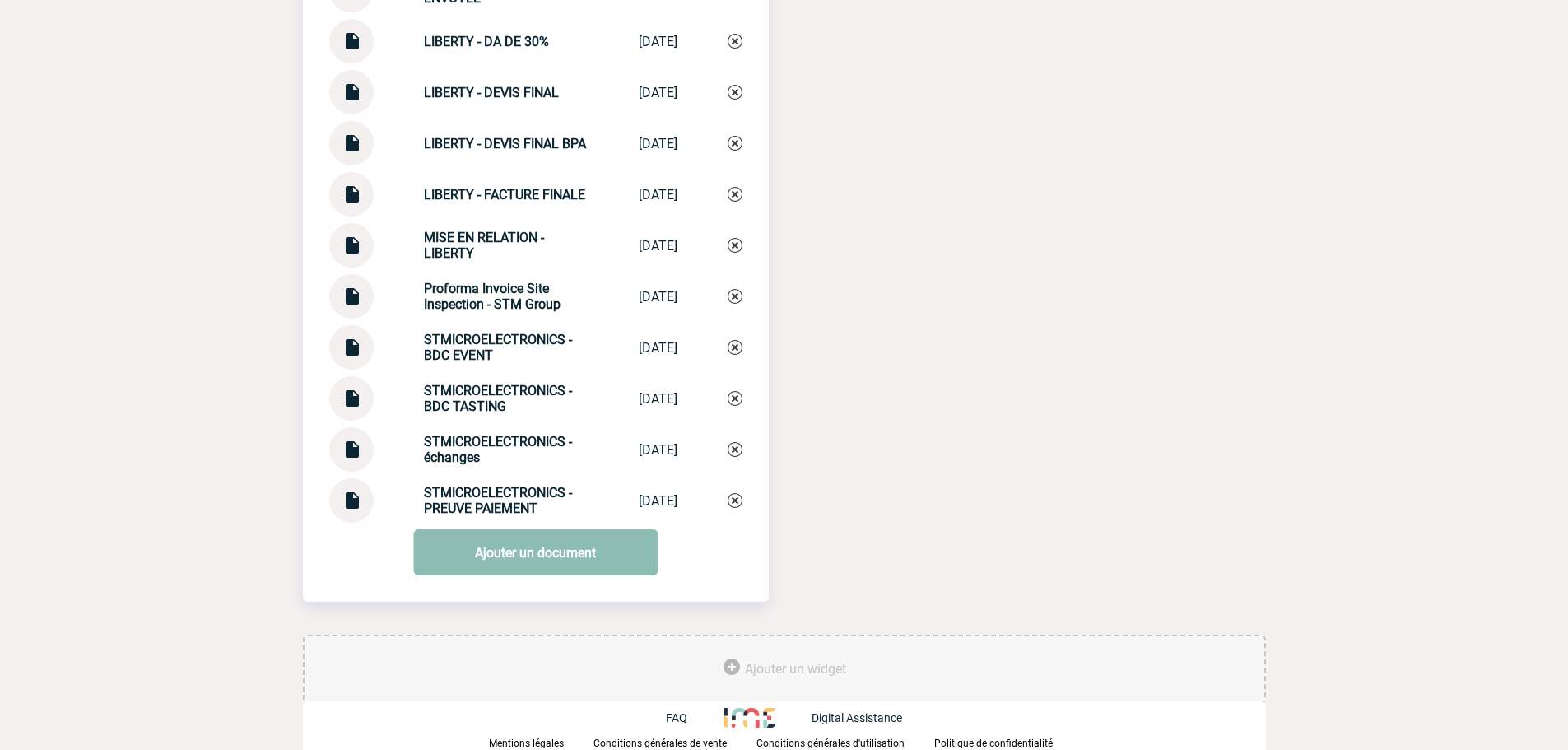
click at [508, 550] on link "Ajouter un document" at bounding box center [535, 552] width 245 height 46
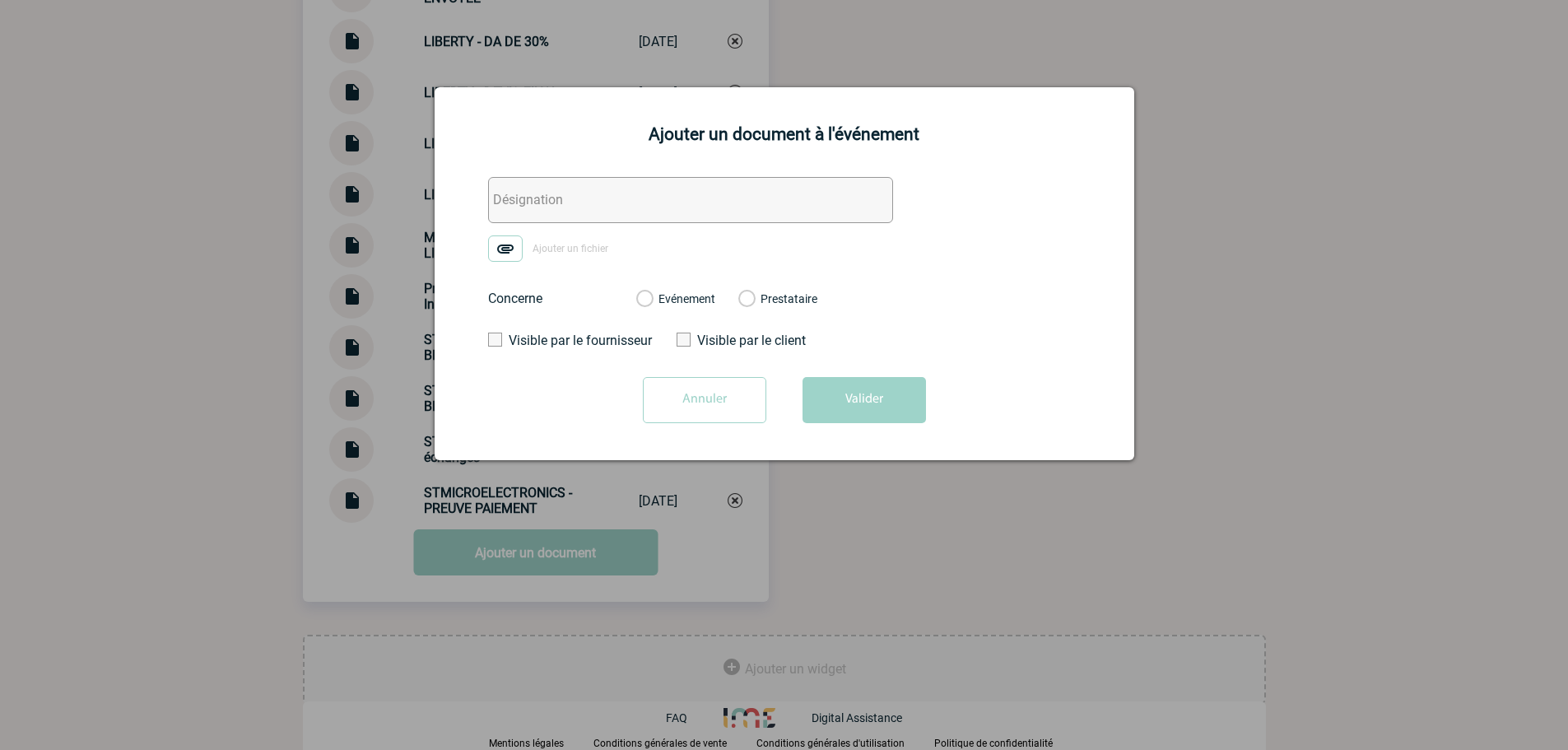
click at [553, 153] on div "Ajouter un document à l'événement Ajouter un fichier Concerne Evénement Prestat…" at bounding box center [784, 273] width 700 height 373
drag, startPoint x: 551, startPoint y: 175, endPoint x: 543, endPoint y: 214, distance: 39.8
click at [551, 178] on div "Ajouter un document à l'événement Ajouter un fichier Concerne Evénement Prestat…" at bounding box center [784, 275] width 700 height 373
click at [541, 206] on input "text" at bounding box center [690, 202] width 405 height 46
paste input "0. ECHANGE LIBERTY/CLIENTE POST EVENT"
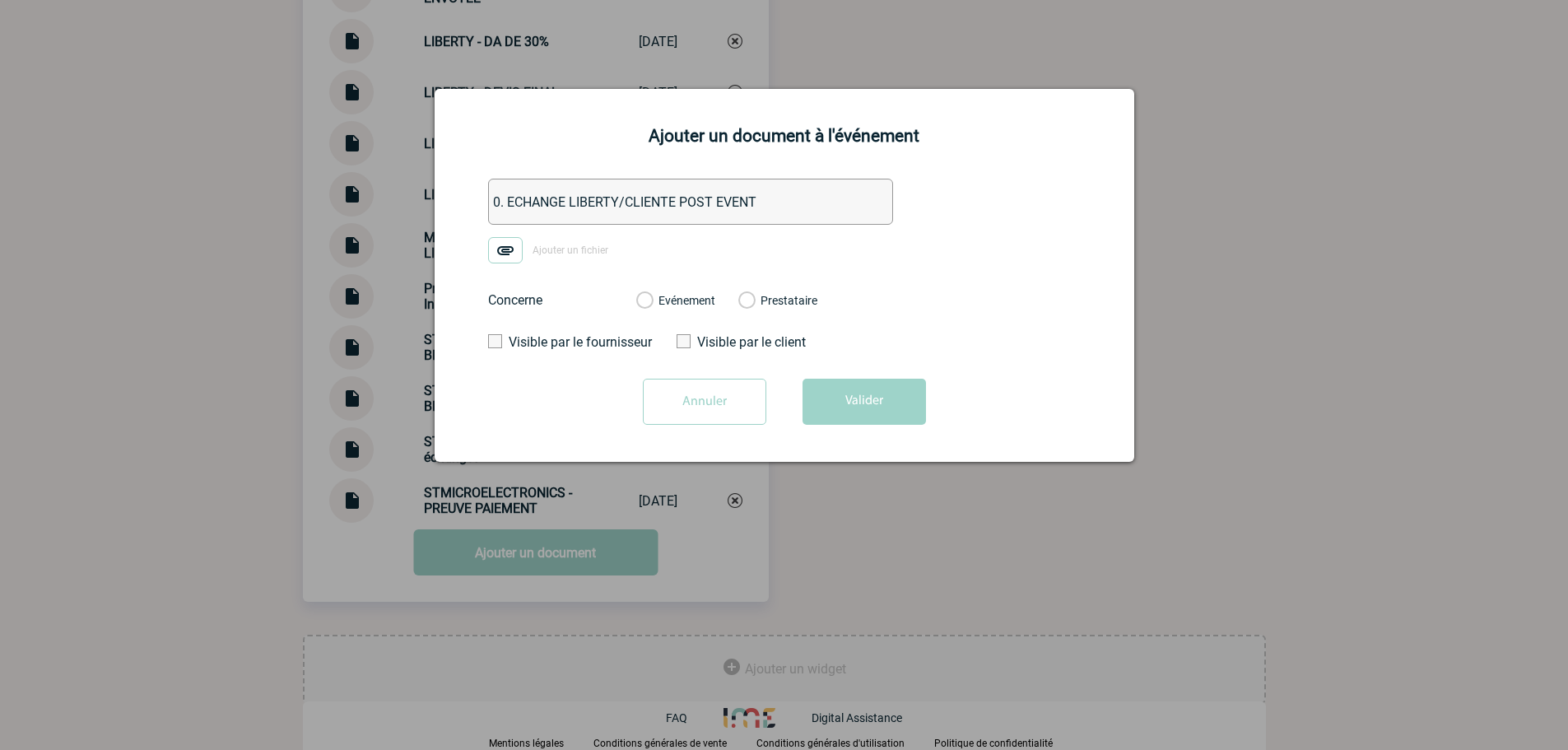
type input "0. ECHANGE LIBERTY/CLIENTE POST EVENT"
click at [506, 255] on img at bounding box center [505, 251] width 35 height 27
click at [0, 0] on input "Ajouter un fichier" at bounding box center [0, 0] width 0 height 0
click at [652, 300] on label "Evénement" at bounding box center [644, 301] width 16 height 15
click at [0, 0] on input "Evénement" at bounding box center [0, 0] width 0 height 0
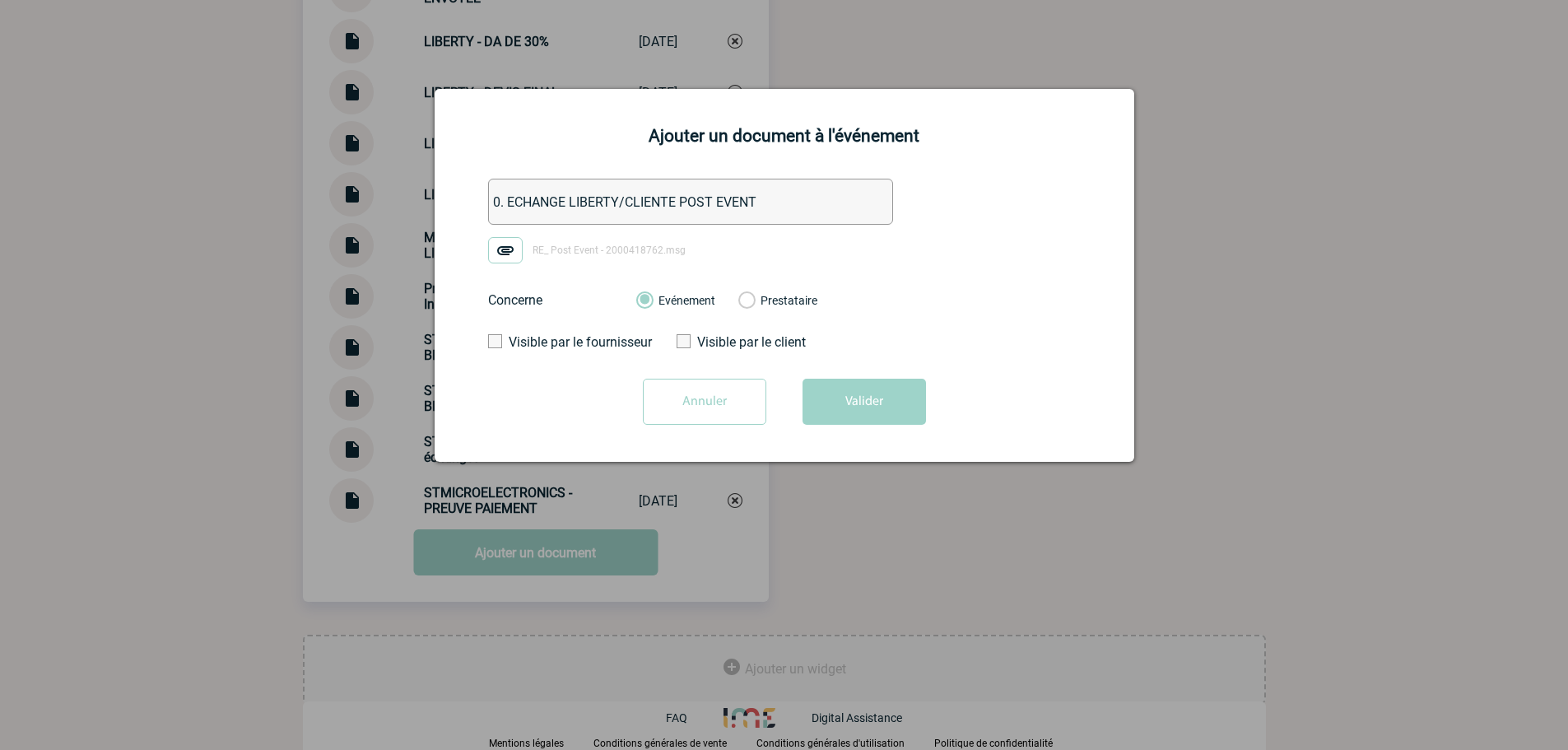
click at [808, 370] on form "0. ECHANGE LIBERTY/CLIENTE POST EVENT RE_ Post Event - 2000418762.msg Concerne …" at bounding box center [784, 308] width 658 height 259
click at [824, 392] on button "Valider" at bounding box center [864, 402] width 124 height 46
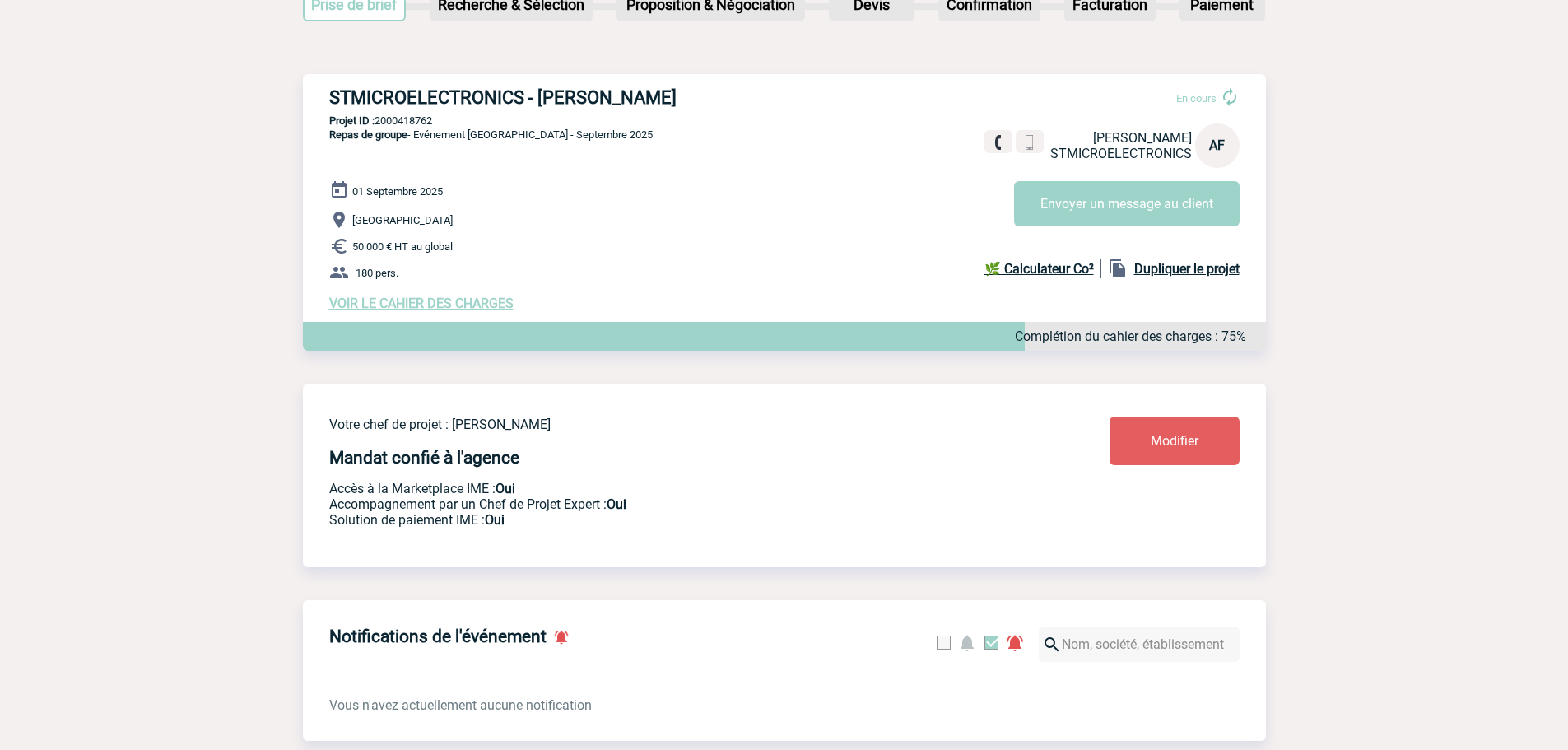
scroll to position [0, 0]
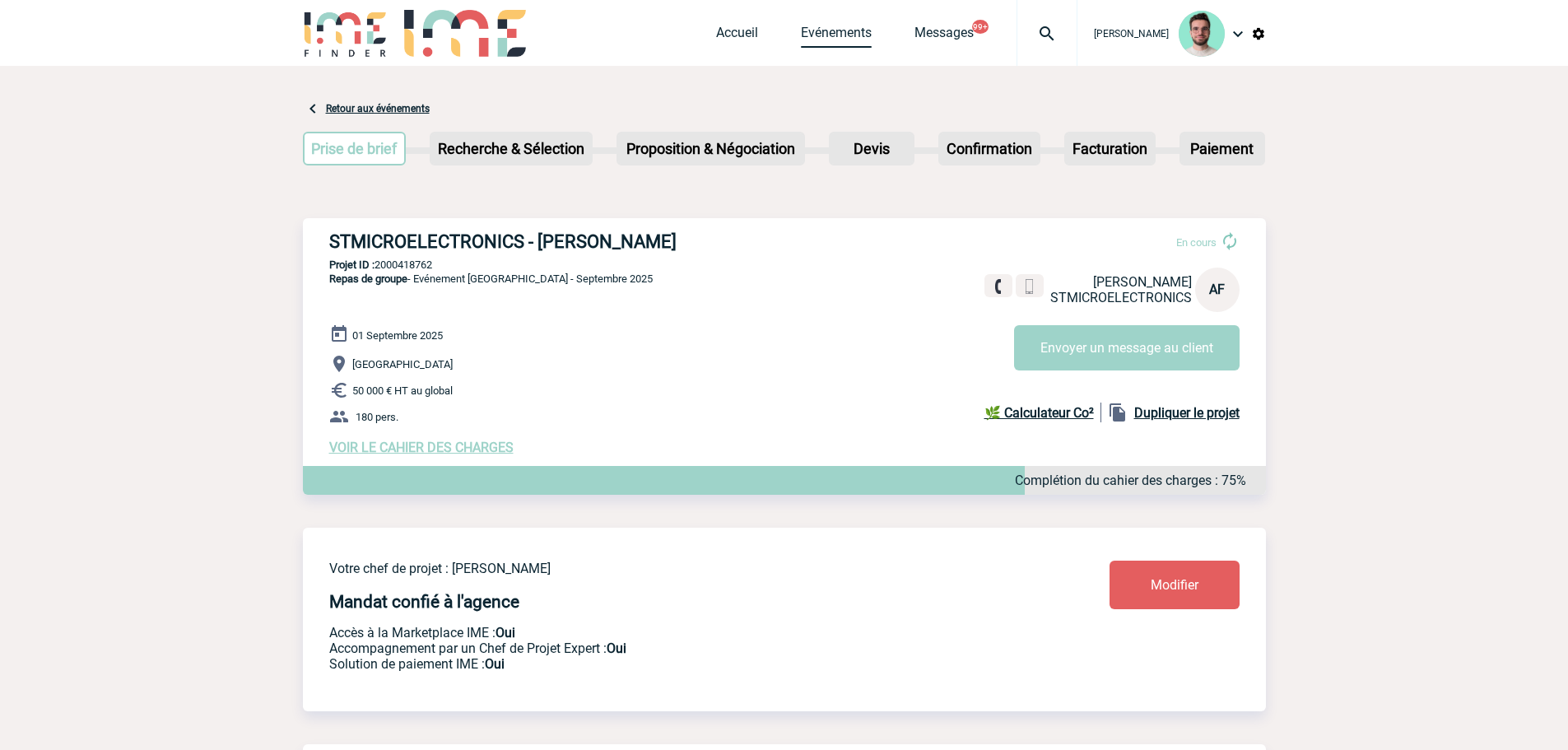
click at [824, 28] on link "Evénements" at bounding box center [837, 36] width 71 height 23
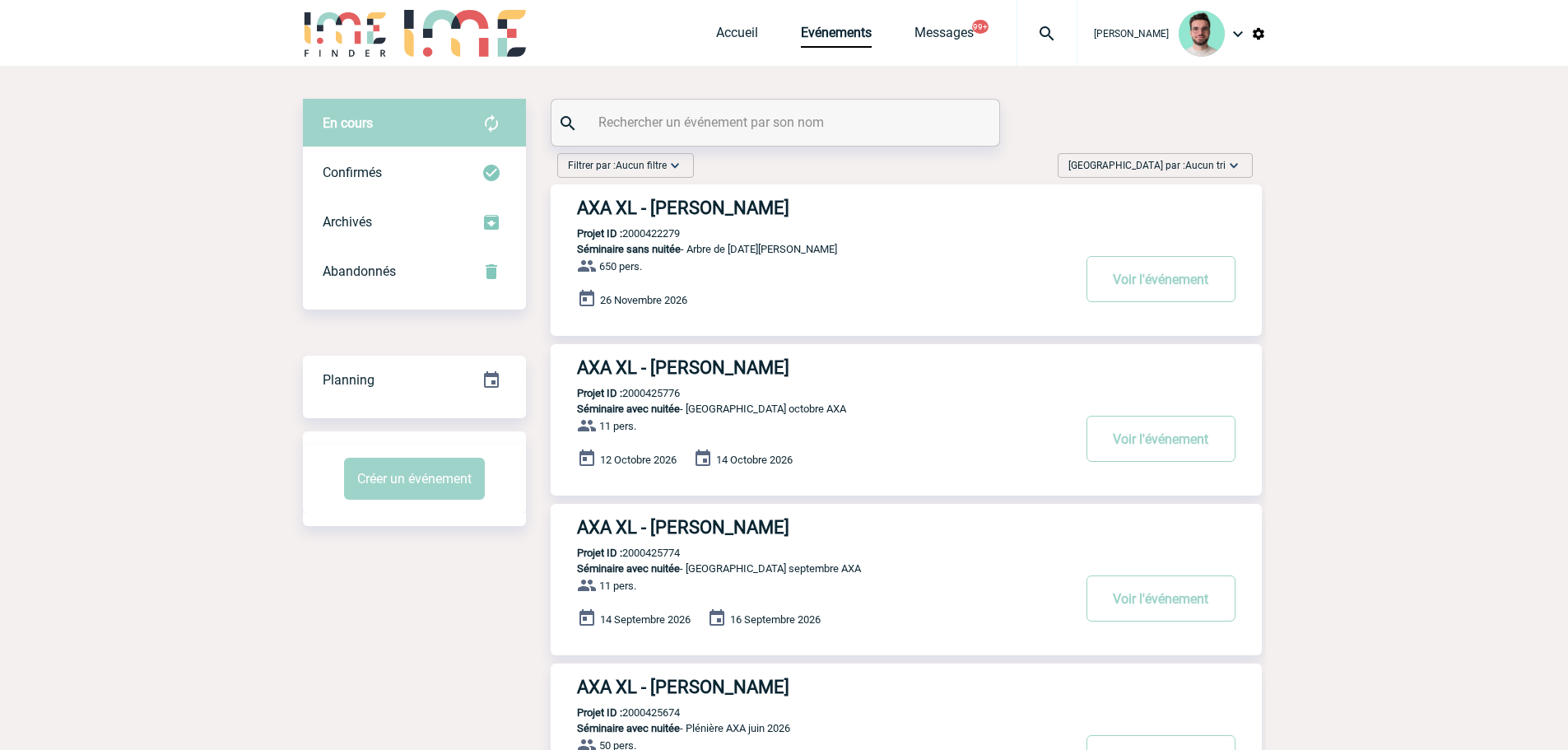
click at [655, 131] on input "text" at bounding box center [777, 122] width 366 height 24
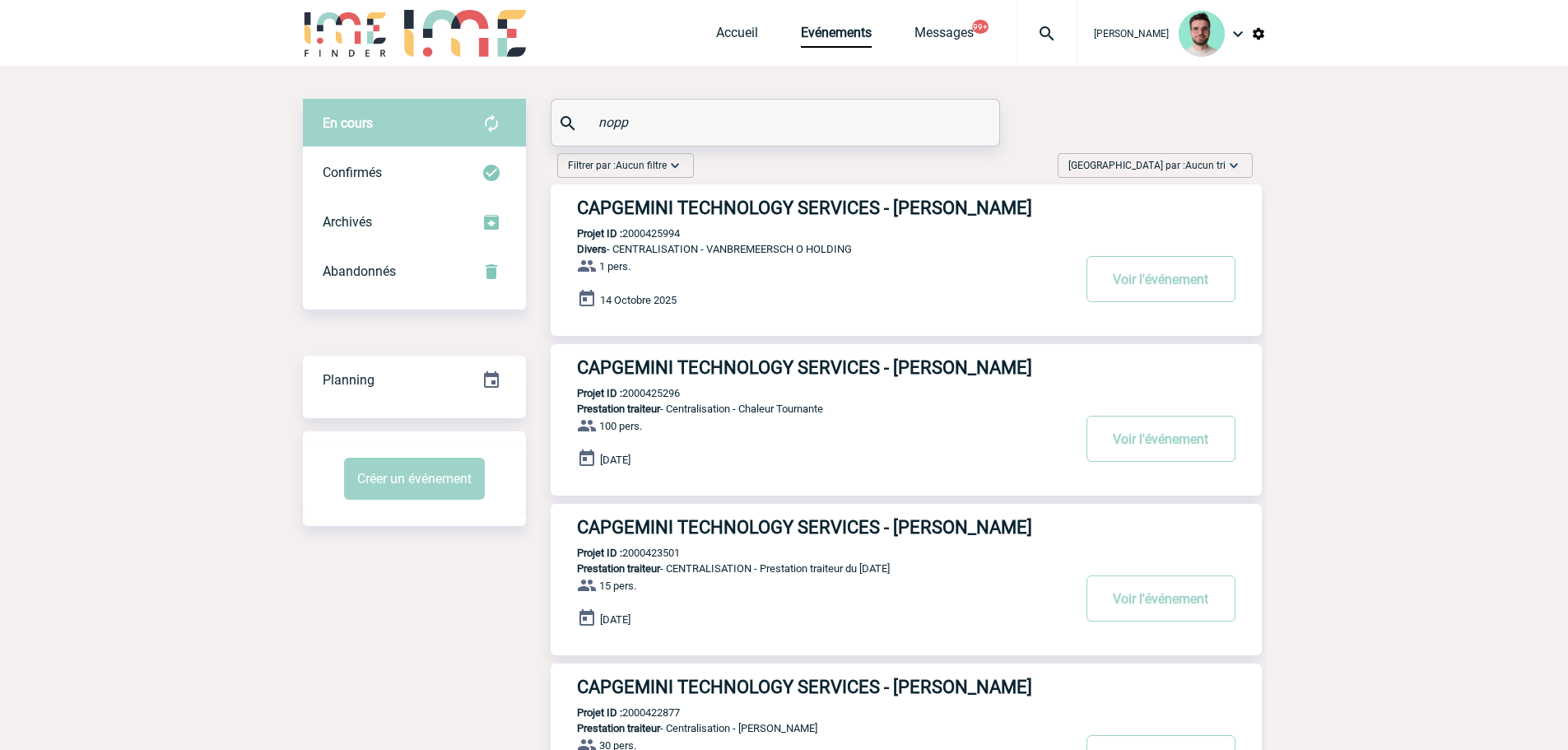
type input "nopp"
click at [662, 231] on p "Projet ID : 2000425994" at bounding box center [615, 233] width 129 height 12
click at [662, 233] on p "Projet ID : 2000425994" at bounding box center [615, 233] width 129 height 12
click at [662, 237] on p "Projet ID : 2000425994" at bounding box center [615, 233] width 129 height 12
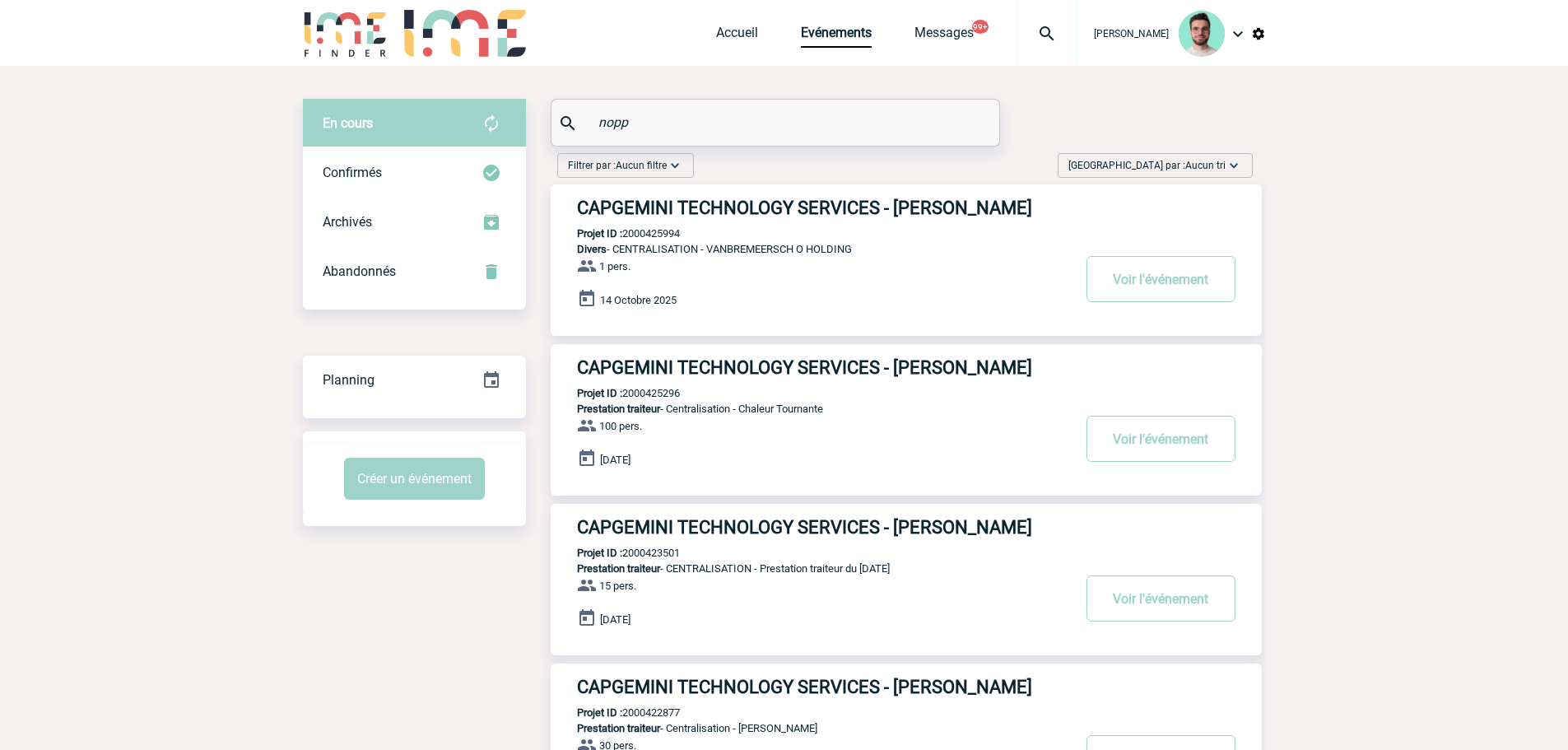
click at [662, 237] on p "Projet ID : 2000425994" at bounding box center [615, 233] width 129 height 12
drag, startPoint x: 1049, startPoint y: 28, endPoint x: 1011, endPoint y: 63, distance: 51.7
click at [1049, 28] on img at bounding box center [1047, 34] width 60 height 20
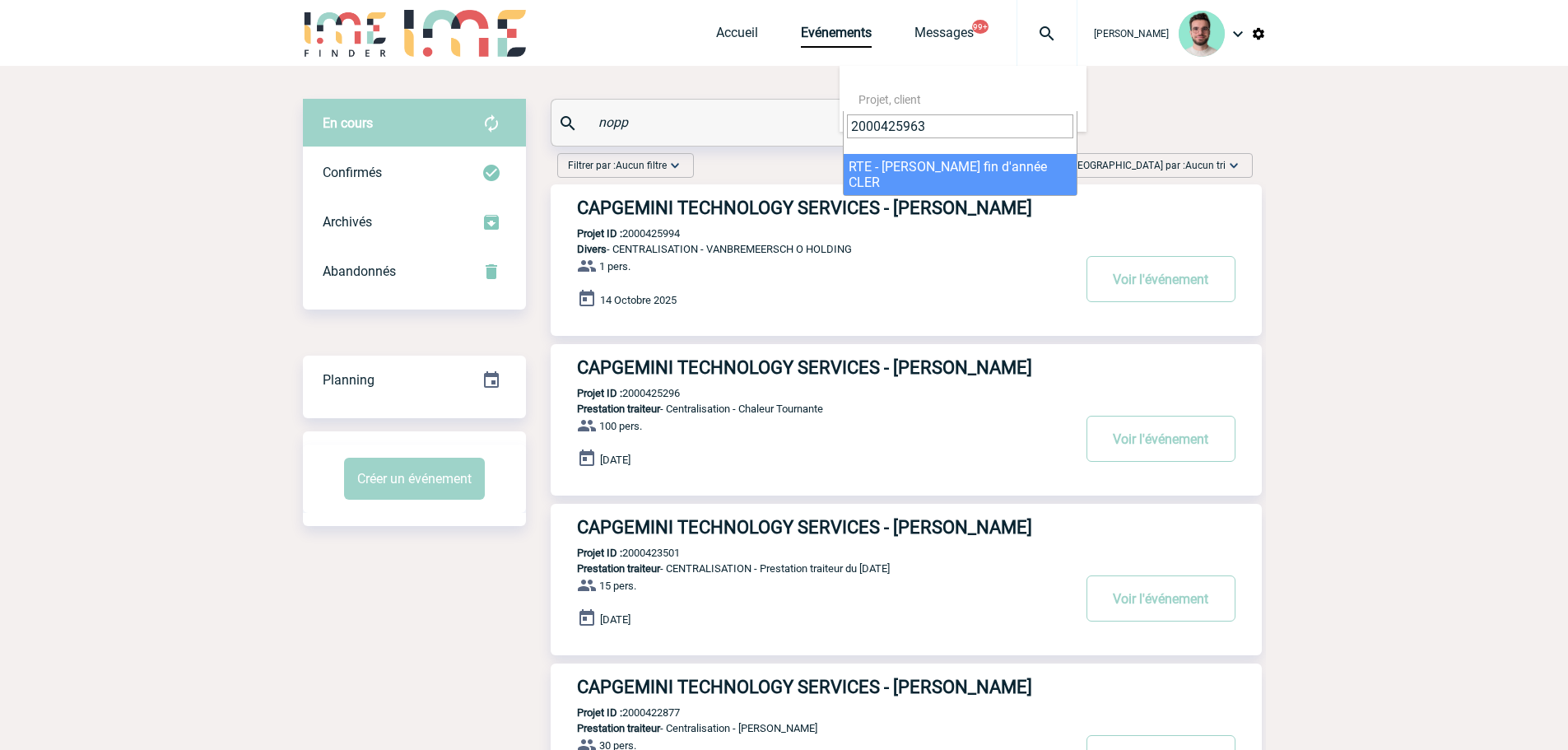
type input "2000425963"
select select "25464"
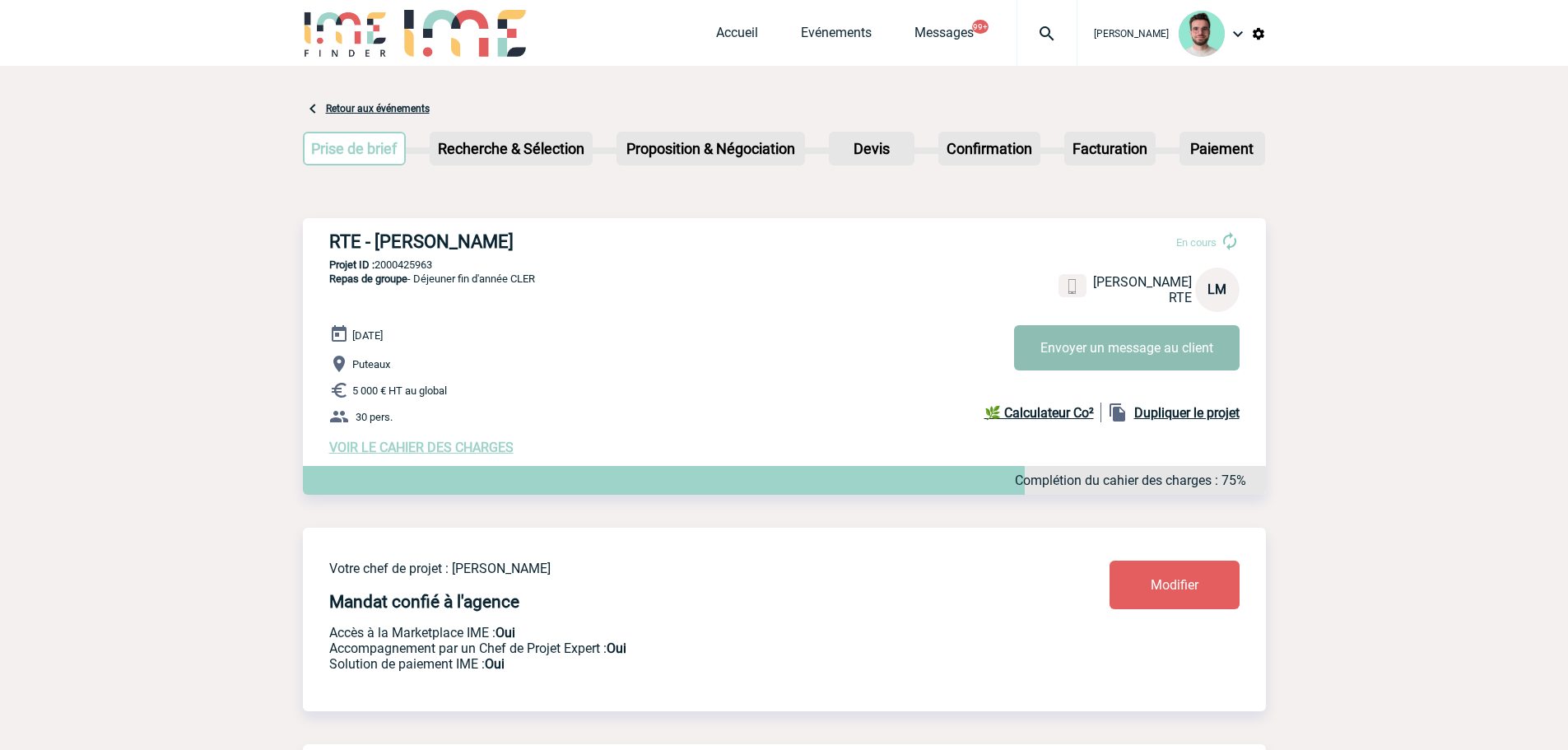
click at [1106, 362] on button "Envoyer un message au client" at bounding box center [1127, 348] width 226 height 45
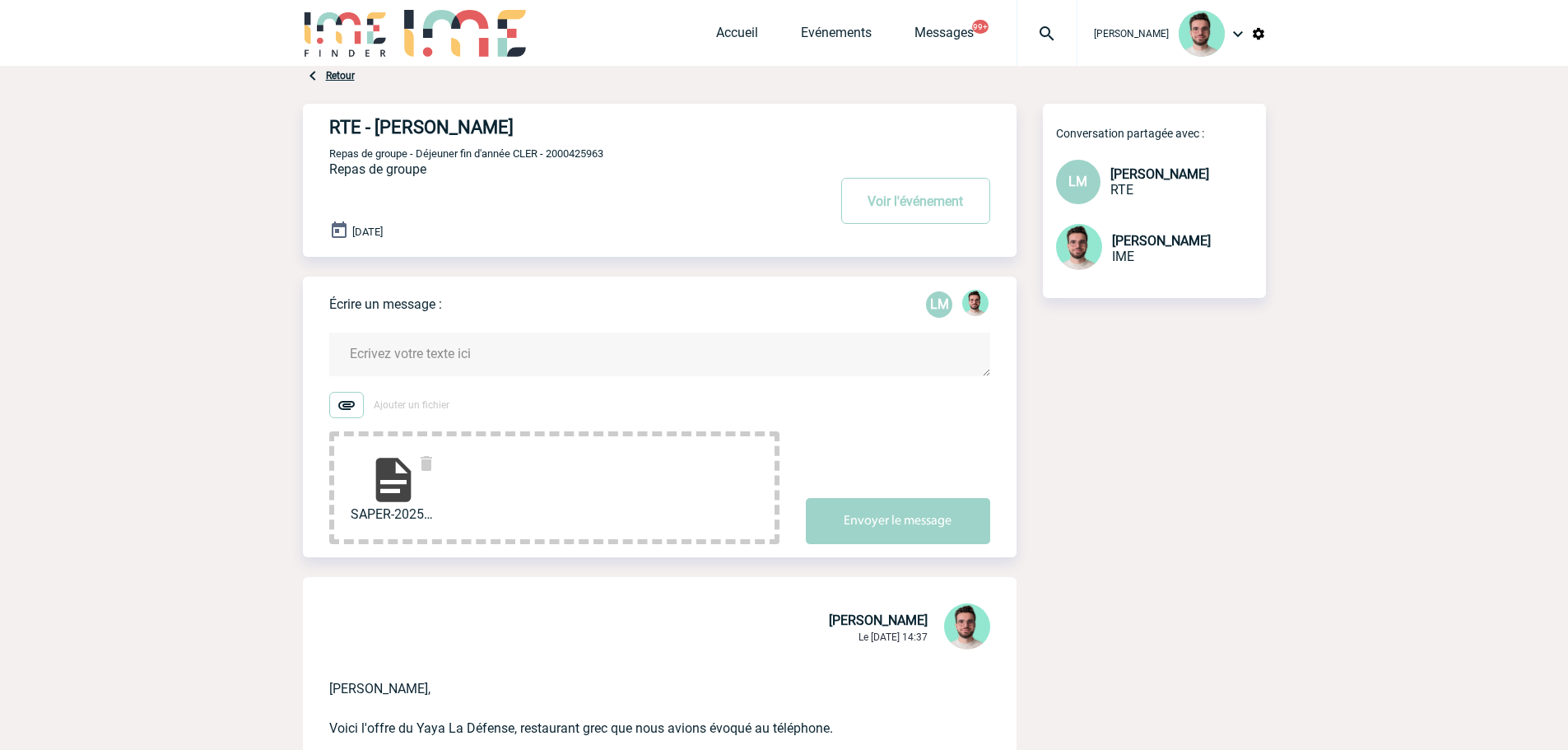
click at [432, 371] on textarea at bounding box center [659, 354] width 661 height 44
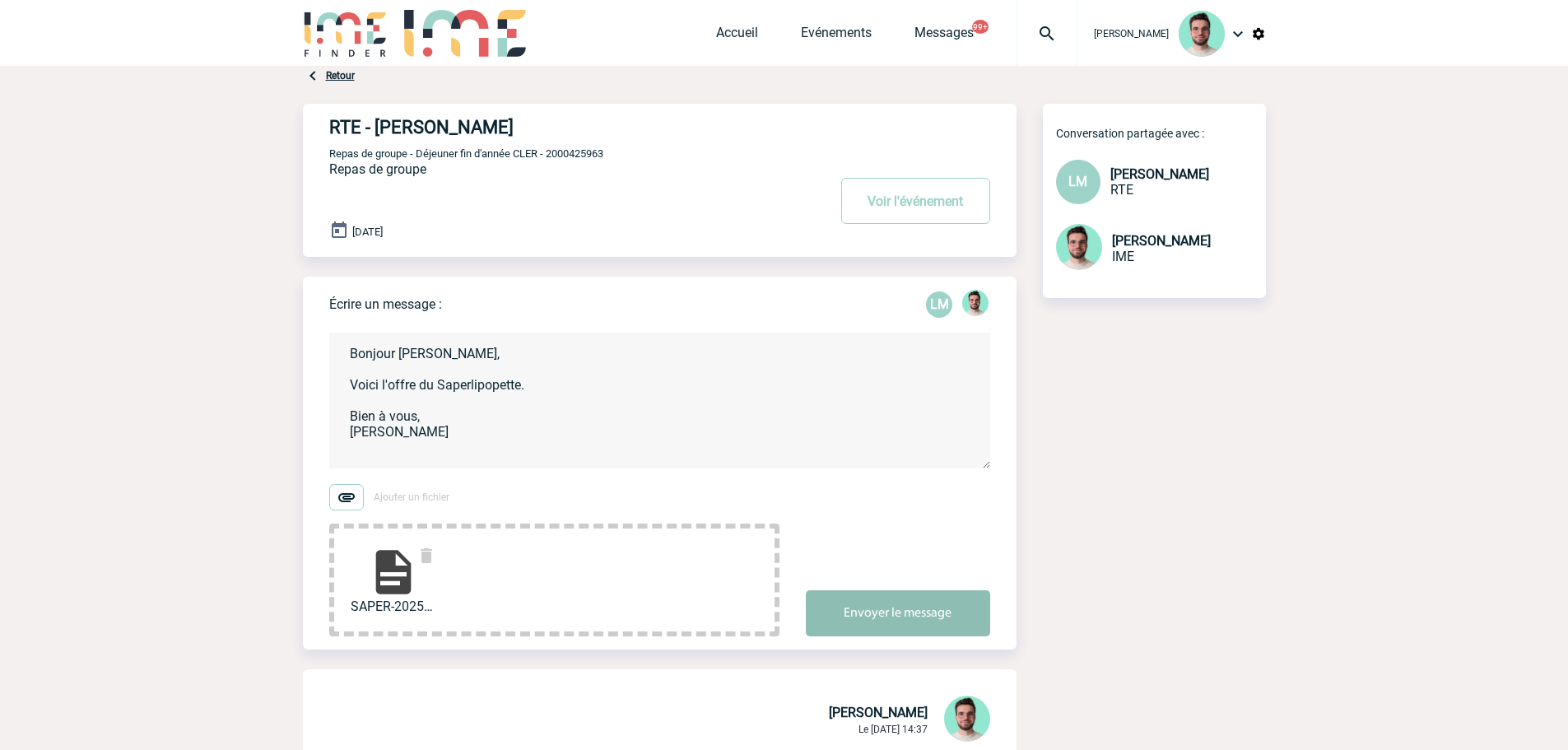
type textarea "Bonjour [PERSON_NAME], Voici l'offre du Saperlipopette. Bien à vous, [PERSON_NA…"
click at [902, 623] on button "Envoyer le message" at bounding box center [897, 614] width 184 height 46
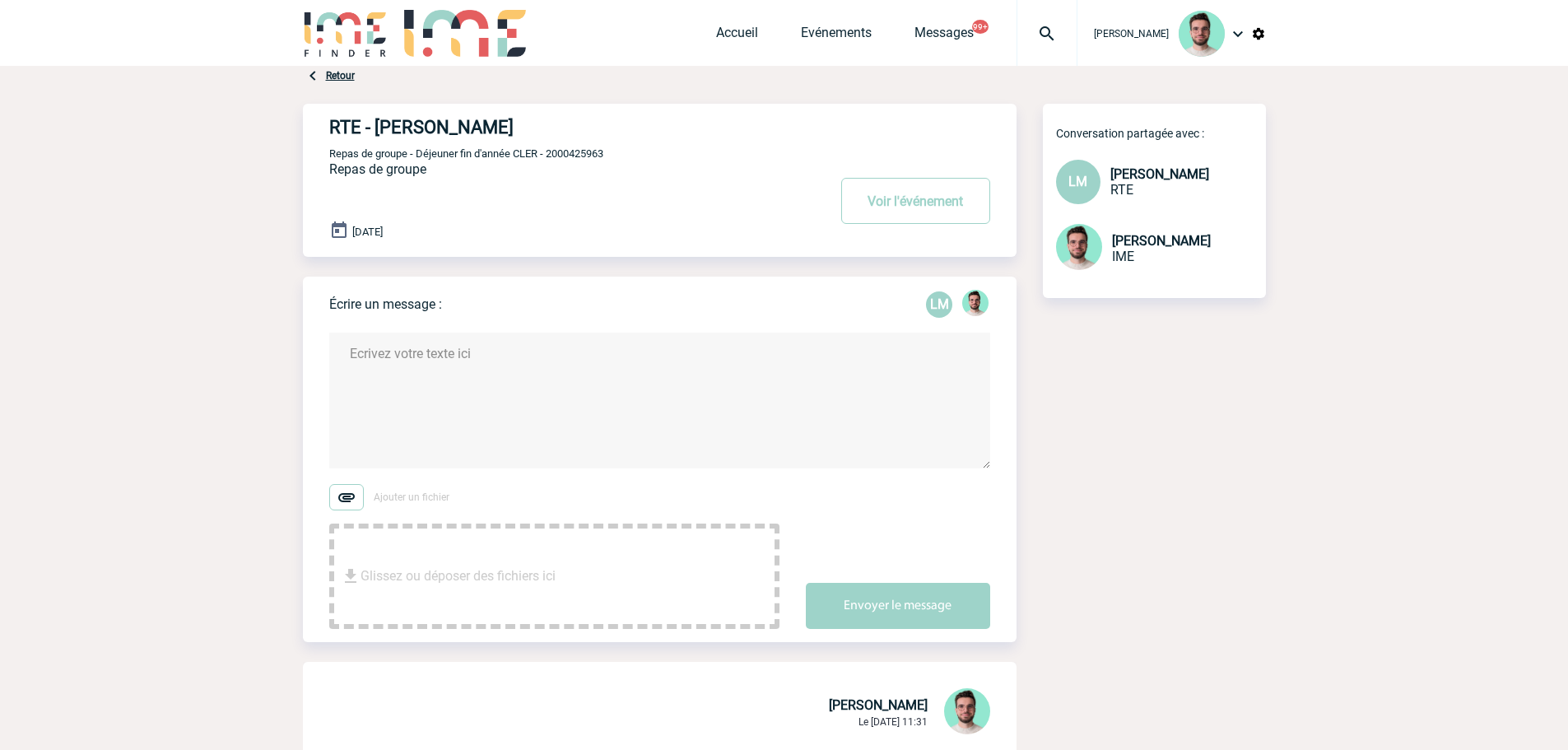
click at [584, 152] on span "Repas de groupe - Déjeuner fin d'année CLER - 2000425963" at bounding box center [466, 154] width 274 height 12
copy span "2000425963"
click at [907, 198] on button "Voir l'événement" at bounding box center [916, 201] width 149 height 46
